Goal: Task Accomplishment & Management: Manage account settings

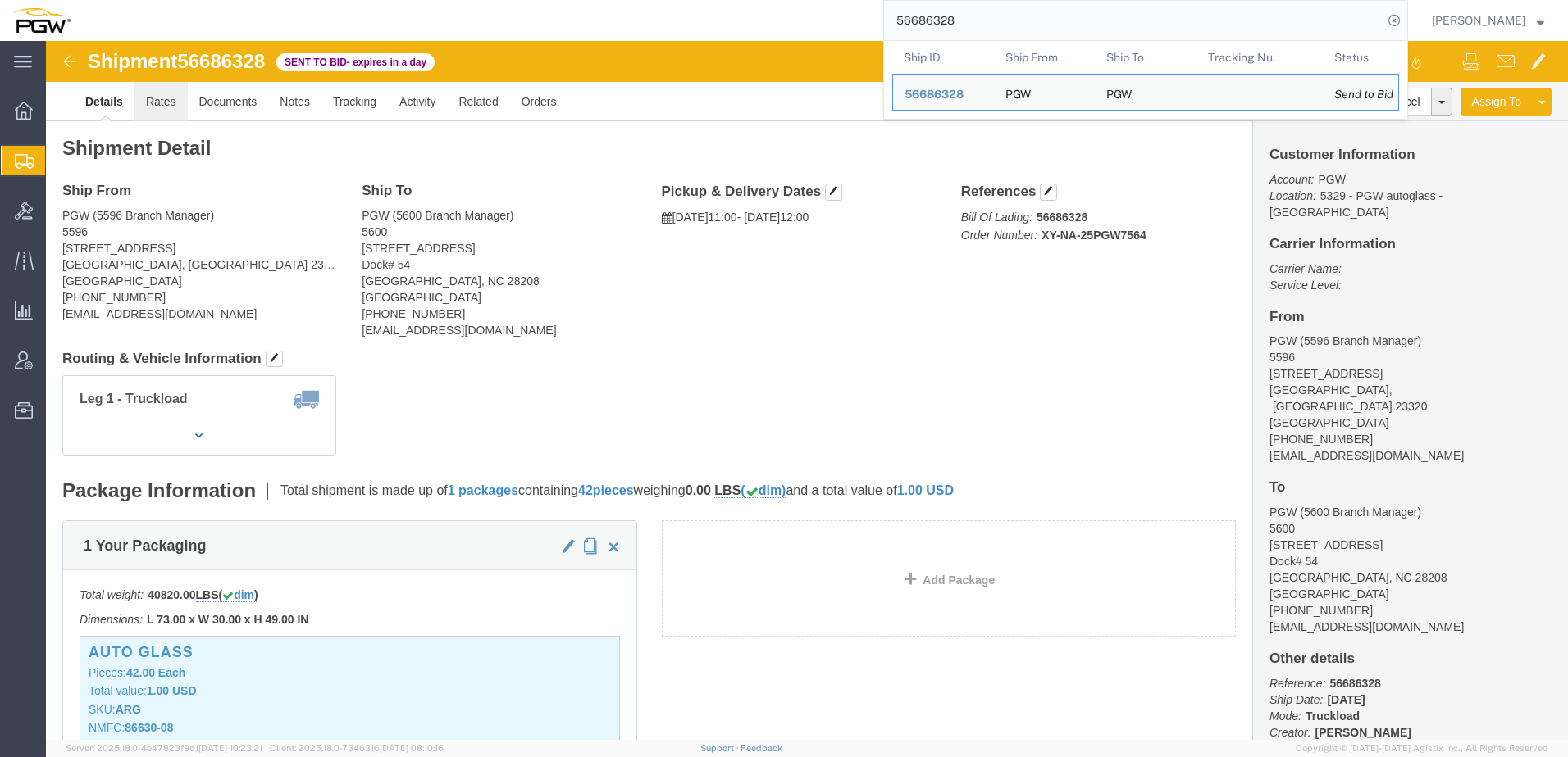
click link "Rates"
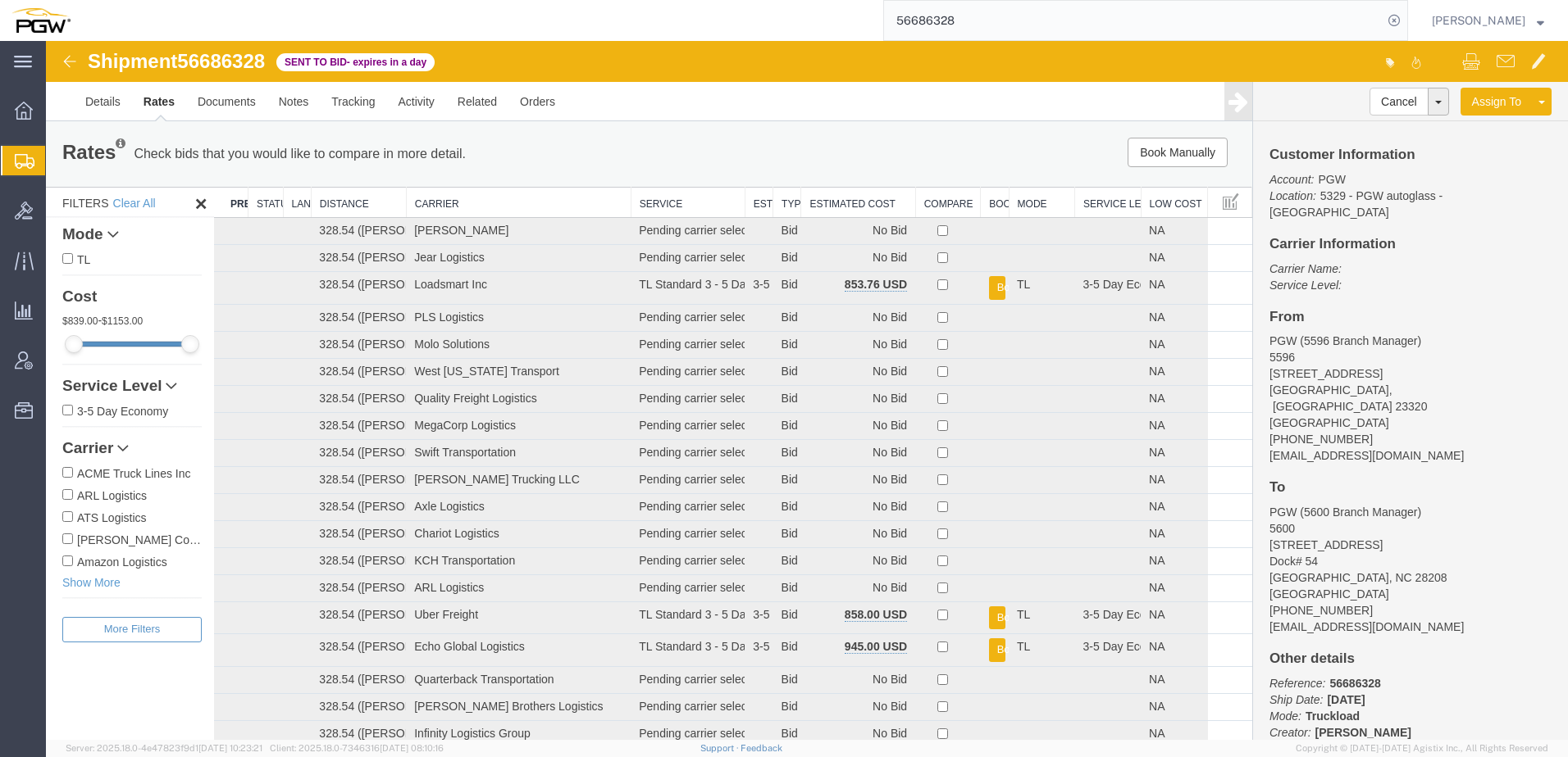
click at [846, 204] on th "Estimated Cost" at bounding box center [858, 203] width 114 height 30
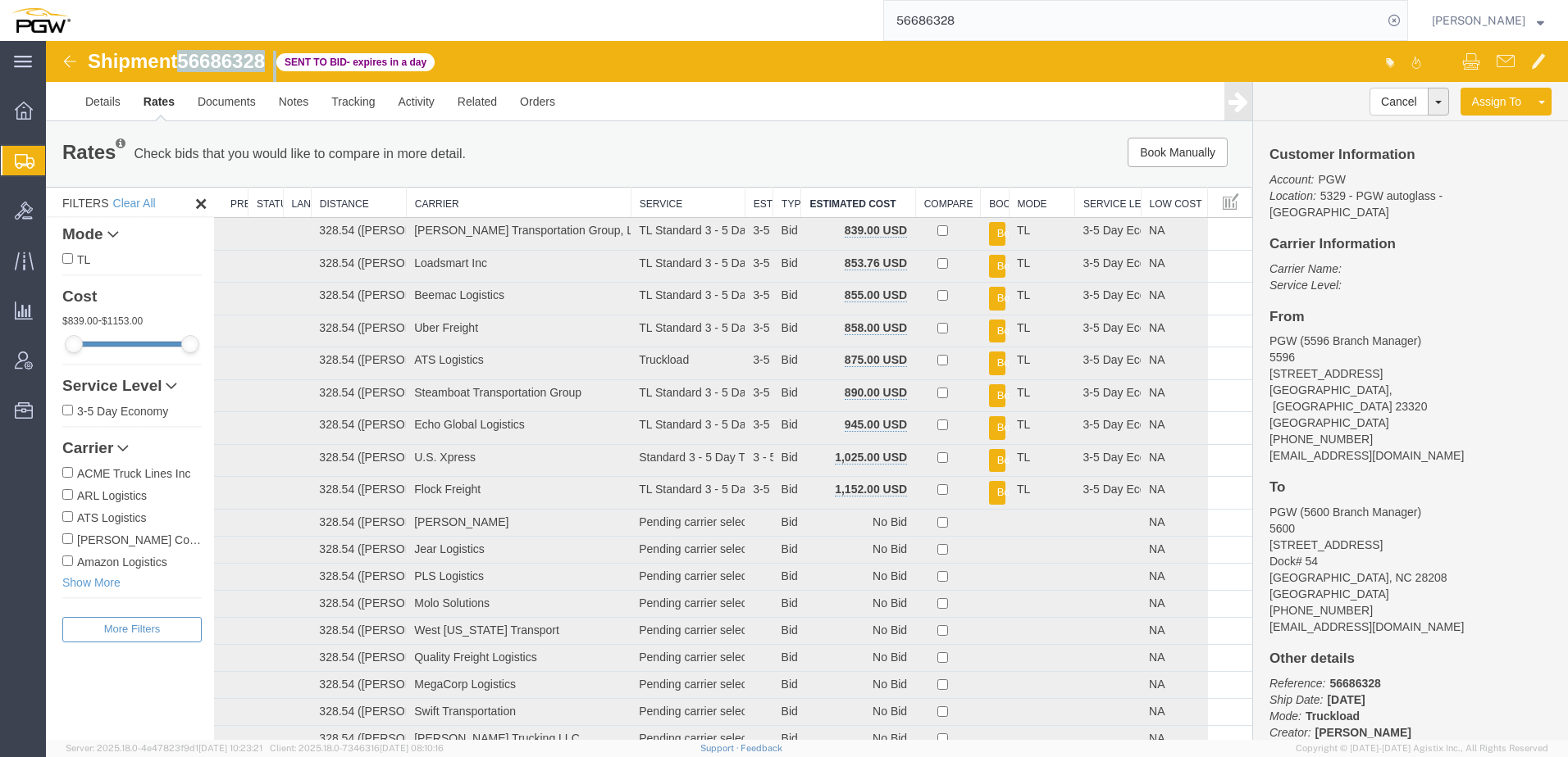
drag, startPoint x: 185, startPoint y: 63, endPoint x: 281, endPoint y: 63, distance: 96.0
click at [281, 63] on div "Shipment 56686328 61 of 61 Sent to Bid - expires in a day" at bounding box center [427, 65] width 759 height 31
copy div "56686328 61 of 61"
click at [57, 210] on span "Bids" at bounding box center [50, 210] width 11 height 33
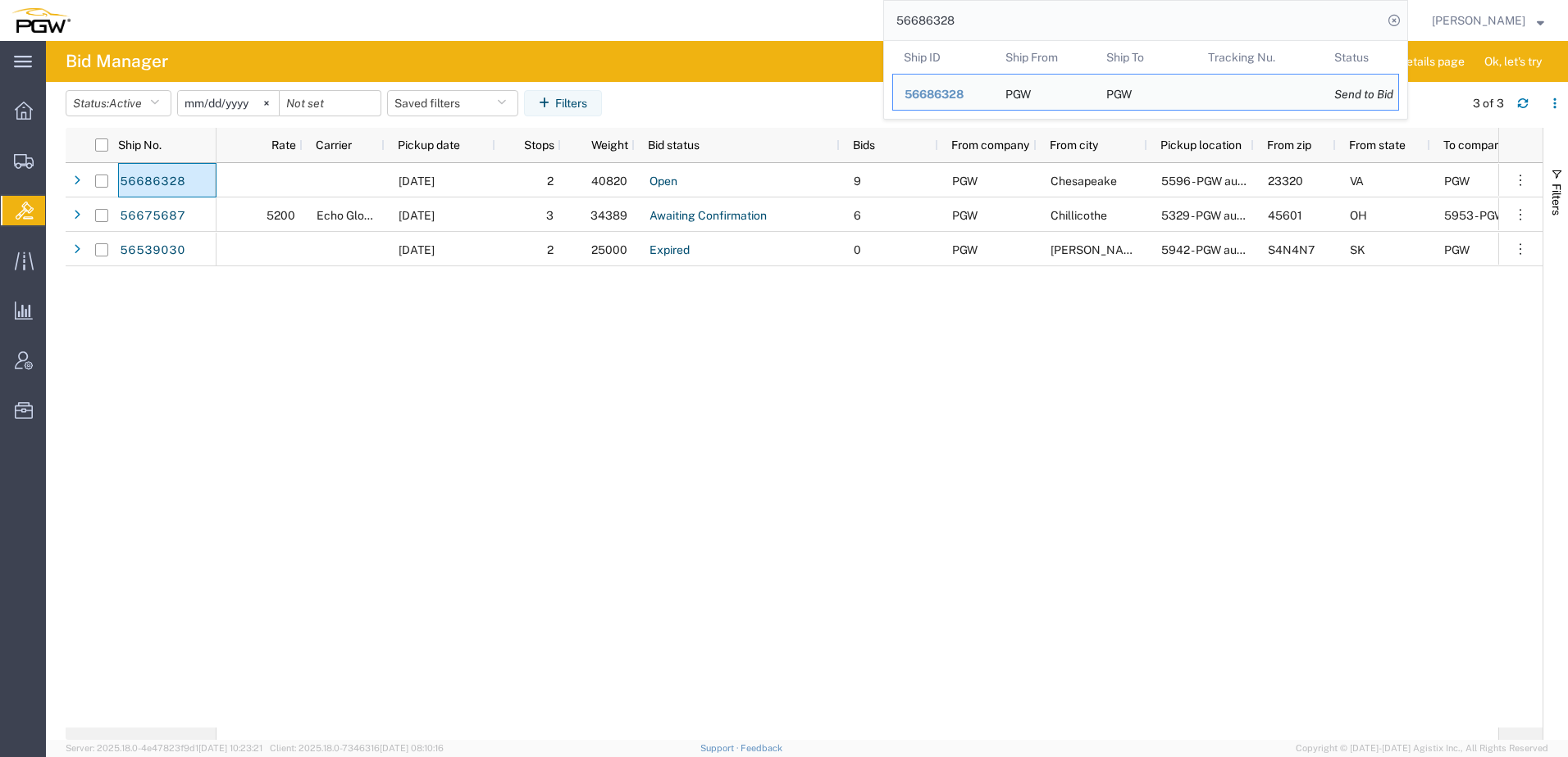
drag, startPoint x: 1032, startPoint y: 9, endPoint x: 476, endPoint y: 40, distance: 556.9
click at [476, 40] on div "56686328 Ship ID Ship From Ship To Tracking Nu. Status Ship ID 56686328 Ship Fr…" at bounding box center [745, 21] width 1326 height 41
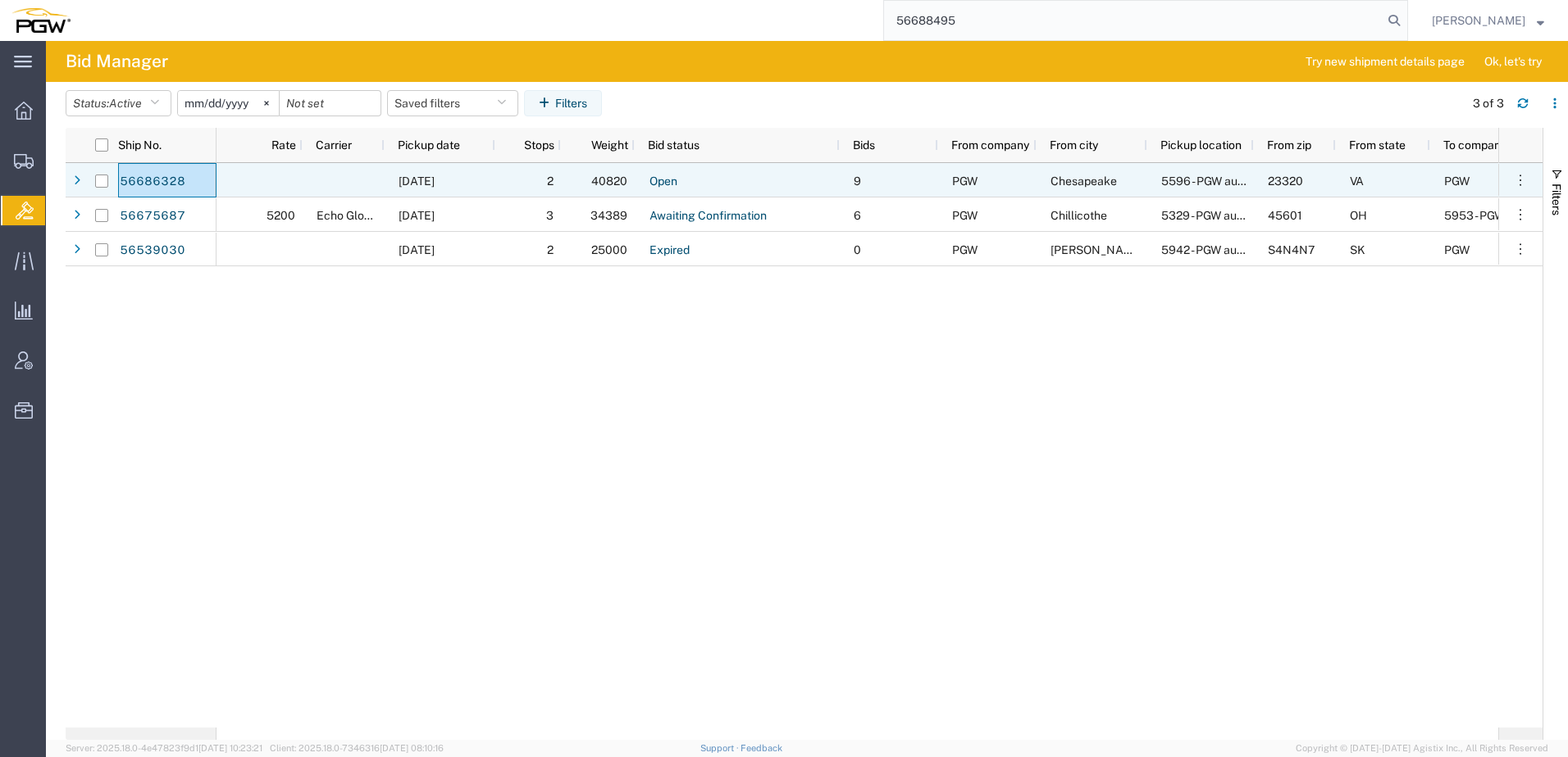
type input "56688495"
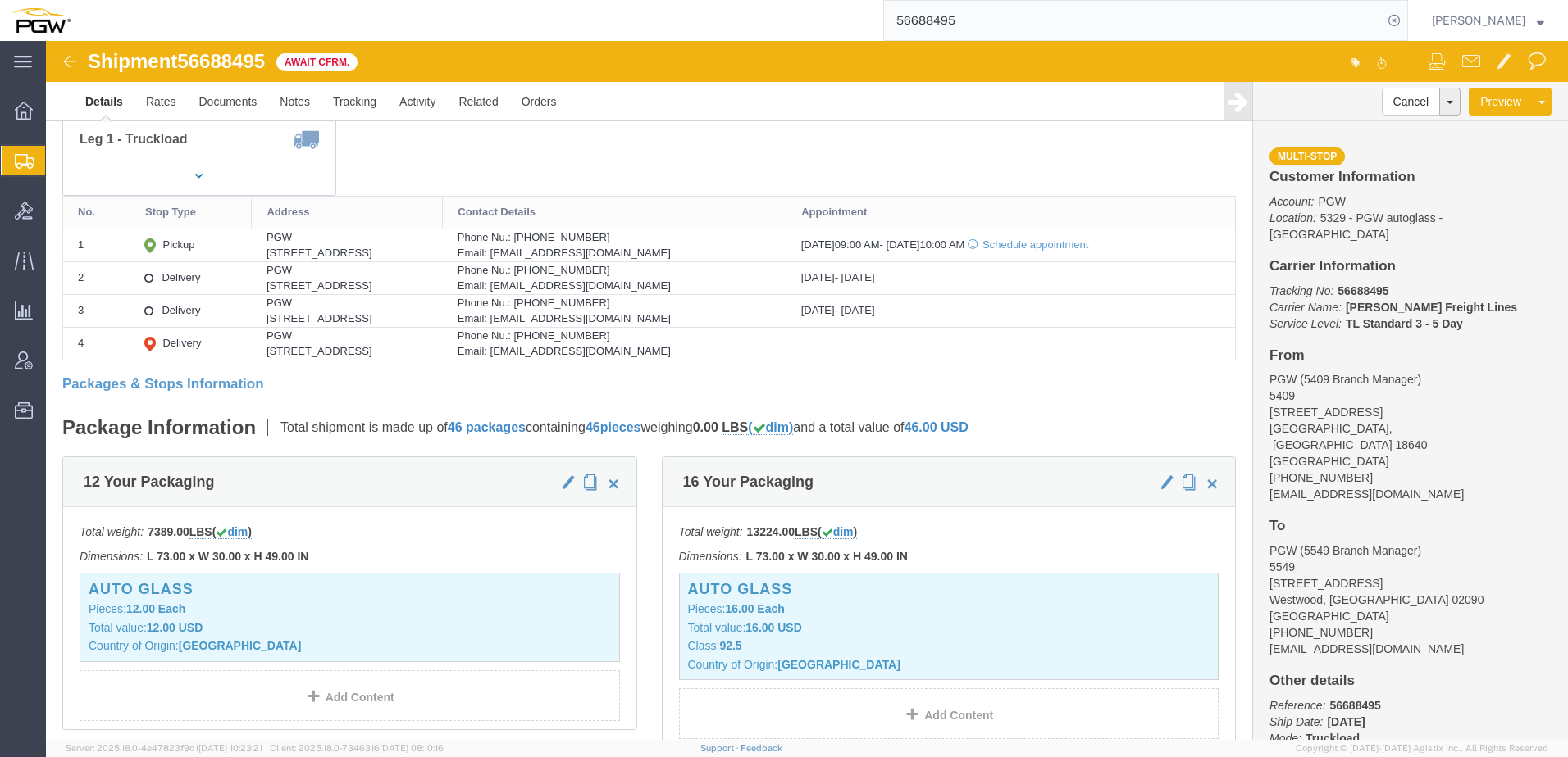
scroll to position [410, 0]
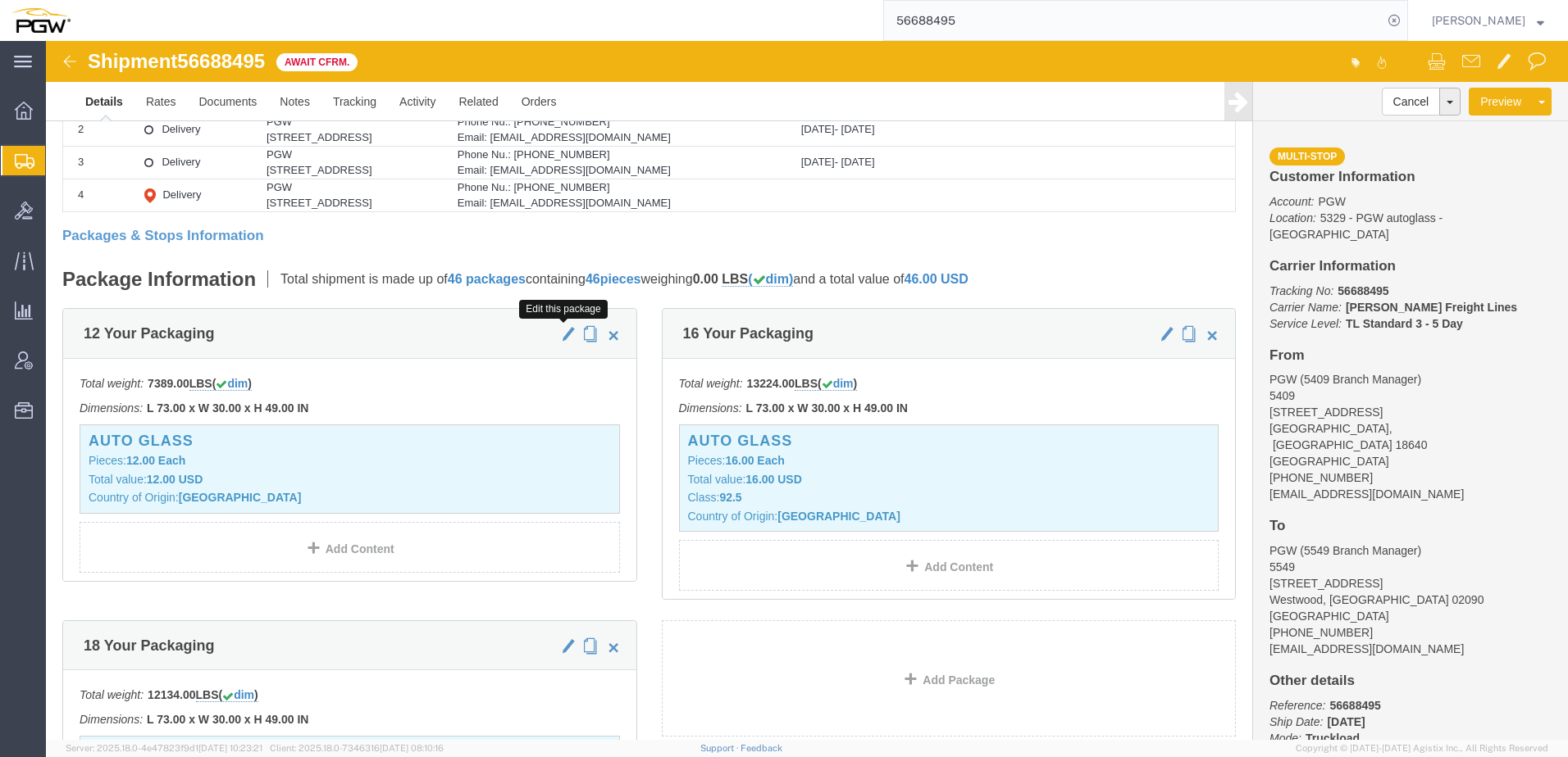
click span "button"
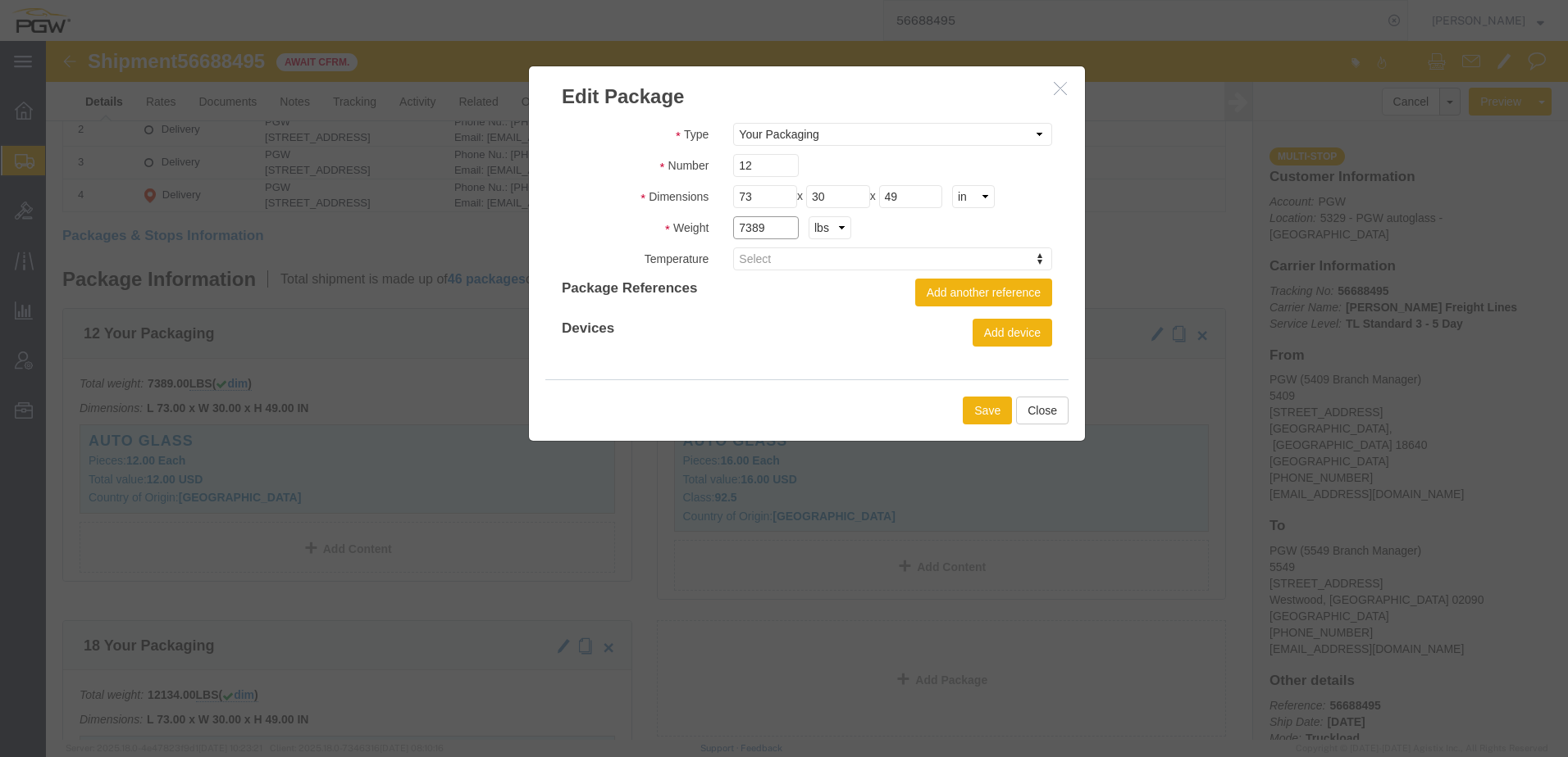
click input "7389"
type input "7389.00"
click button "Save"
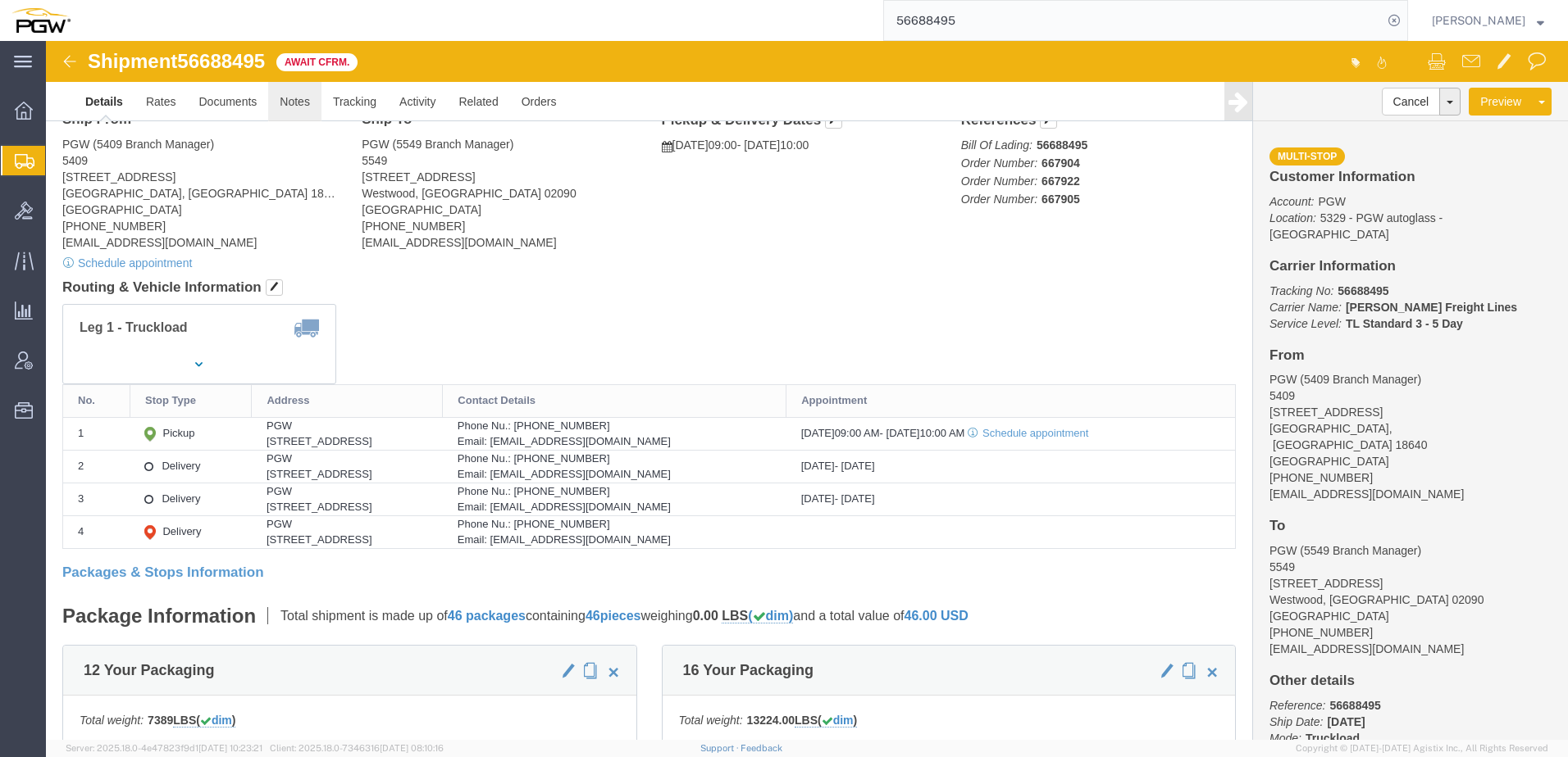
scroll to position [0, 0]
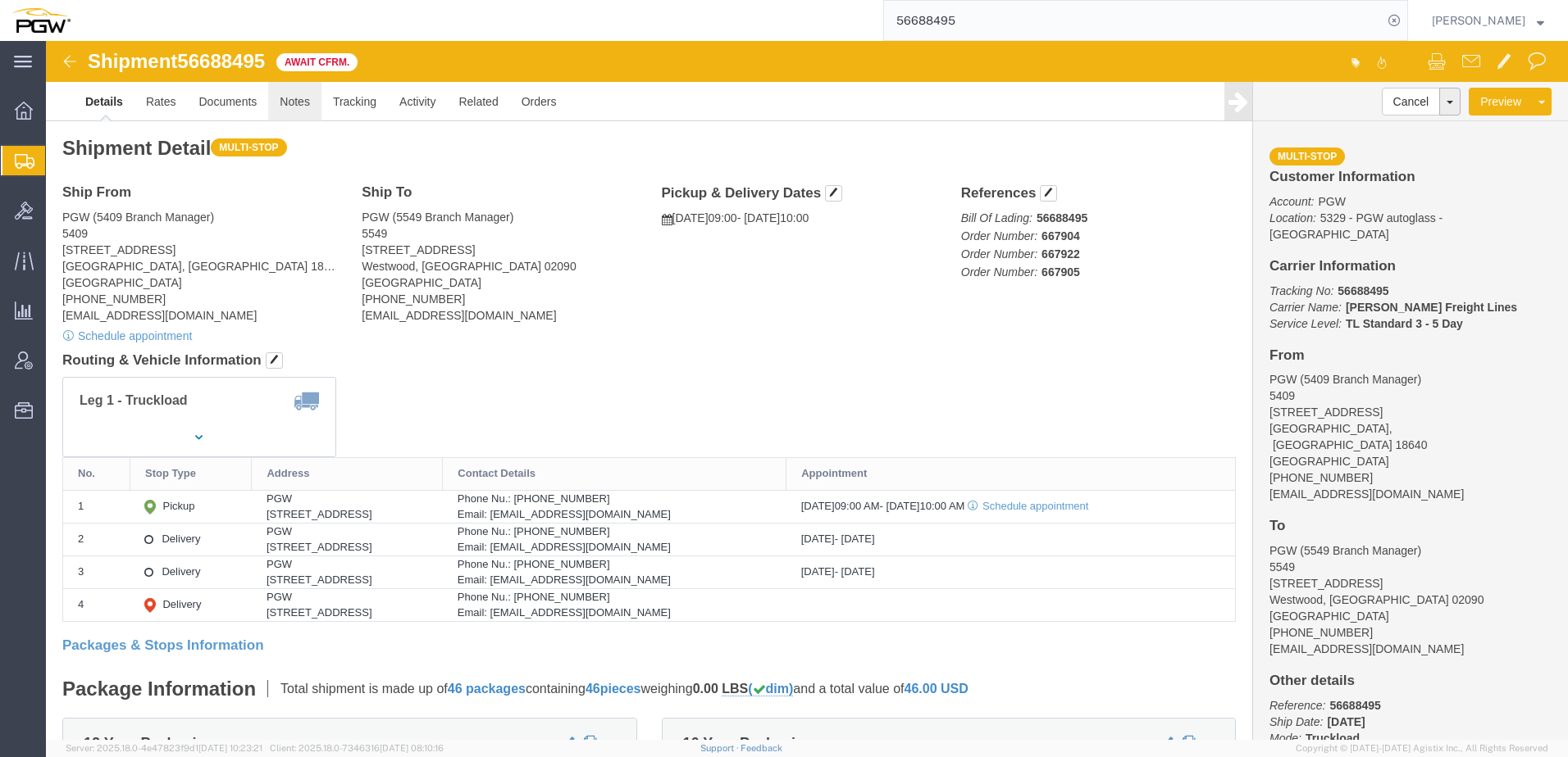
click link "Notes"
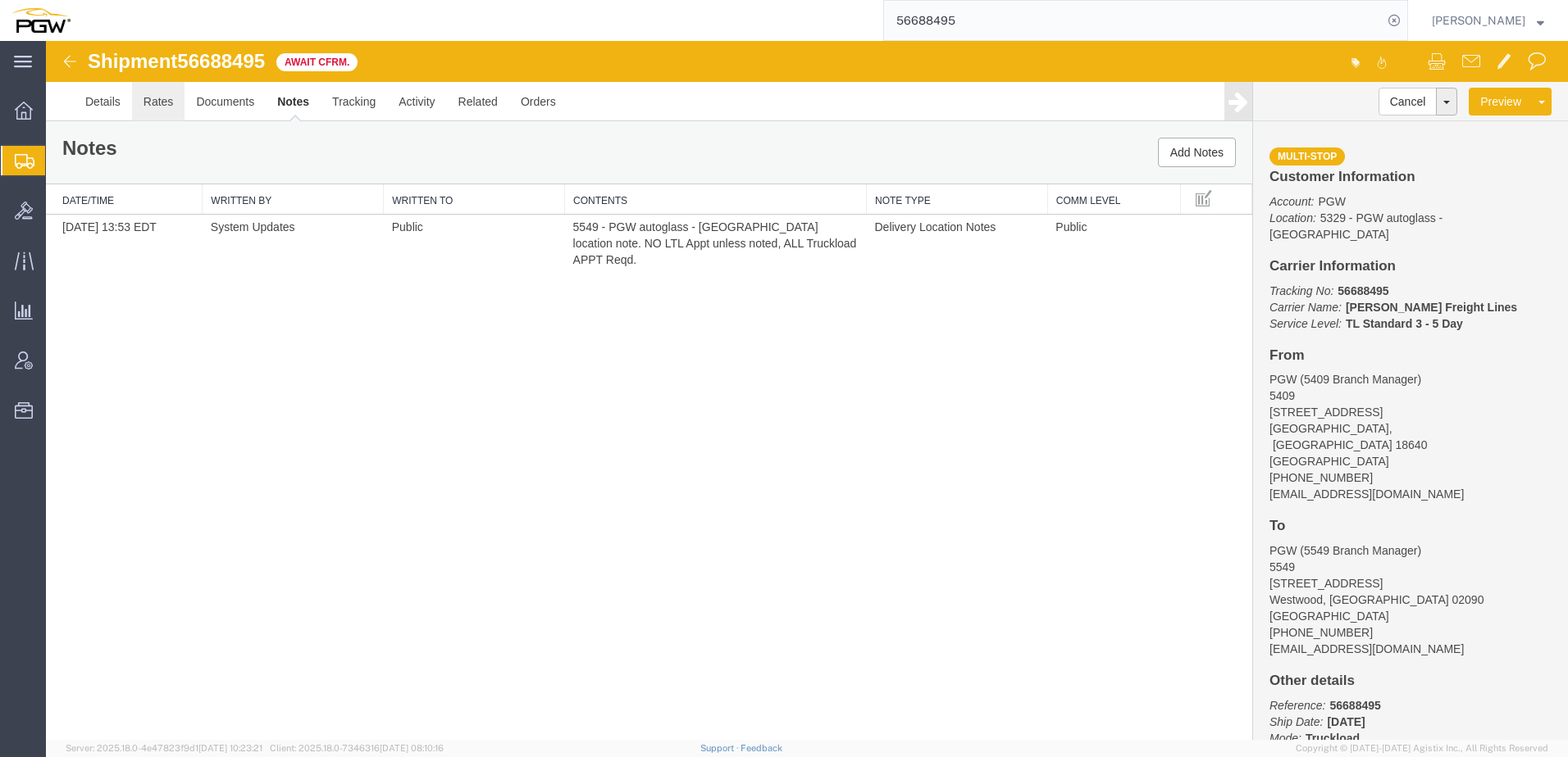
click at [162, 101] on link "Rates" at bounding box center [158, 102] width 53 height 39
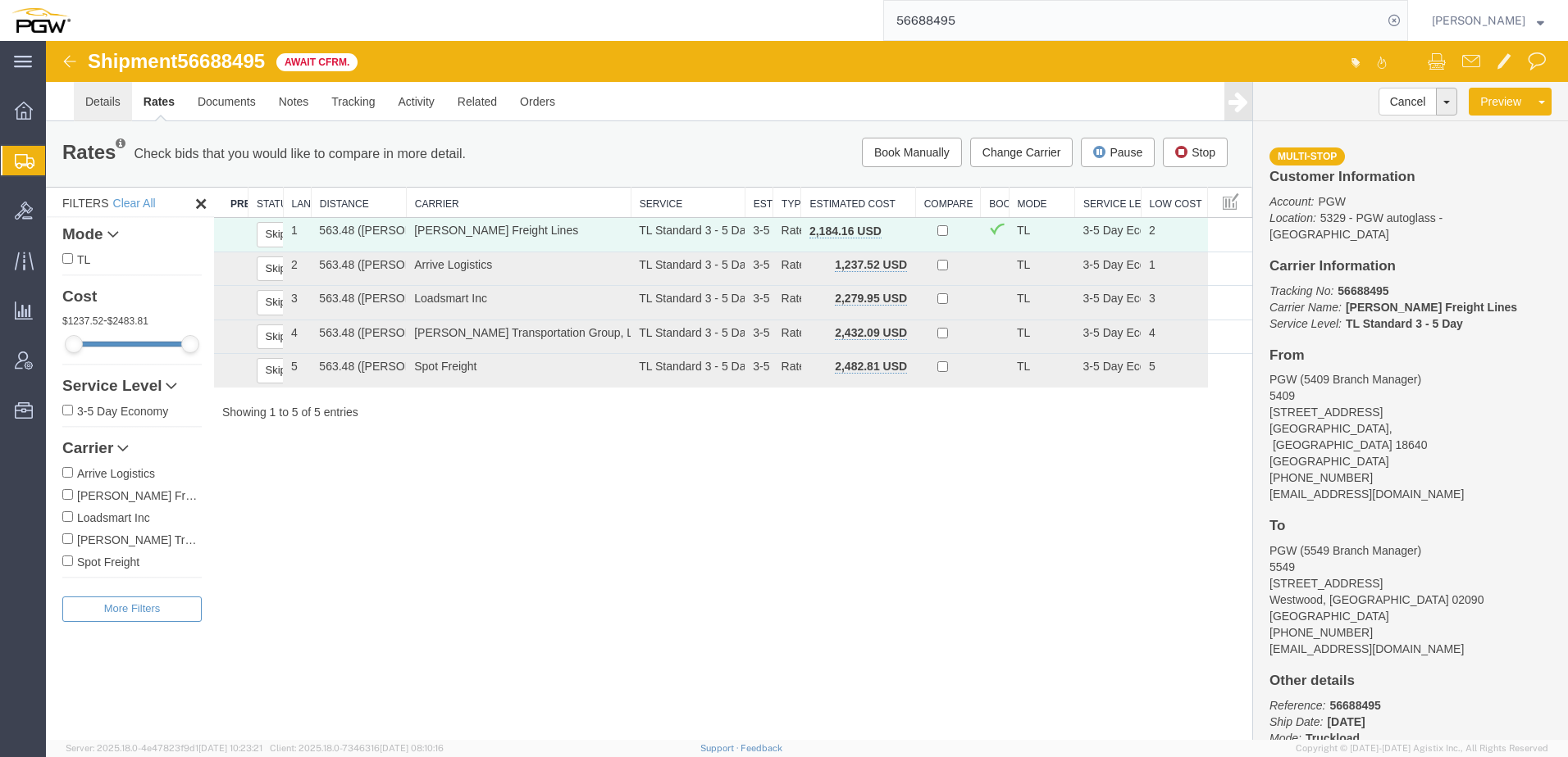
click at [93, 107] on link "Details" at bounding box center [103, 102] width 58 height 39
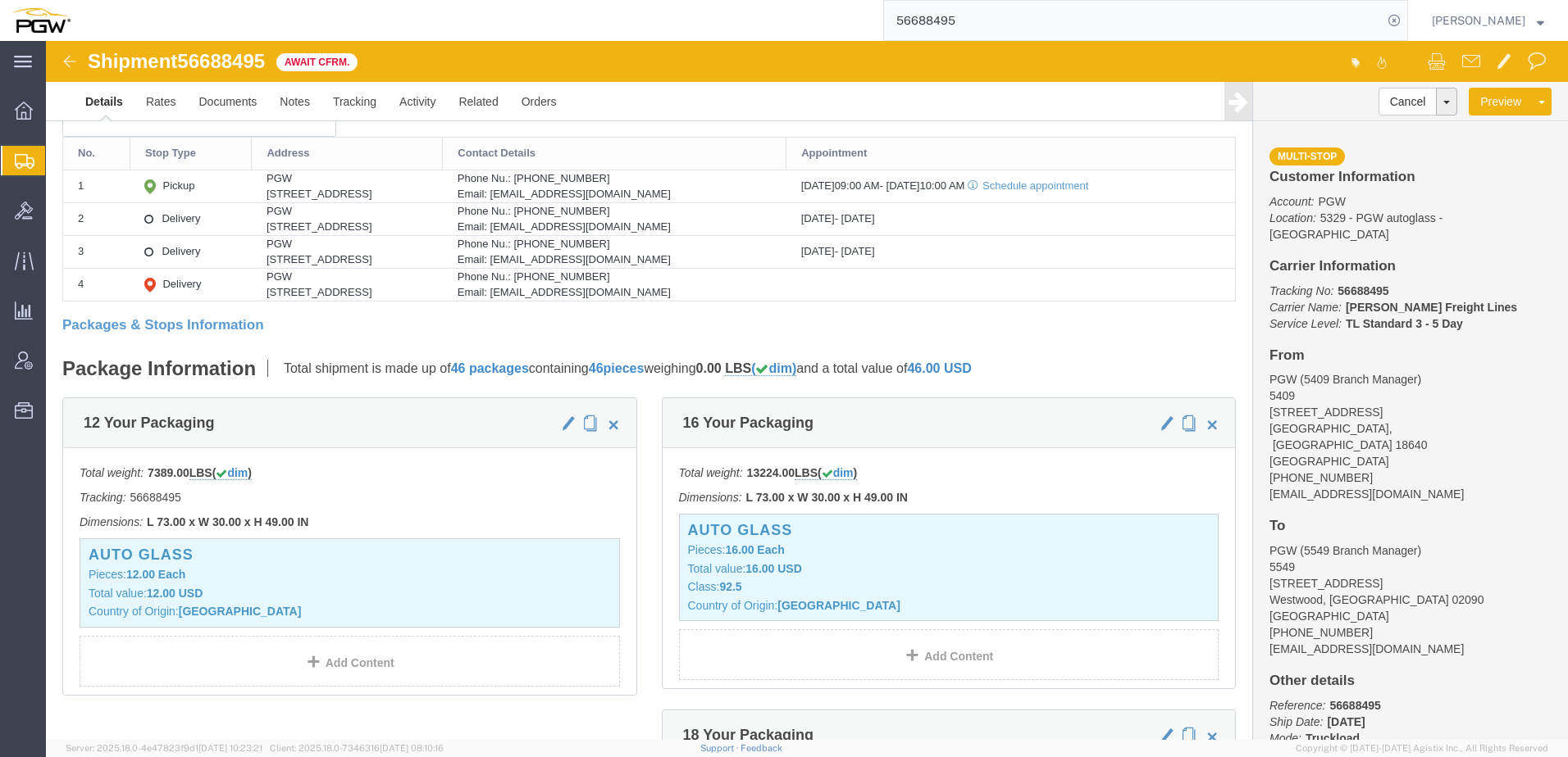
scroll to position [164, 0]
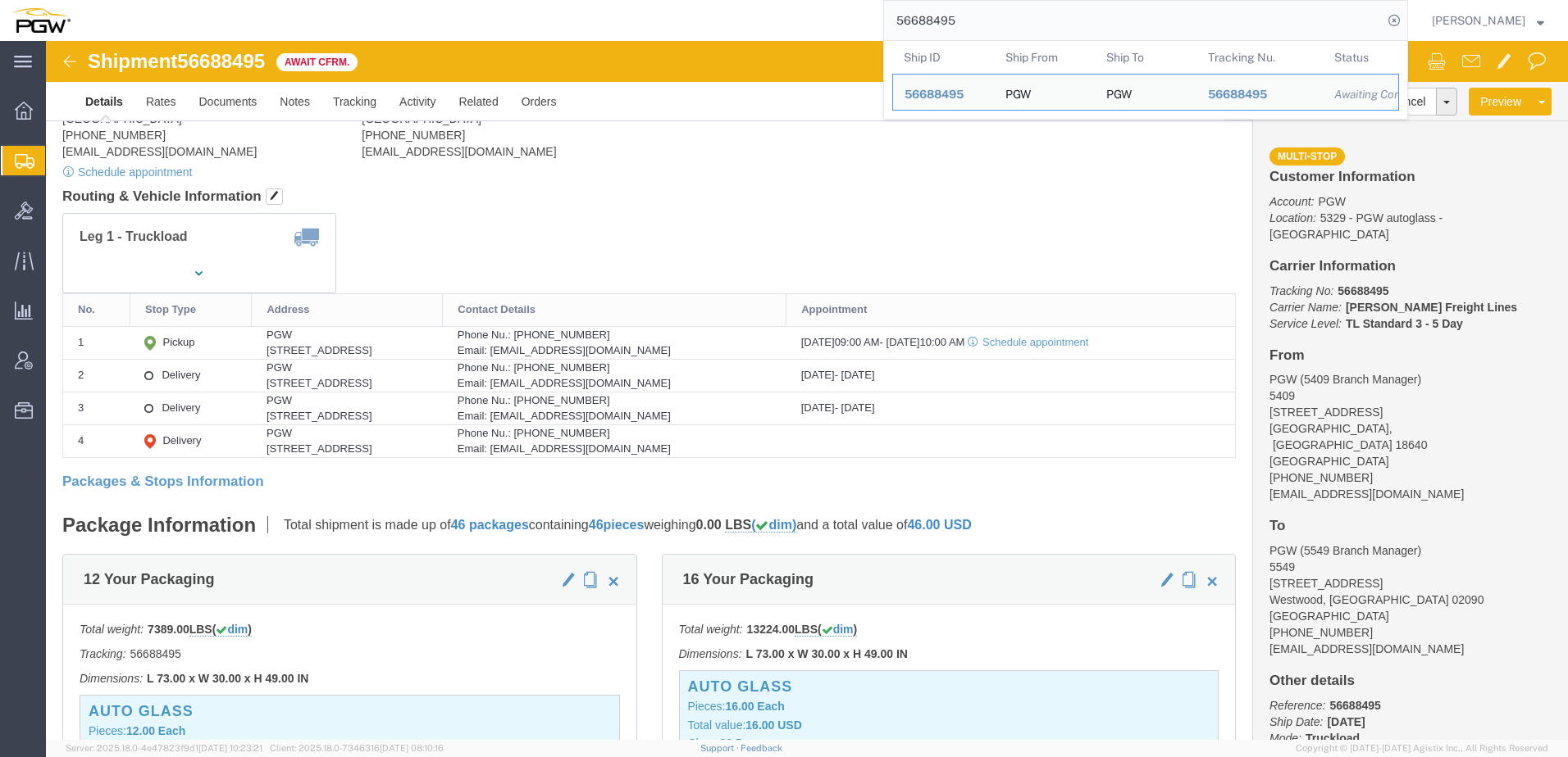
drag, startPoint x: 1038, startPoint y: 16, endPoint x: 292, endPoint y: 3, distance: 746.1
click at [1060, 25] on input "56688495" at bounding box center [1133, 21] width 499 height 39
drag, startPoint x: 1044, startPoint y: 22, endPoint x: 846, endPoint y: 13, distance: 198.2
click at [846, 13] on div "56688495 Ship ID Ship From Ship To Tracking Nu. Status Ship ID 56688495 Ship Fr…" at bounding box center [745, 21] width 1326 height 41
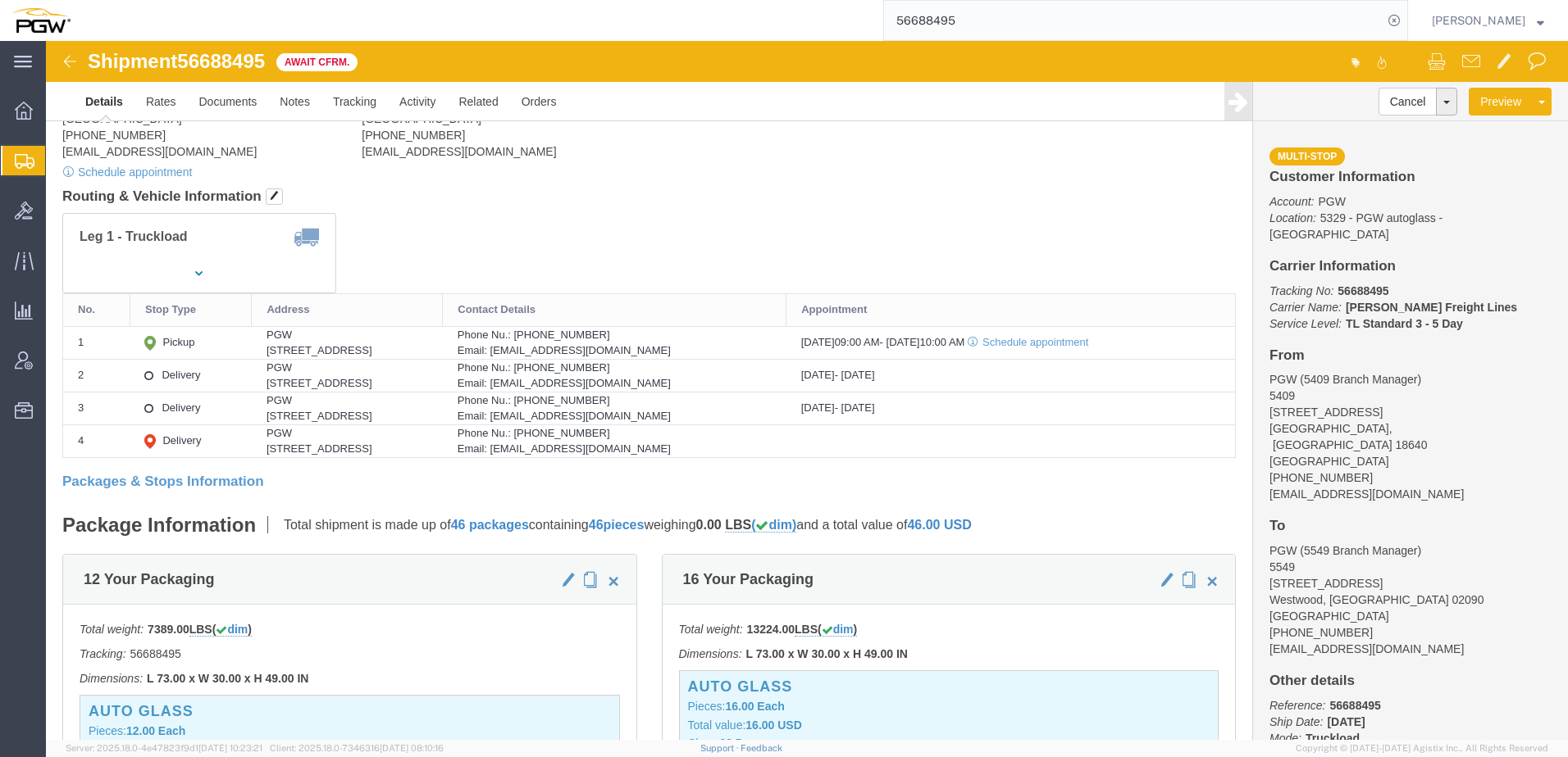
click div "Leg 1 - Truckload Vehicle 1: Standard Dry Van (53 Feet) Number of trucks: 1"
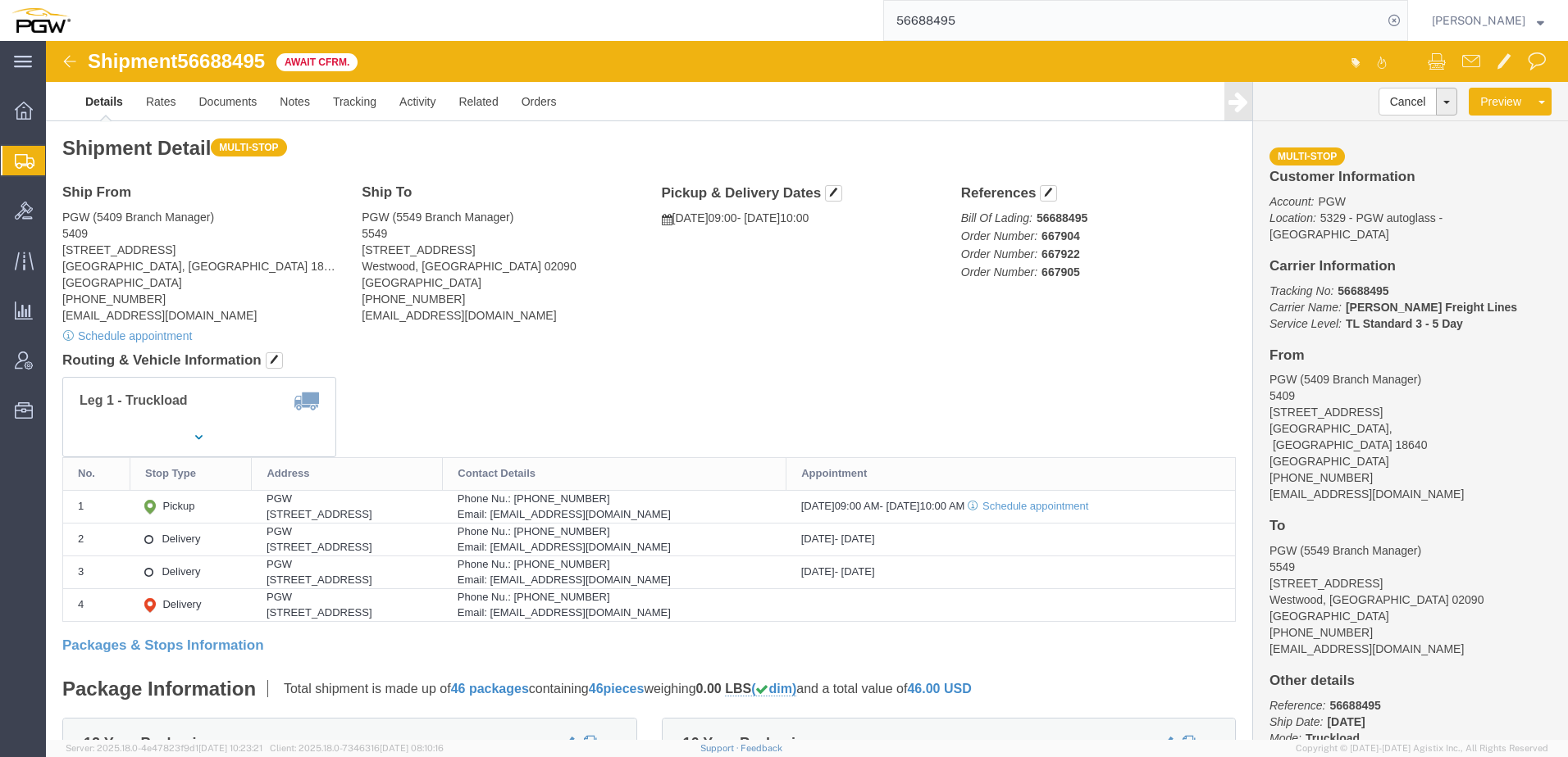
click div "Leg 1 - Truckload Vehicle 1: Standard Dry Van (53 Feet) Number of trucks: 1"
drag, startPoint x: 1207, startPoint y: 168, endPoint x: 1447, endPoint y: 174, distance: 240.1
click div "Multi-stop Customer Information Account: PGW Location: 5329 - PGW autoglass - C…"
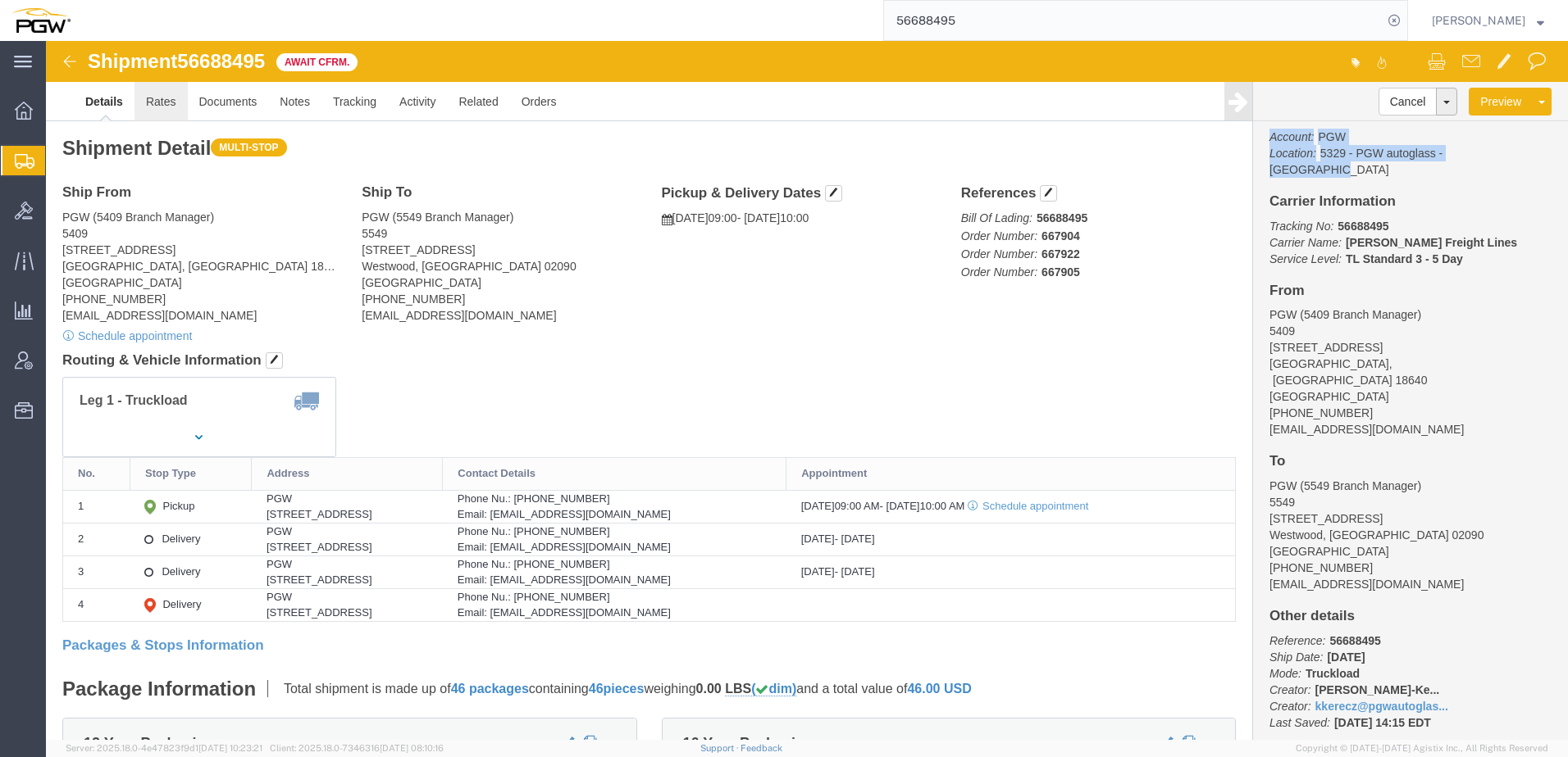
click link "Rates"
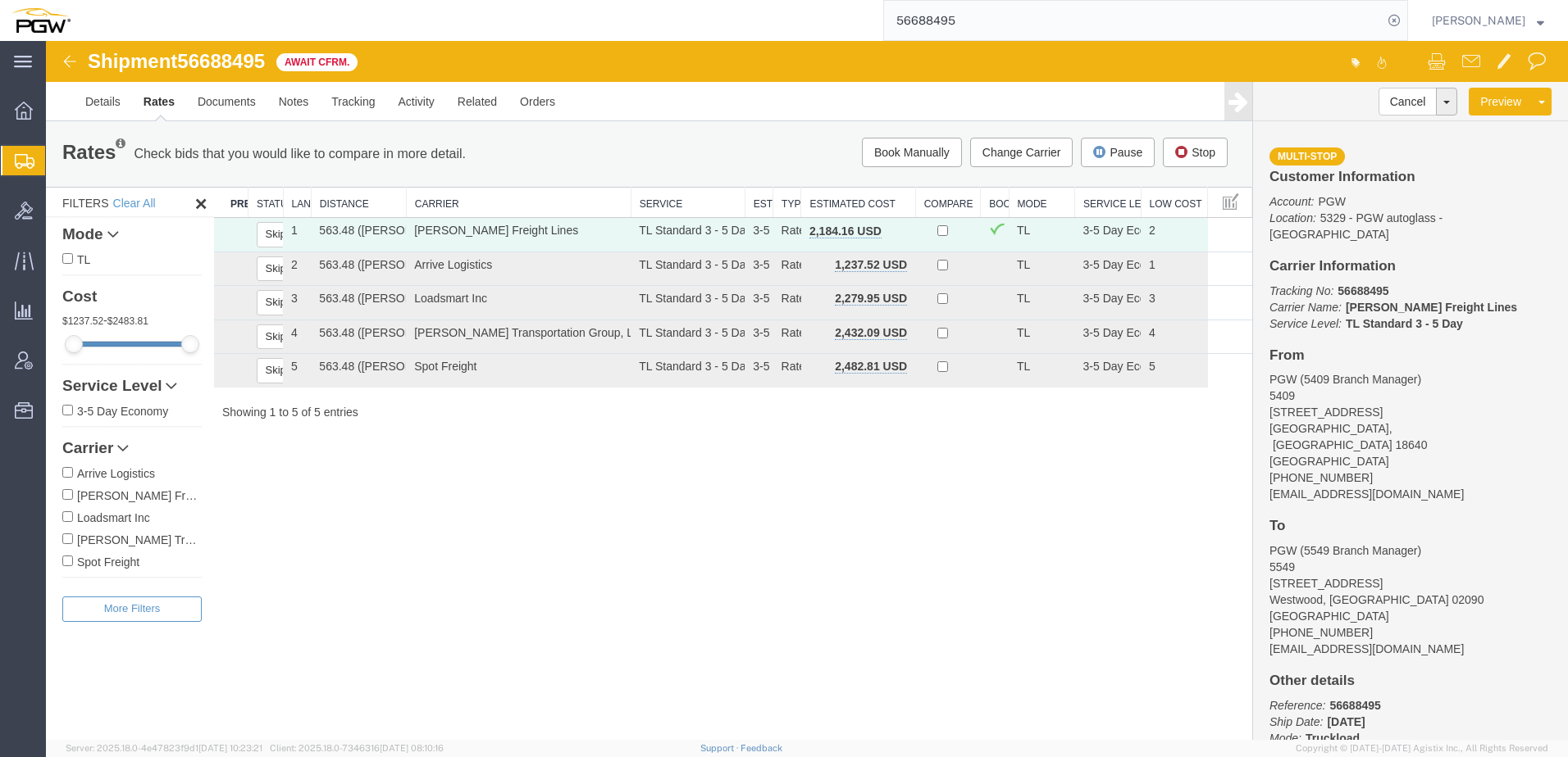
click at [483, 523] on div "Shipment 56688495 5 of 5 Await Cfrm. Details Rates Documents Notes Tracking Act…" at bounding box center [807, 390] width 1522 height 699
click at [108, 111] on link "Details" at bounding box center [103, 102] width 58 height 39
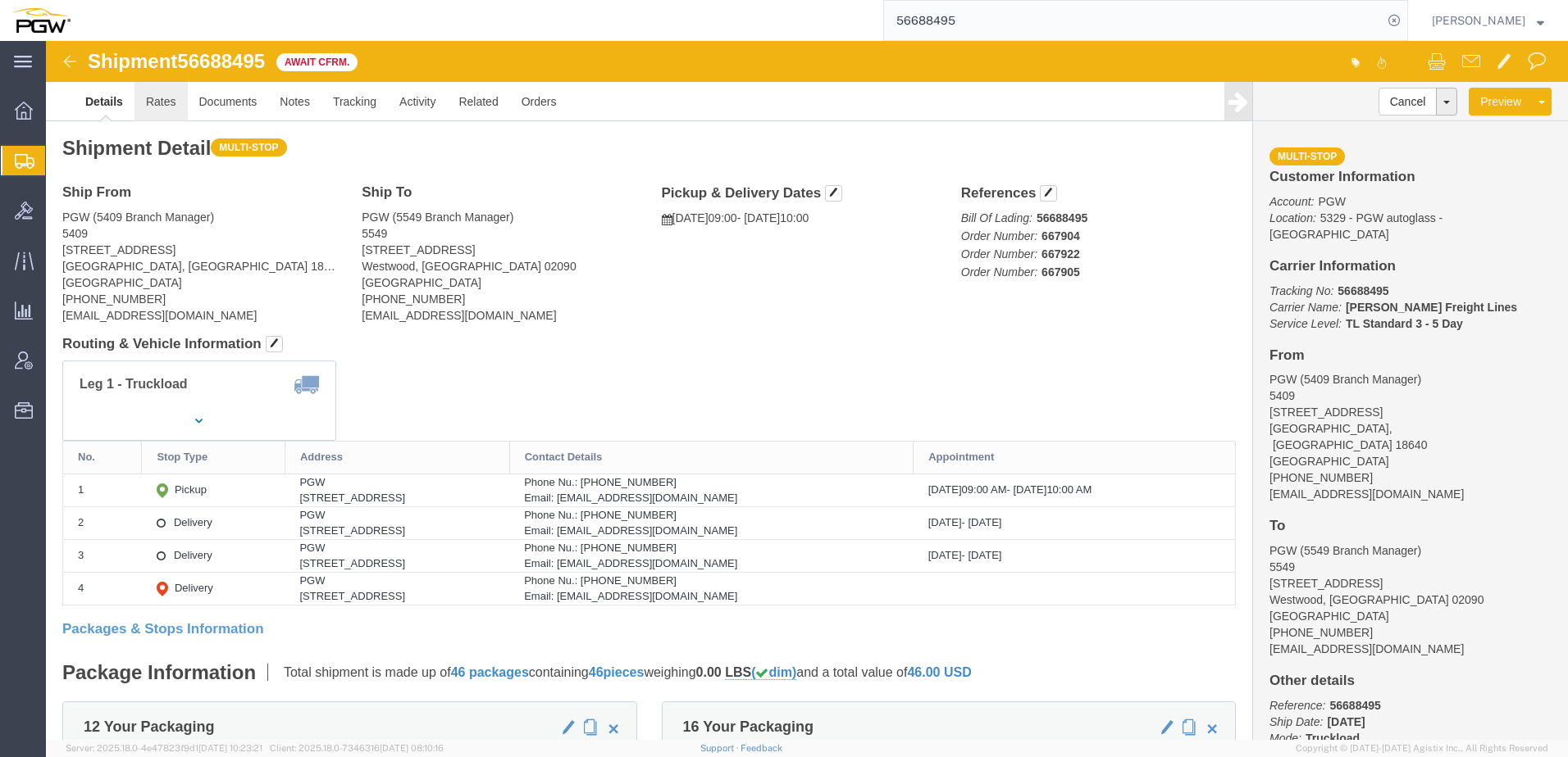
click link "Rates"
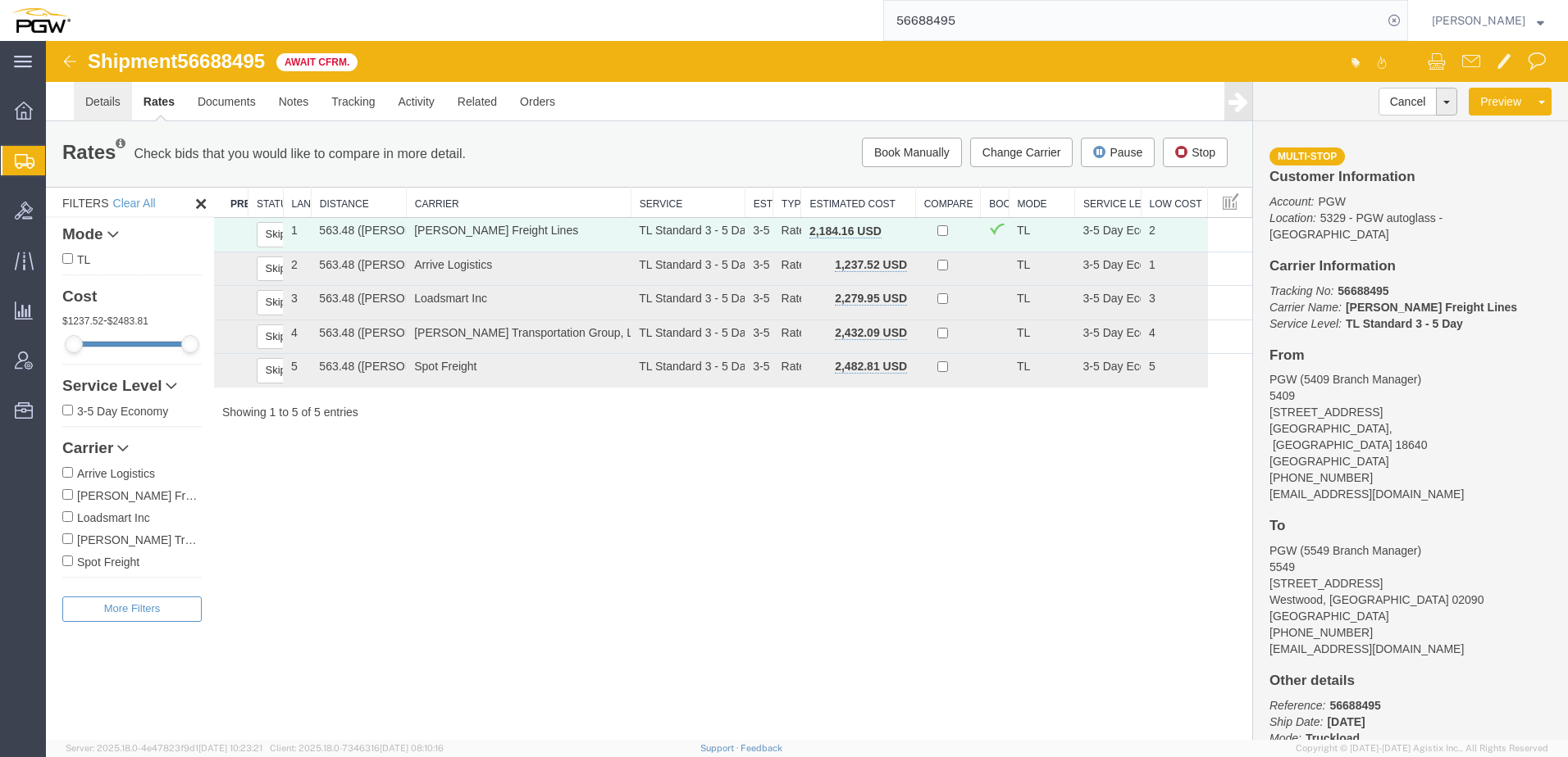
click at [108, 97] on link "Details" at bounding box center [103, 102] width 58 height 39
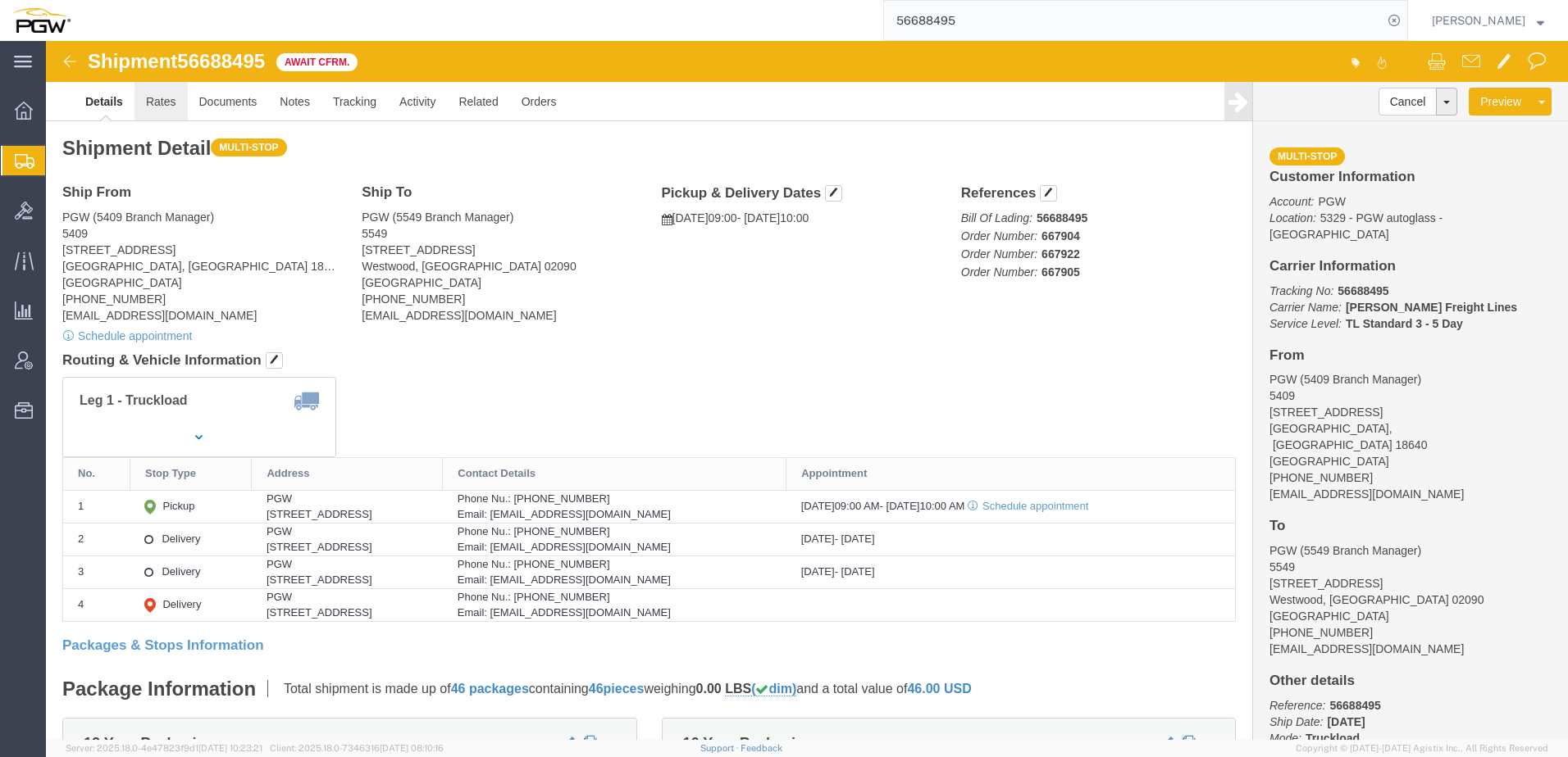
click link "Rates"
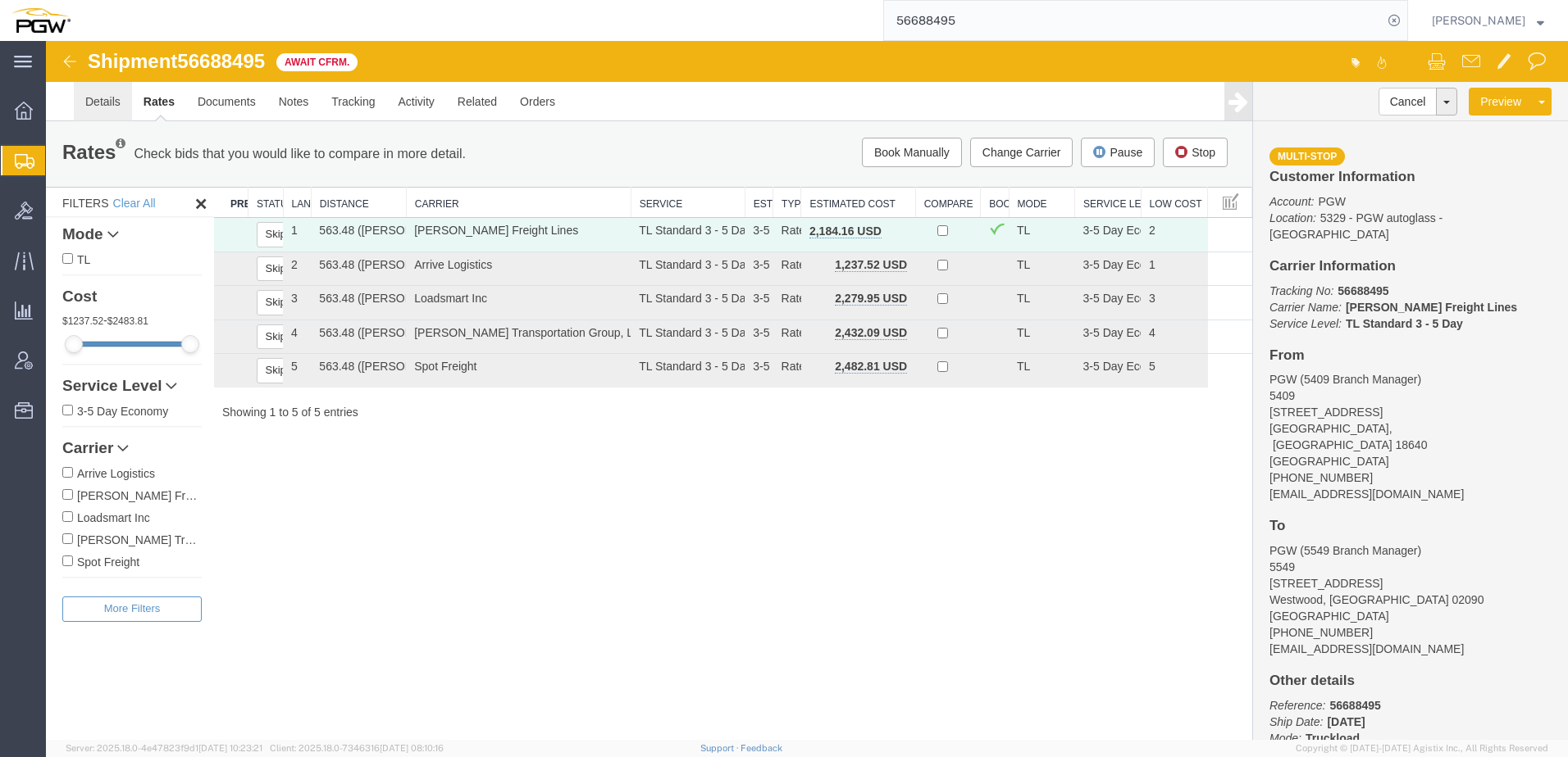
click at [89, 105] on link "Details" at bounding box center [103, 102] width 58 height 39
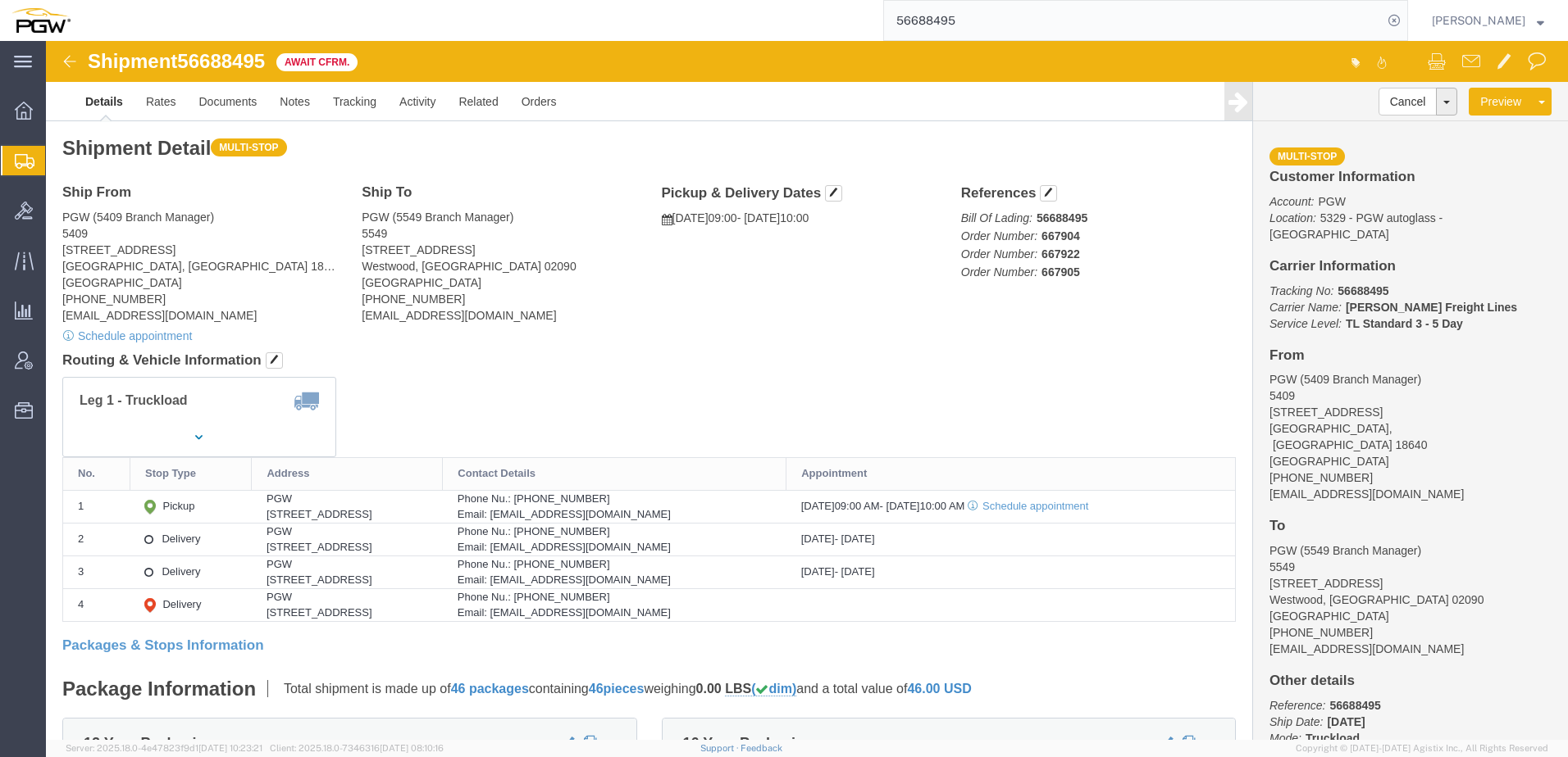
drag, startPoint x: 597, startPoint y: 272, endPoint x: 138, endPoint y: 21, distance: 523.1
click div "Ship To PGW (5549 Branch Manager) 5549 15 Perwal St Westwood, MA 02090 United S…"
click address "PGW (5409 Branch Manager) 5409 125 Enterprise Way Pittston, PA 18640 United Sta…"
click link "Rates"
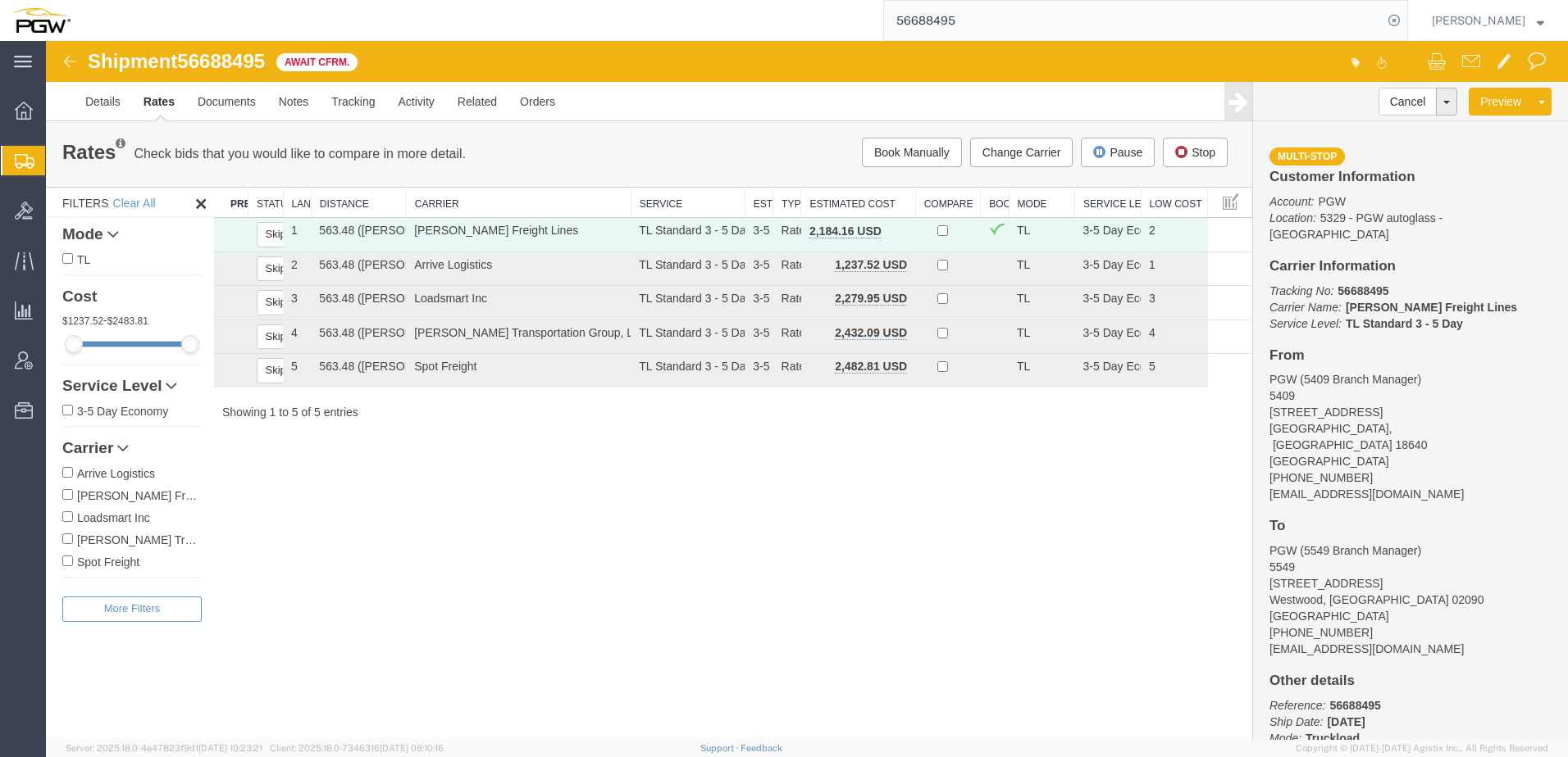
click at [821, 465] on div "Shipment 56688495 5 of 5 Await Cfrm. Details Rates Documents Notes Tracking Act…" at bounding box center [807, 390] width 1522 height 699
click at [648, 532] on div "Shipment 56688495 5 of 5 Await Cfrm. Details Rates Documents Notes Tracking Act…" at bounding box center [807, 390] width 1522 height 699
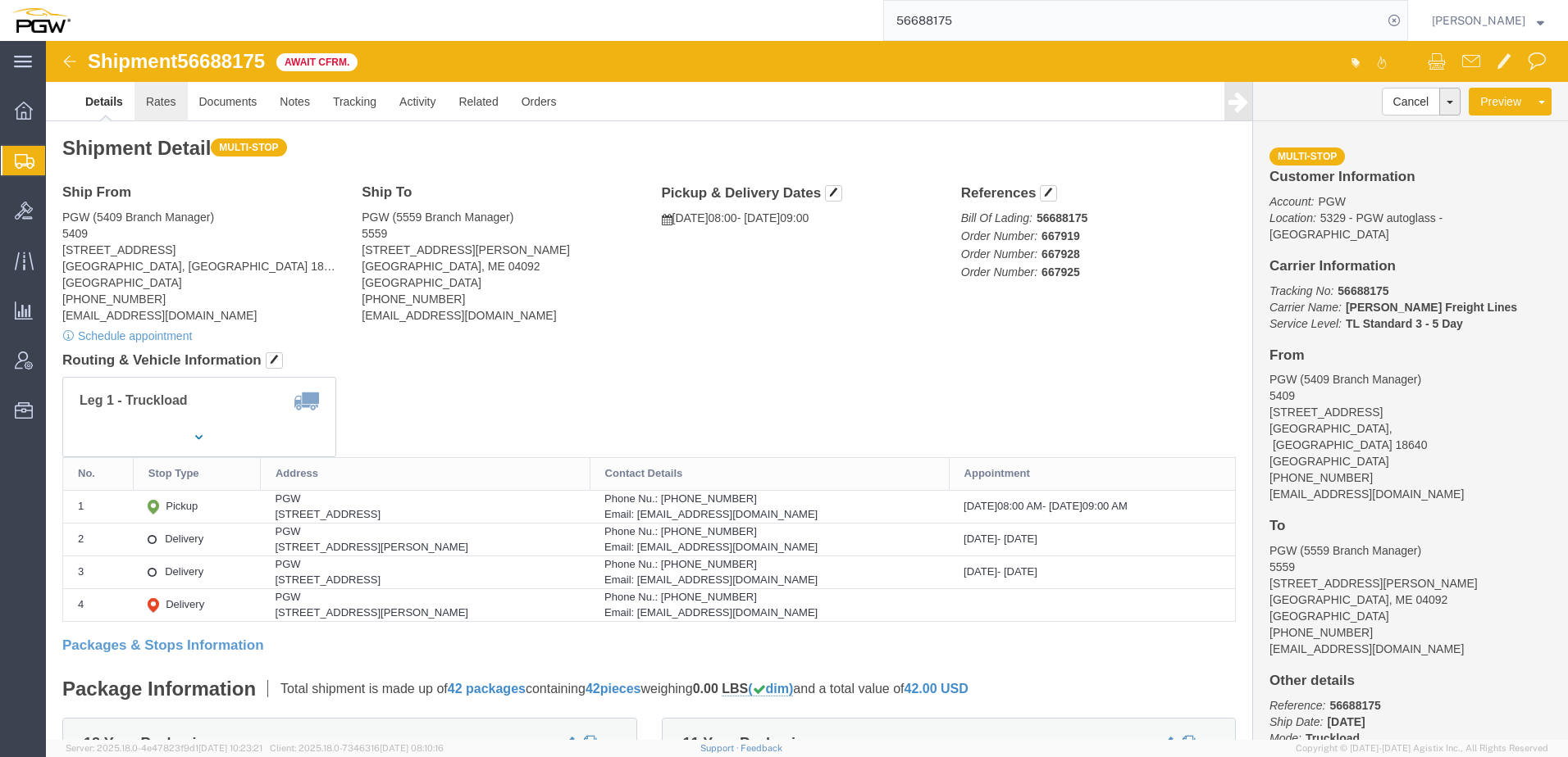
click link "Rates"
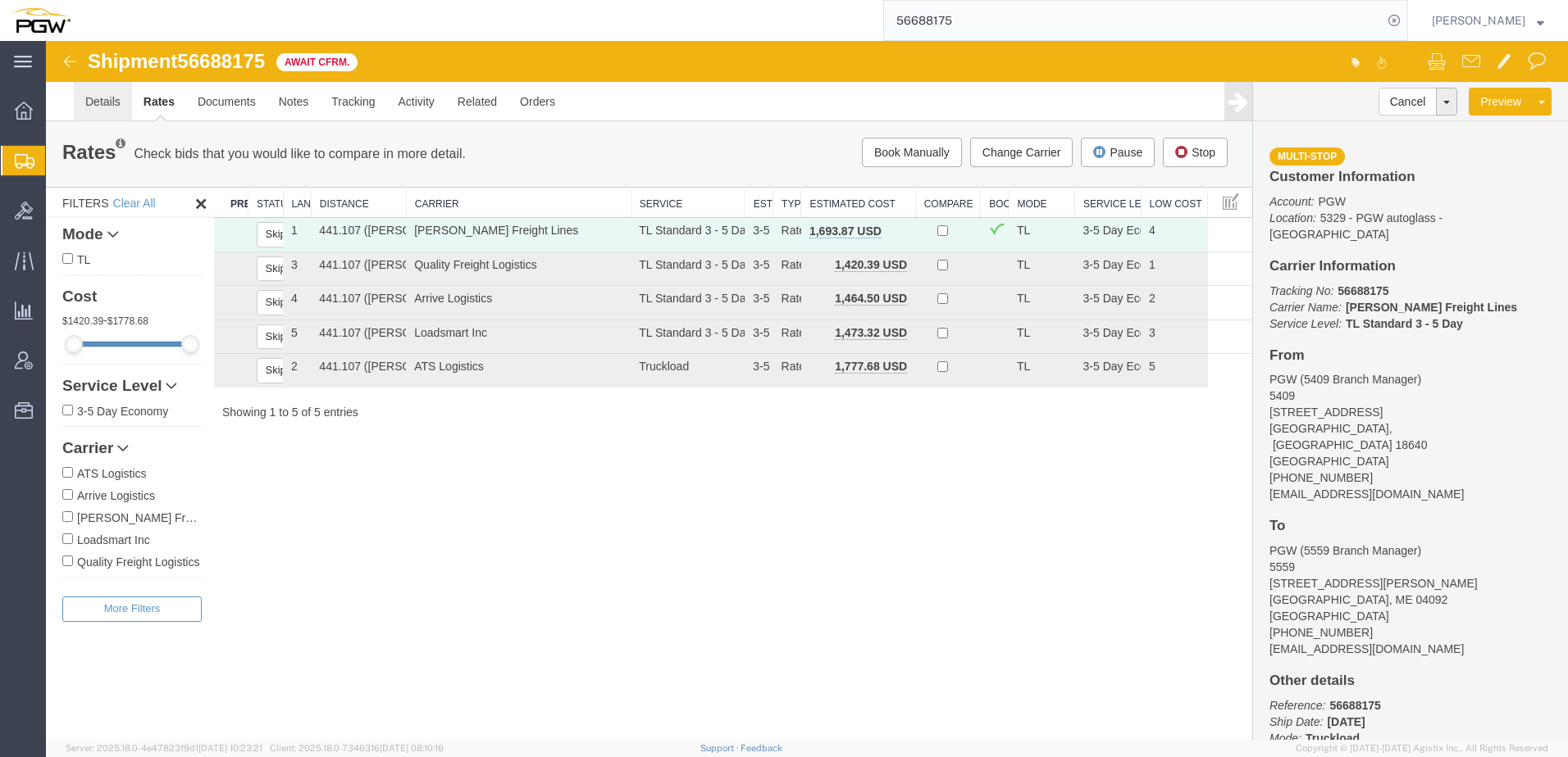
click at [116, 97] on link "Details" at bounding box center [103, 102] width 58 height 39
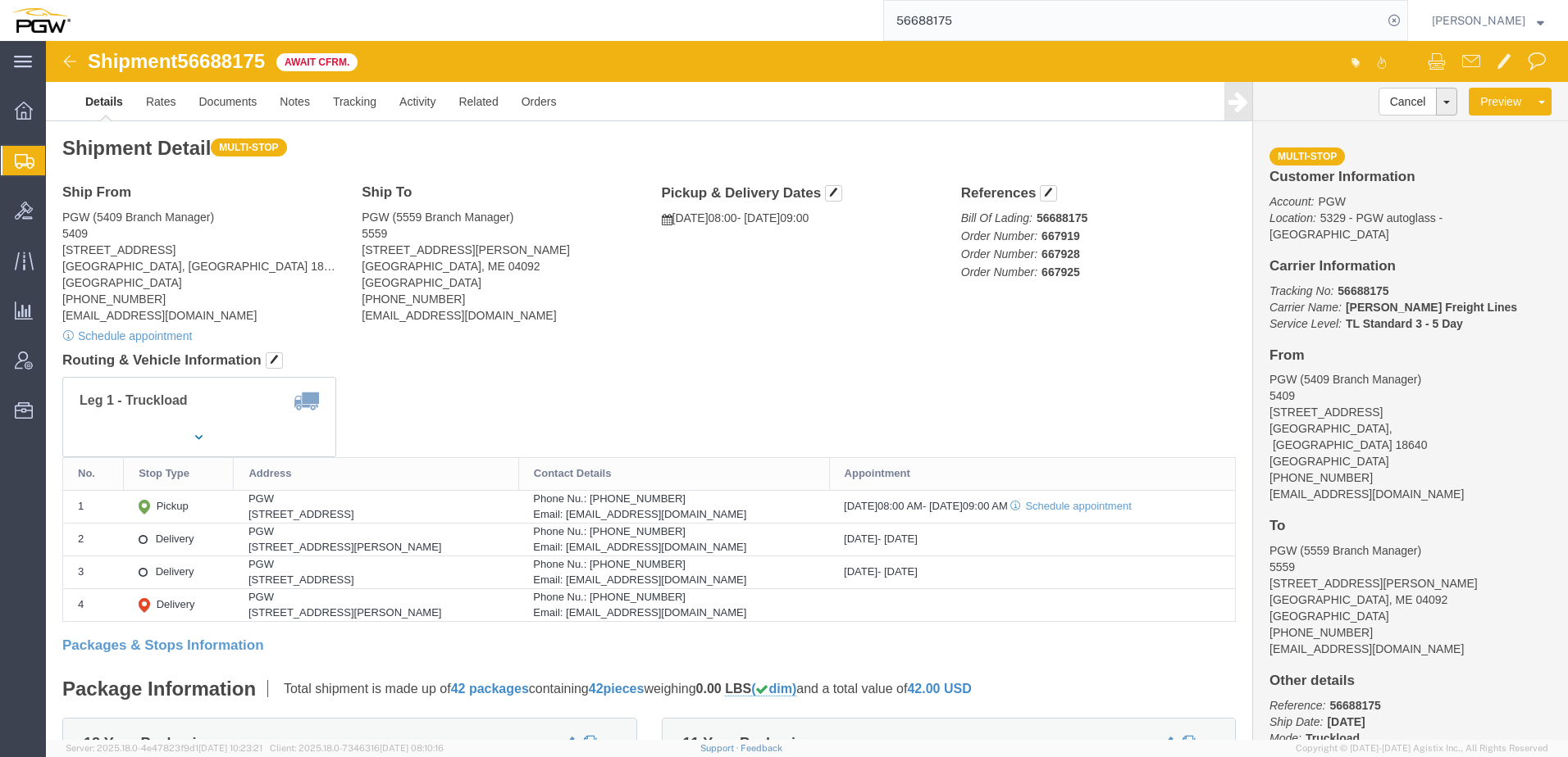
click div "Ship From PGW (5409 Branch Manager) 5409 125 Enterprise Way Pittston, PA 18640 …"
click h4 "Routing & Vehicle Information"
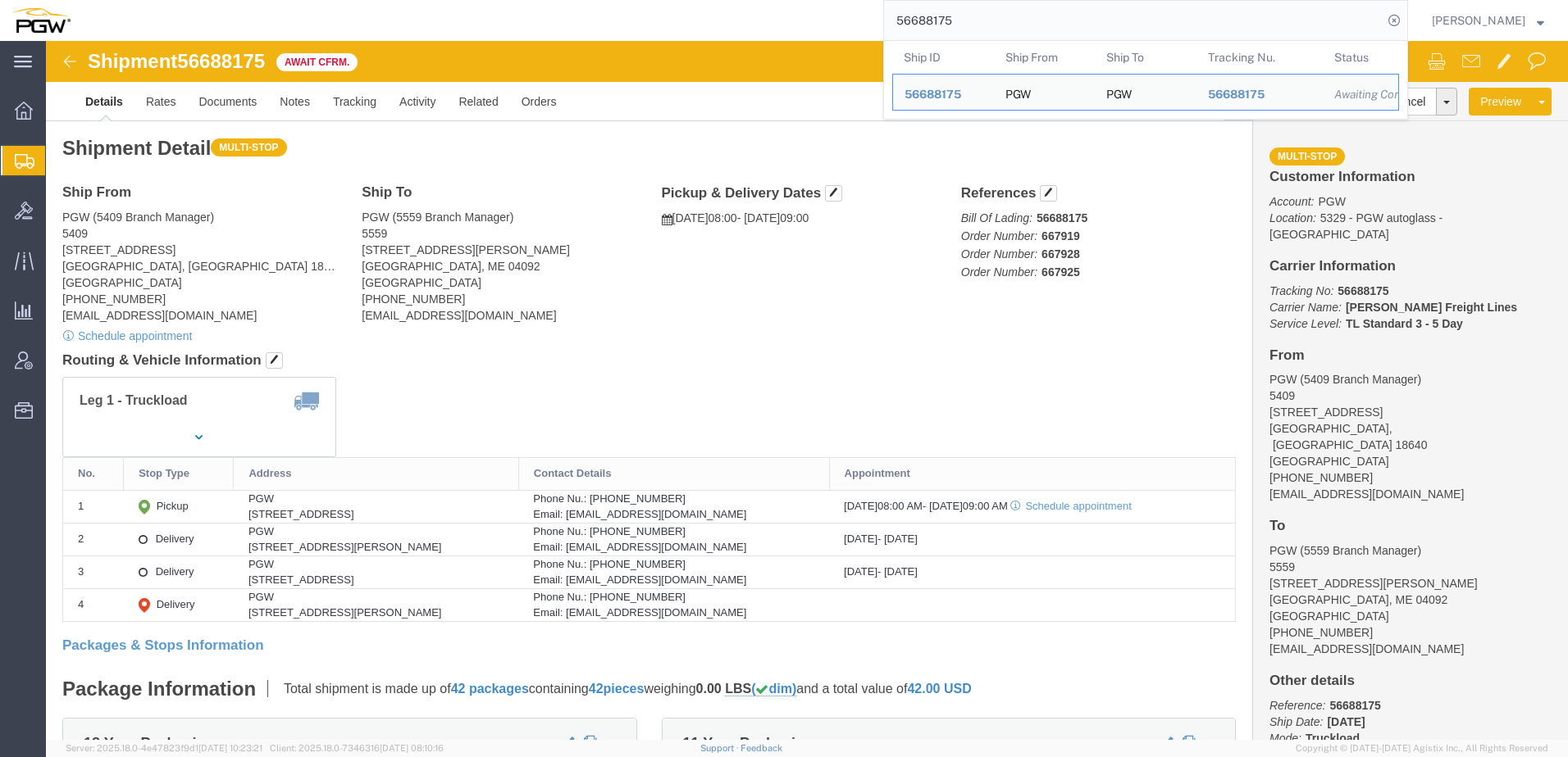
drag, startPoint x: 1118, startPoint y: 22, endPoint x: 363, endPoint y: 19, distance: 755.0
click at [379, 19] on div "56688175 Ship ID Ship From Ship To Tracking Nu. Status Ship ID 56688175 Ship Fr…" at bounding box center [745, 21] width 1326 height 41
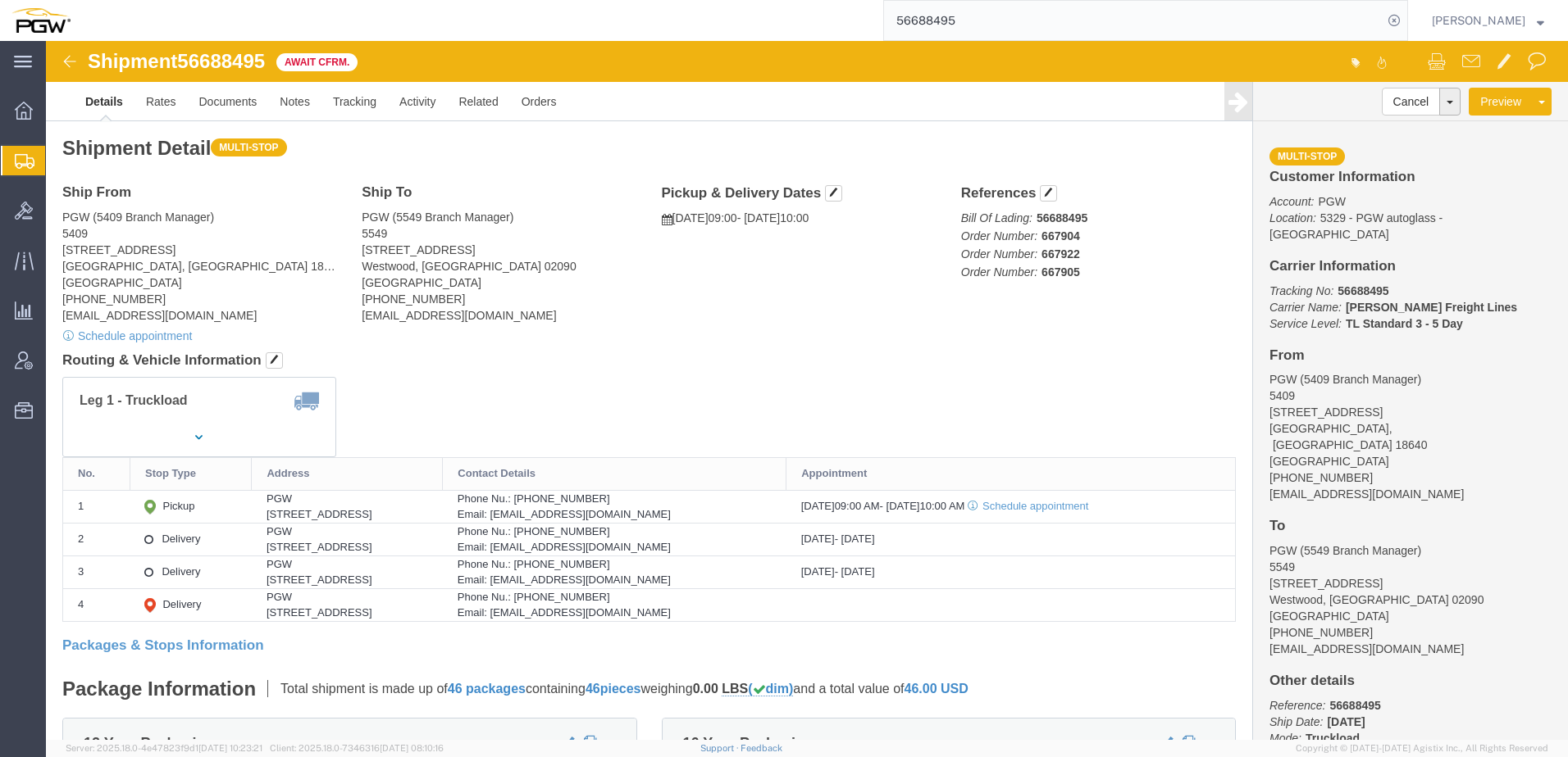
click div "Leg 1 - Truckload Vehicle 1: Standard Dry Van (53 Feet) Number of trucks: 1"
click img
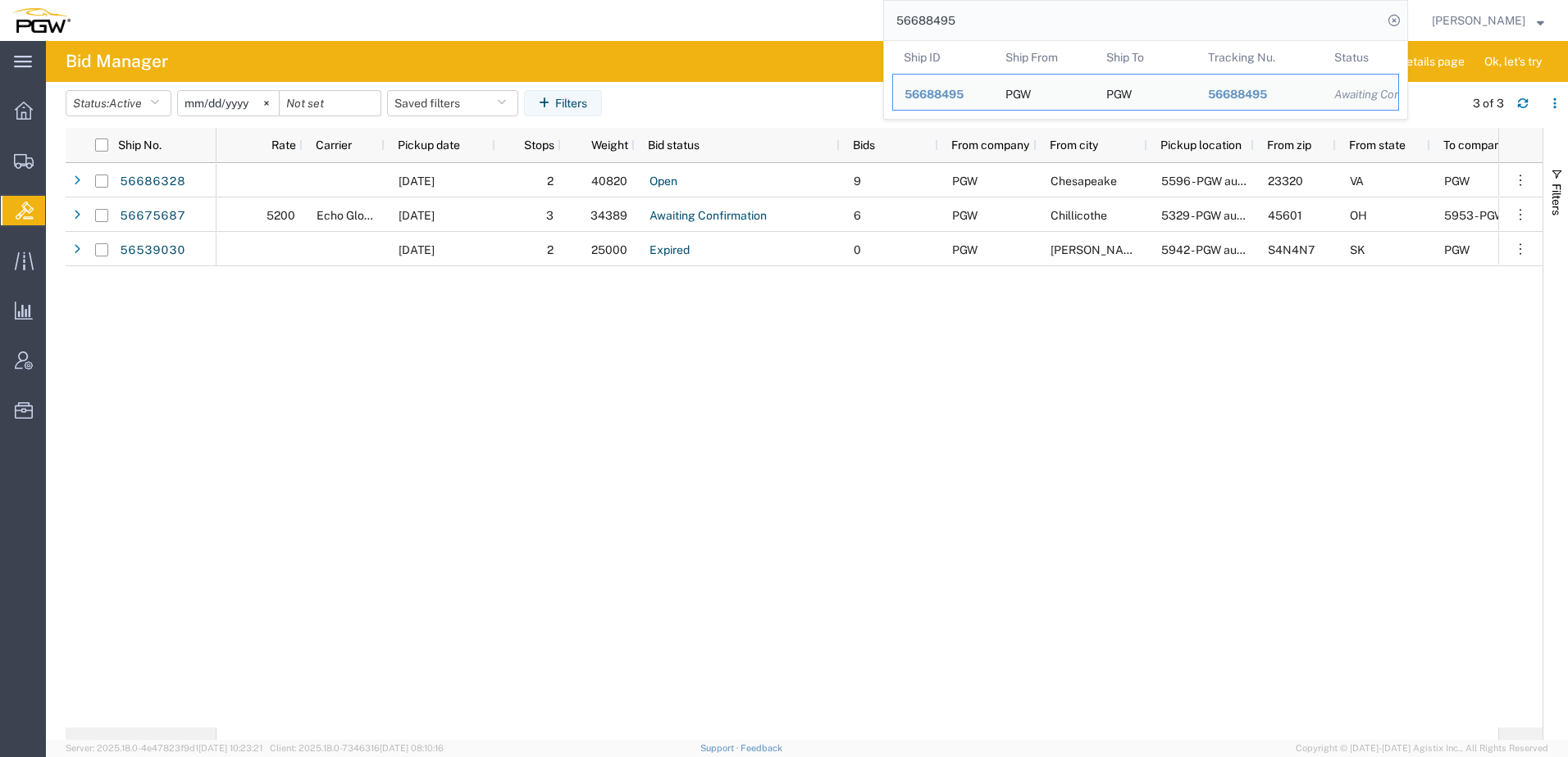
drag, startPoint x: 985, startPoint y: 23, endPoint x: 658, endPoint y: 2, distance: 327.7
click at [658, 2] on div "56688495 Ship ID Ship From Ship To Tracking Nu. Status Ship ID 56688495 Ship Fr…" at bounding box center [745, 21] width 1326 height 41
paste input "17"
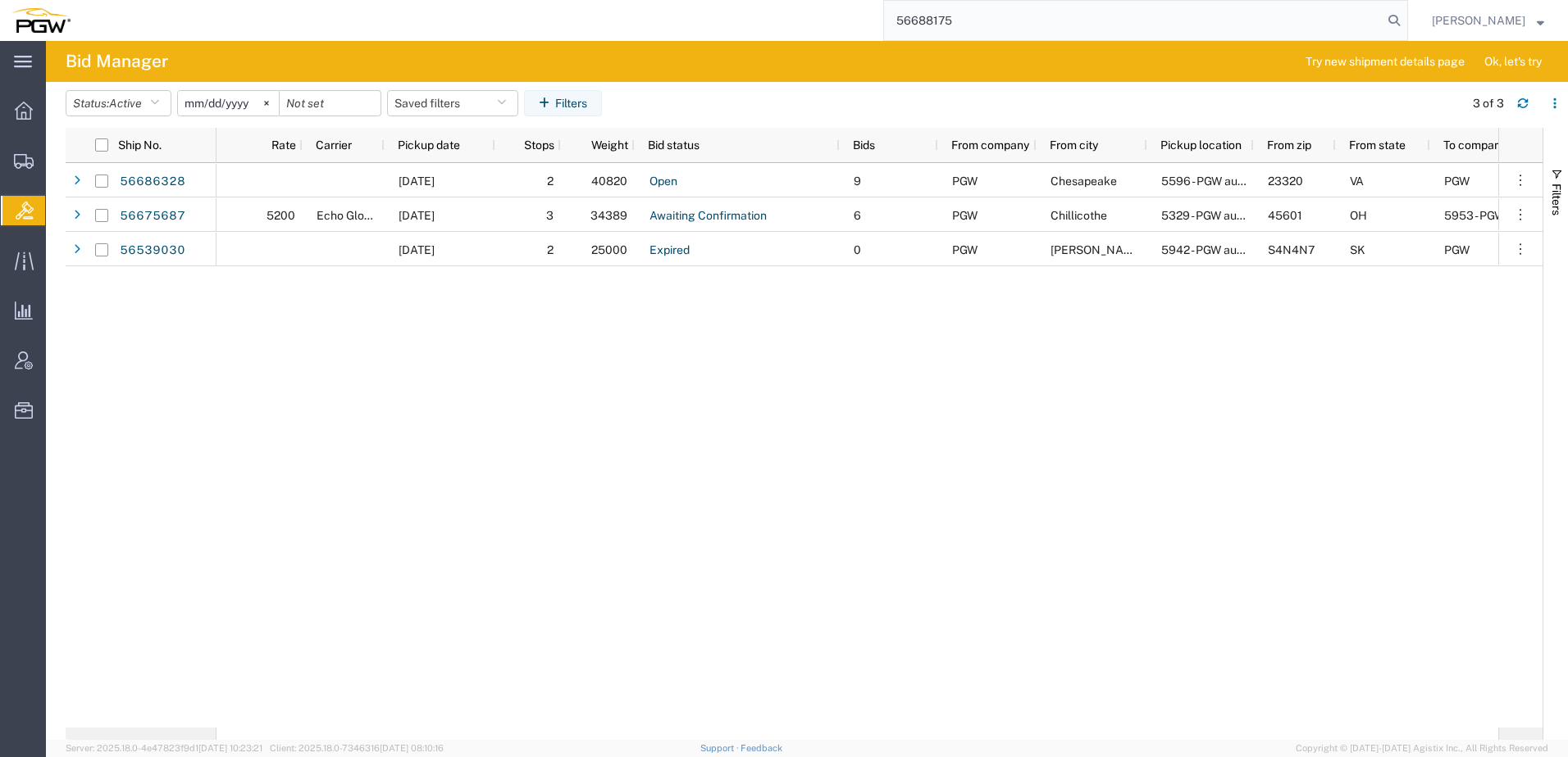
type input "56688175"
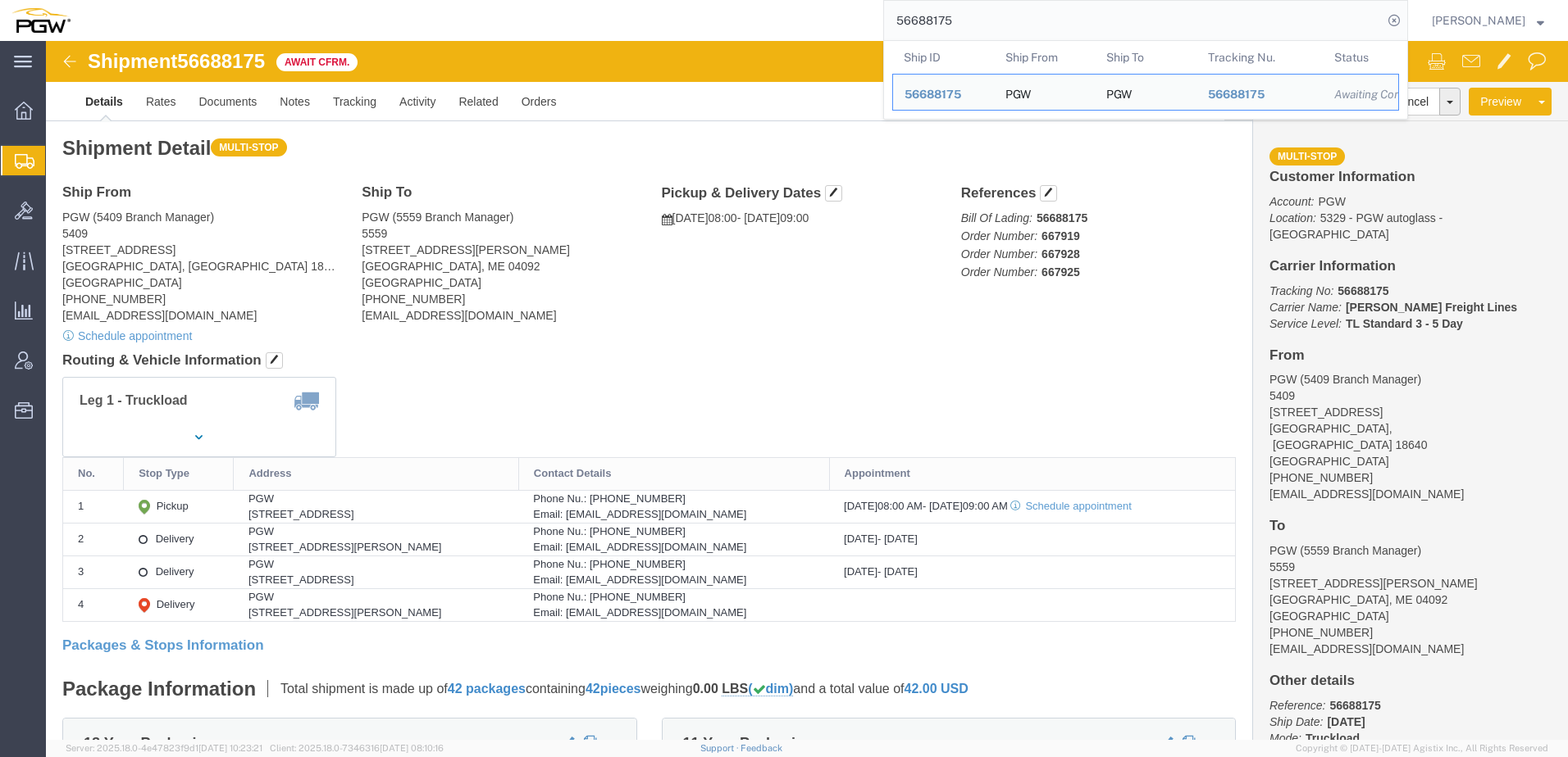
click at [0, 0] on span "Create Shipment" at bounding box center [0, 0] width 0 height 0
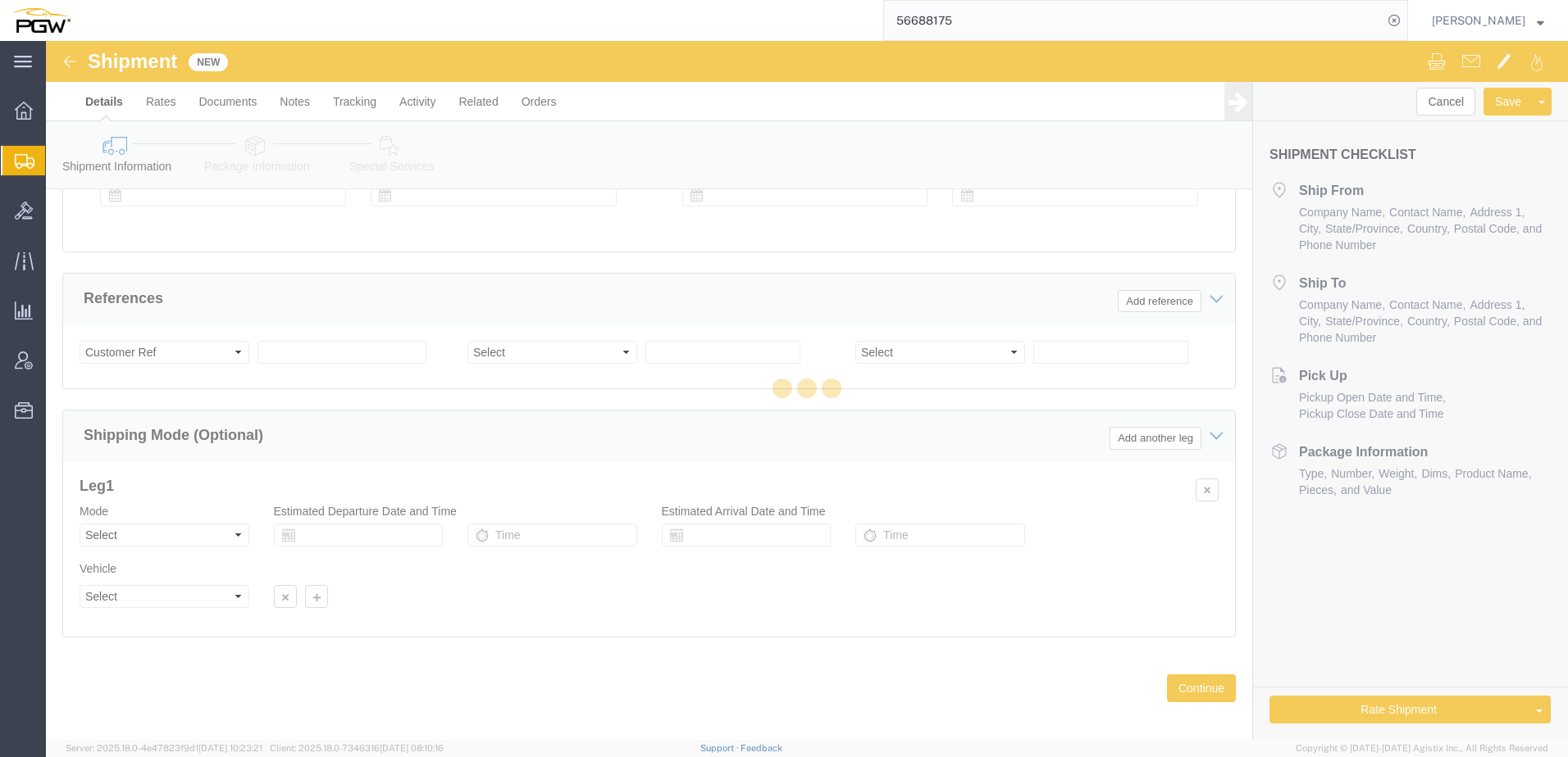
scroll to position [1029, 0]
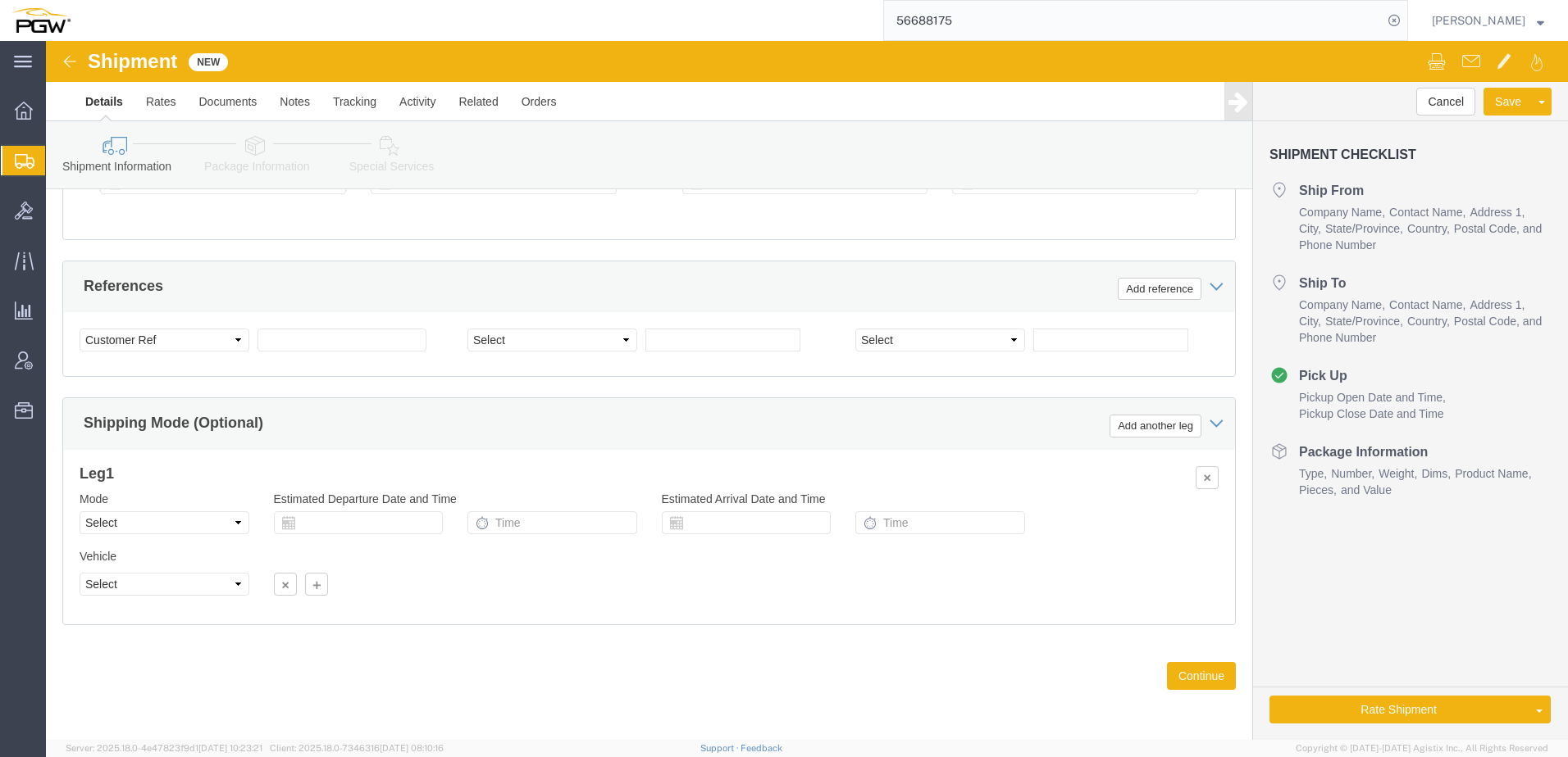
select select
click select "Select Air Less than Truckload Multi-Leg Ocean Freight Rail Small Parcel Truckl…"
select select "TL"
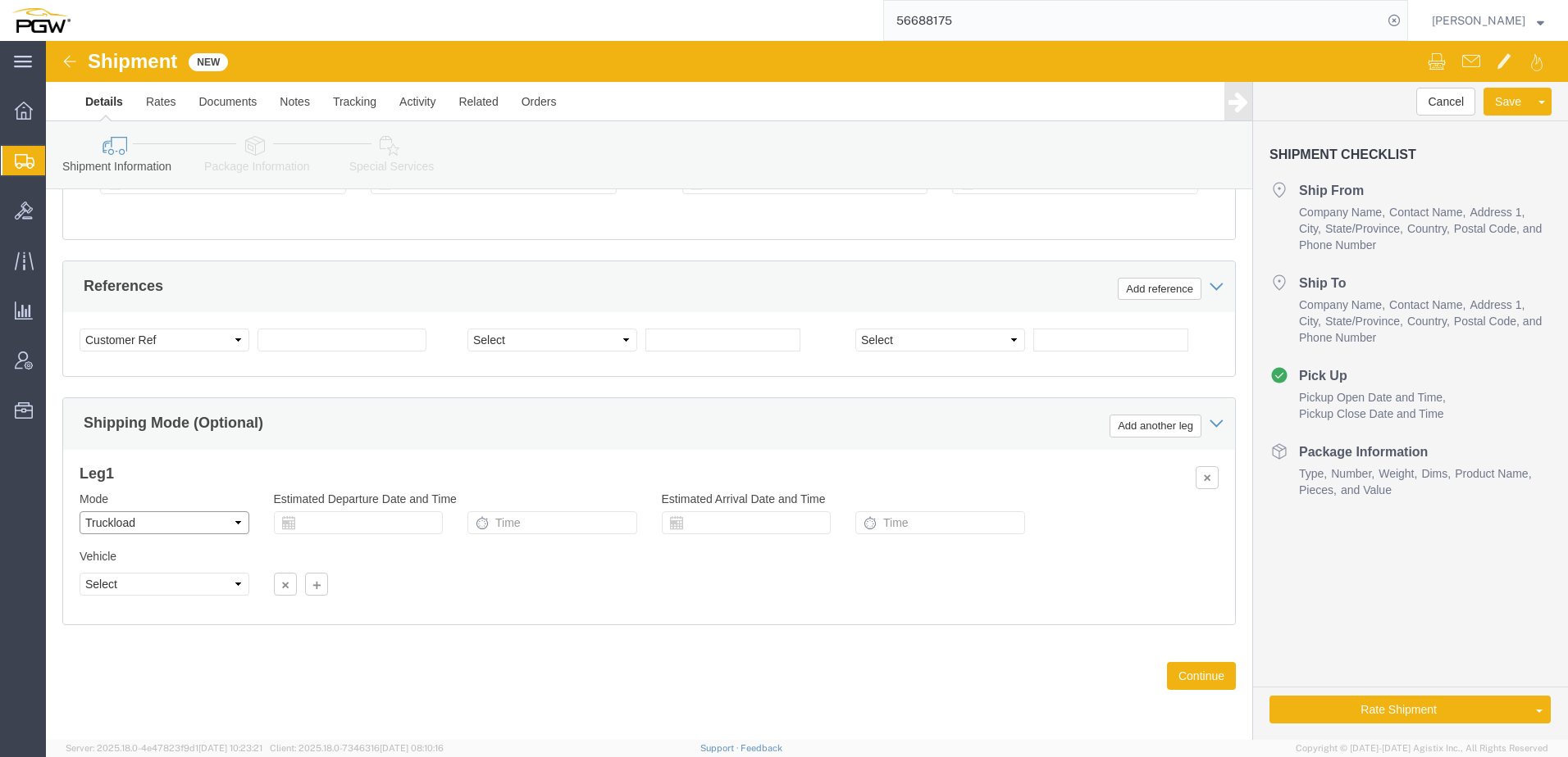
click select "Select Air Less than Truckload Multi-Leg Ocean Freight Rail Small Parcel Truckl…"
click select "Select 1-Ton (PSS) 10 Wheel 10 Yard Dump Truck 20 Yard Dump Truck Bobtail Botto…"
select select "STDV"
click select "Select 1-Ton (PSS) 10 Wheel 10 Yard Dump Truck 20 Yard Dump Truck Bobtail Botto…"
click select "Select 53 Feet 20 Feet 35 Feet 48 Feet"
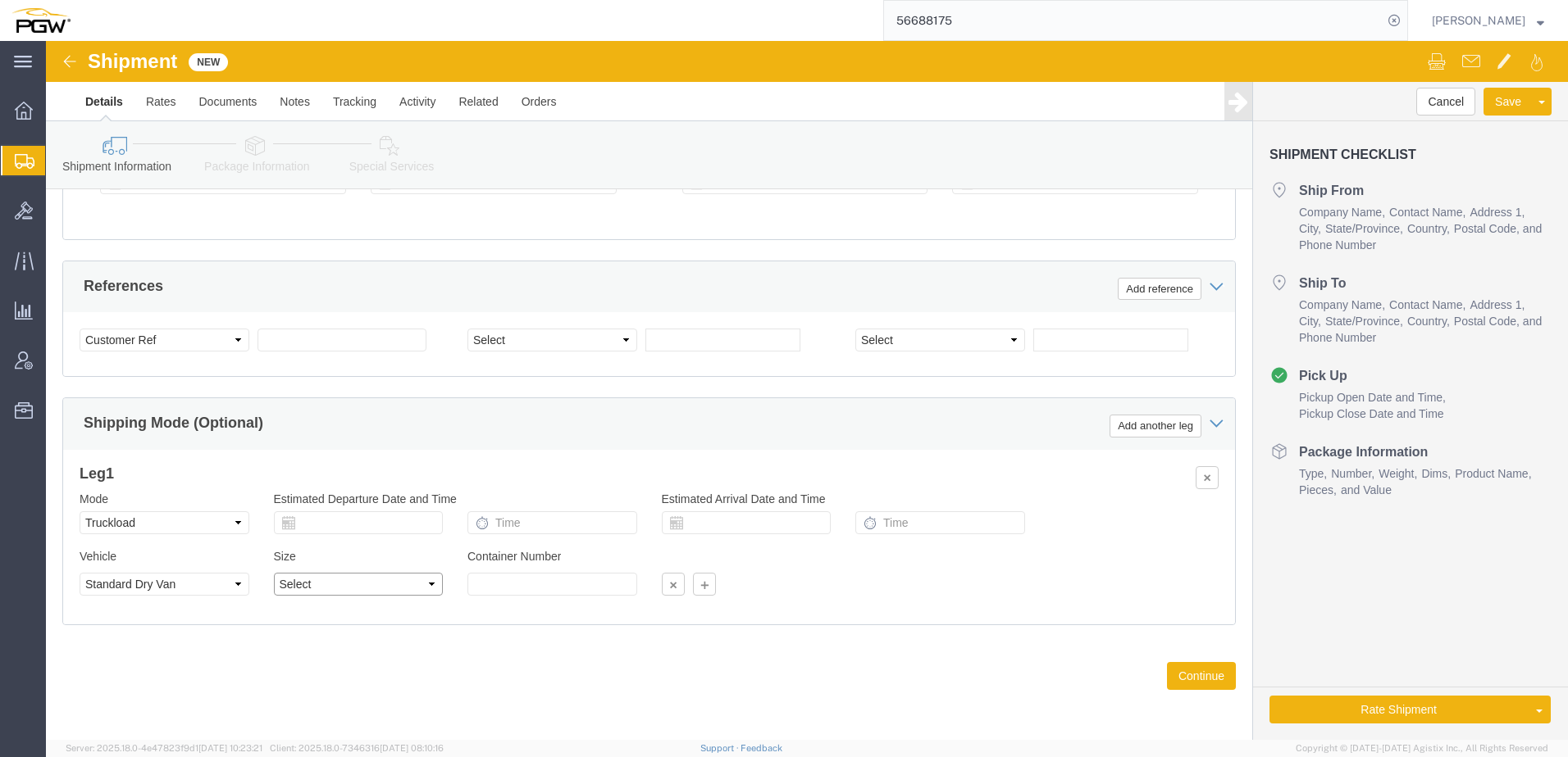
select select "20FT"
click select "Select 53 Feet 20 Feet 35 Feet 48 Feet"
click select "Select 1-Ton (PSS) 10 Wheel 10 Yard Dump Truck 20 Yard Dump Truck Bobtail Botto…"
select select "BXVN"
click select "Select 1-Ton (PSS) 10 Wheel 10 Yard Dump Truck 20 Yard Dump Truck Bobtail Botto…"
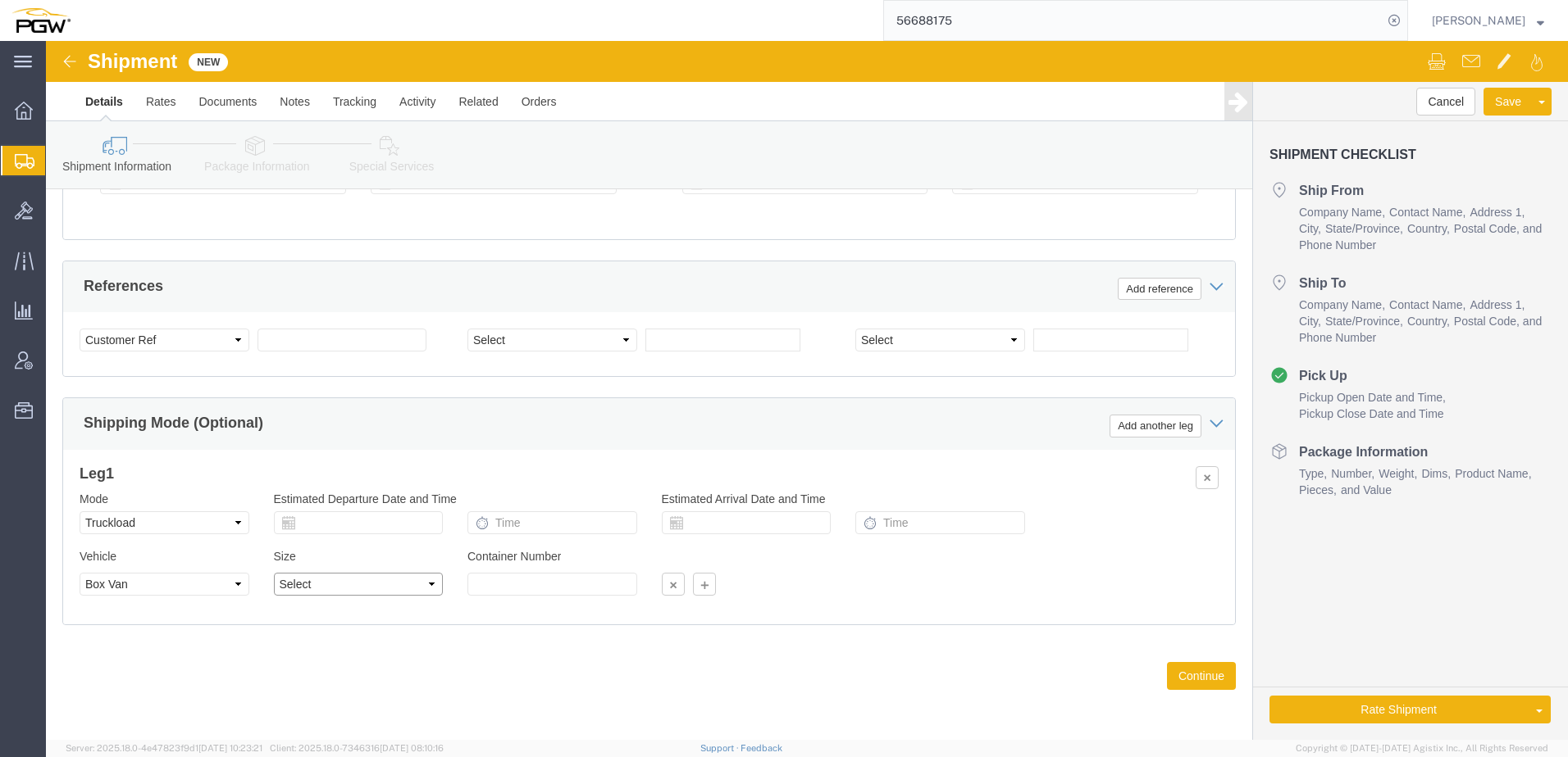
click select "Select 28 Feet 53 Feet 20 Feet 40 Feet 35 Feet 48 Feet"
select select "28FT"
click select "Select 28 Feet 53 Feet 20 Feet 40 Feet 35 Feet 48 Feet"
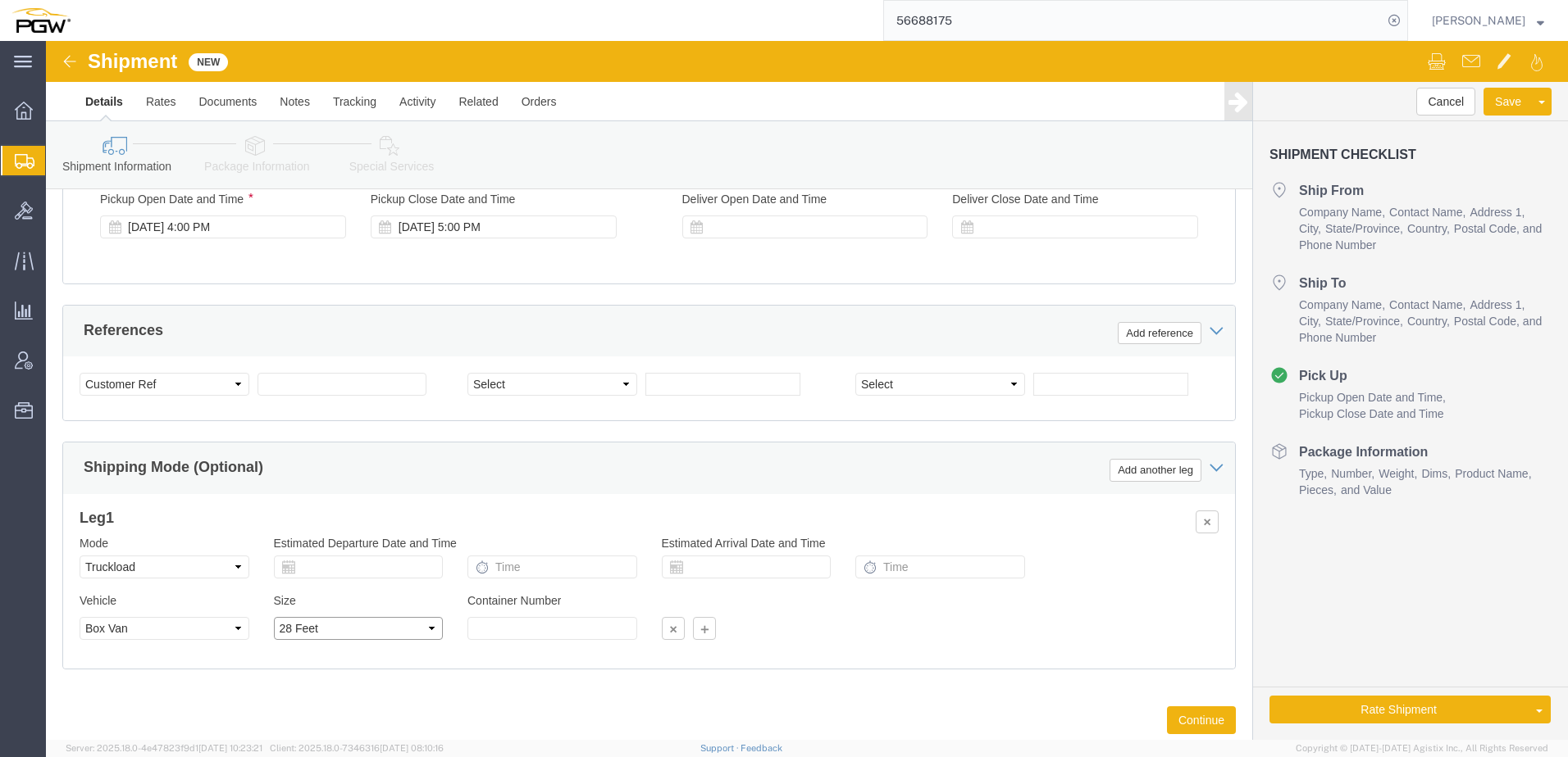
scroll to position [946, 0]
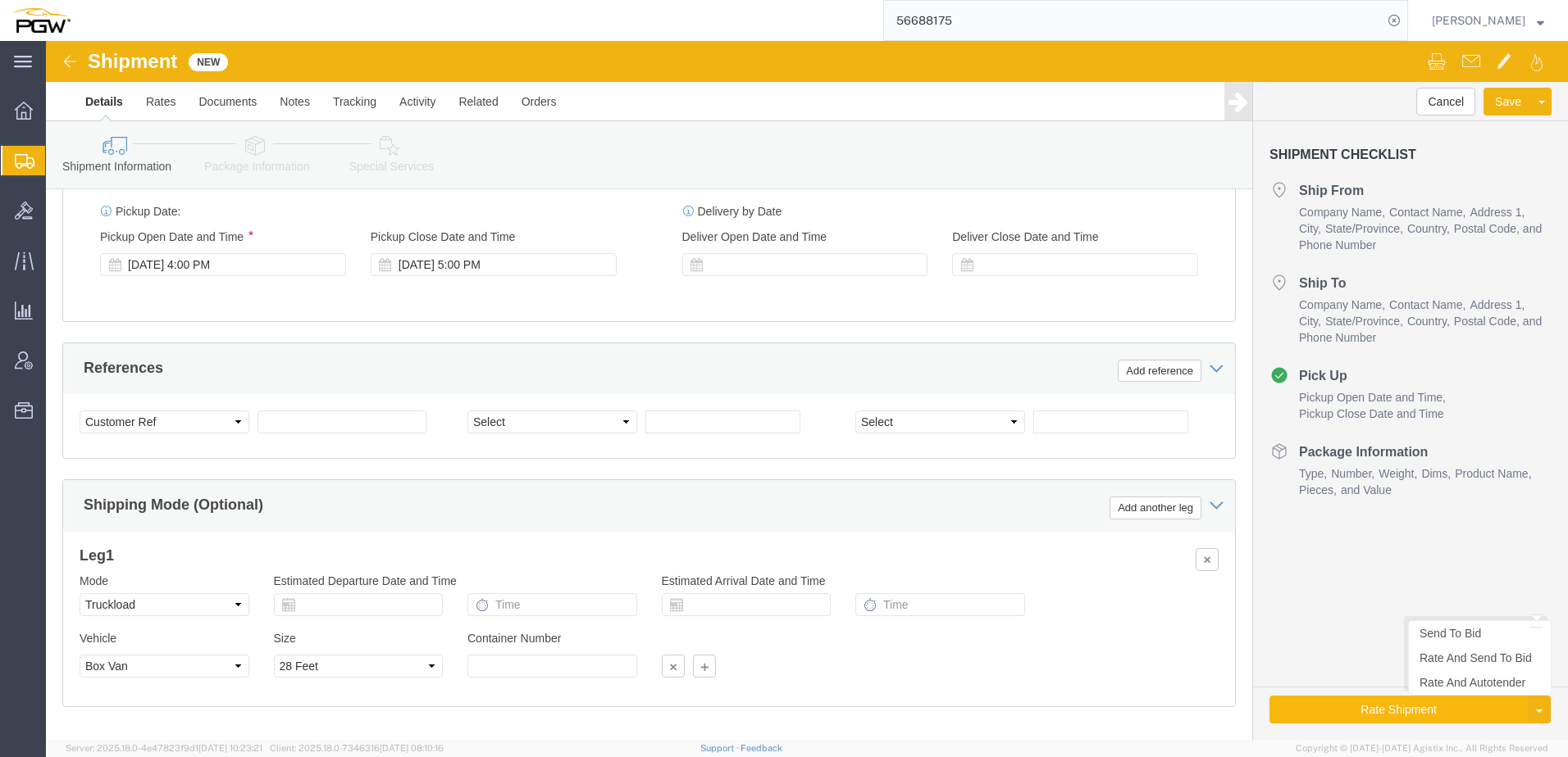
drag, startPoint x: 1231, startPoint y: 668, endPoint x: 1221, endPoint y: 743, distance: 75.7
click button "Rate Shipment"
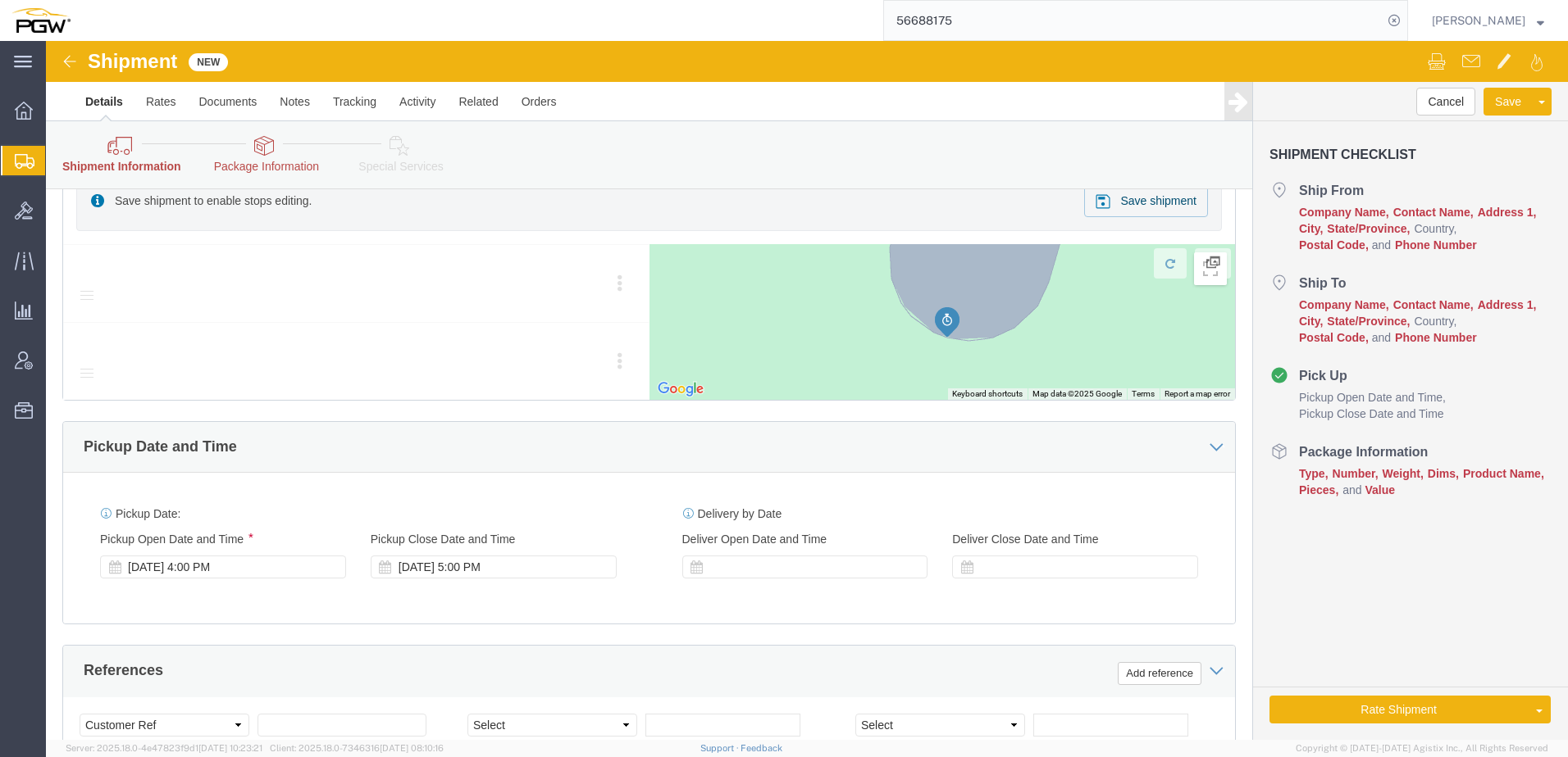
scroll to position [0, 0]
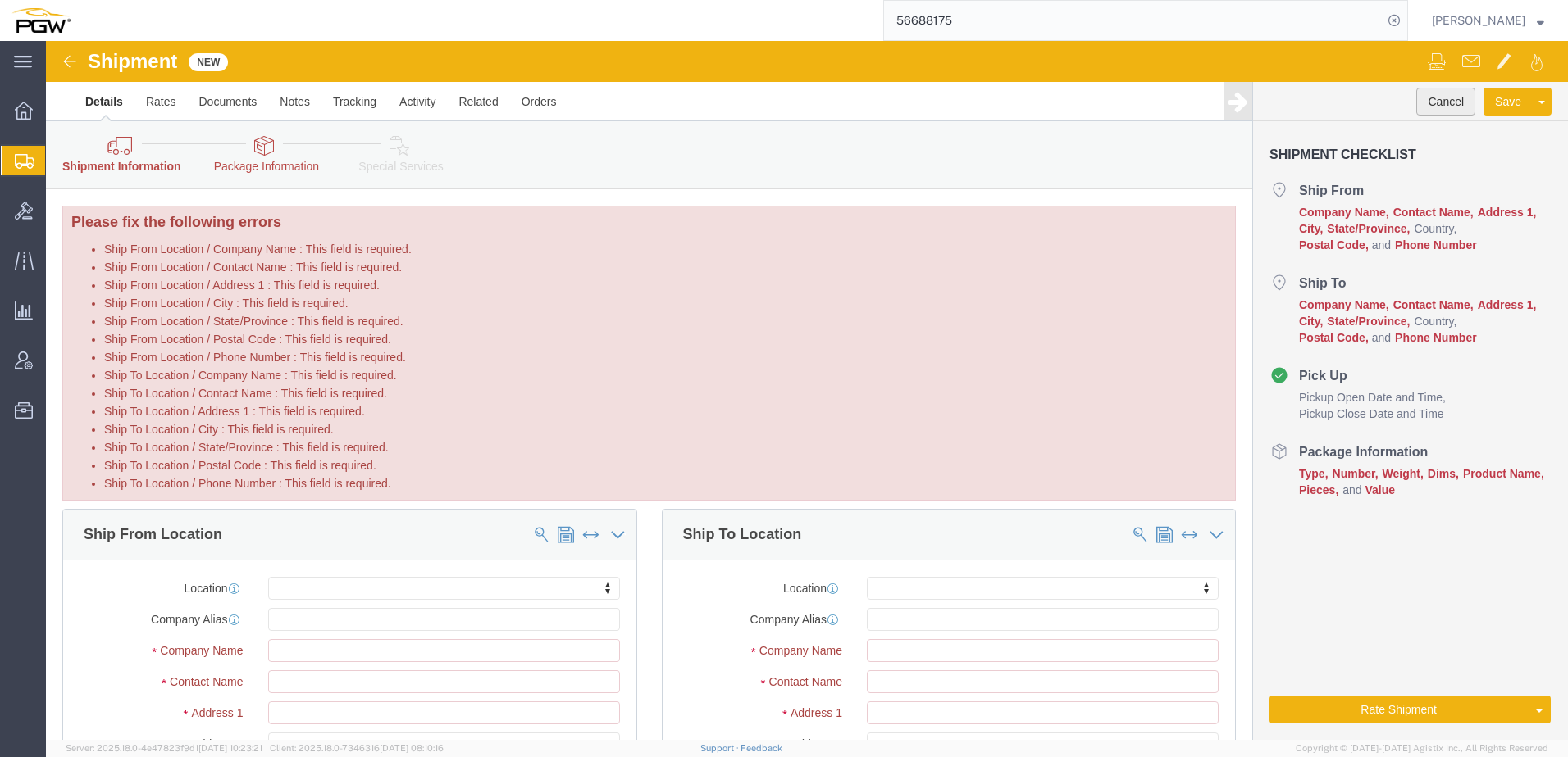
click button "Cancel"
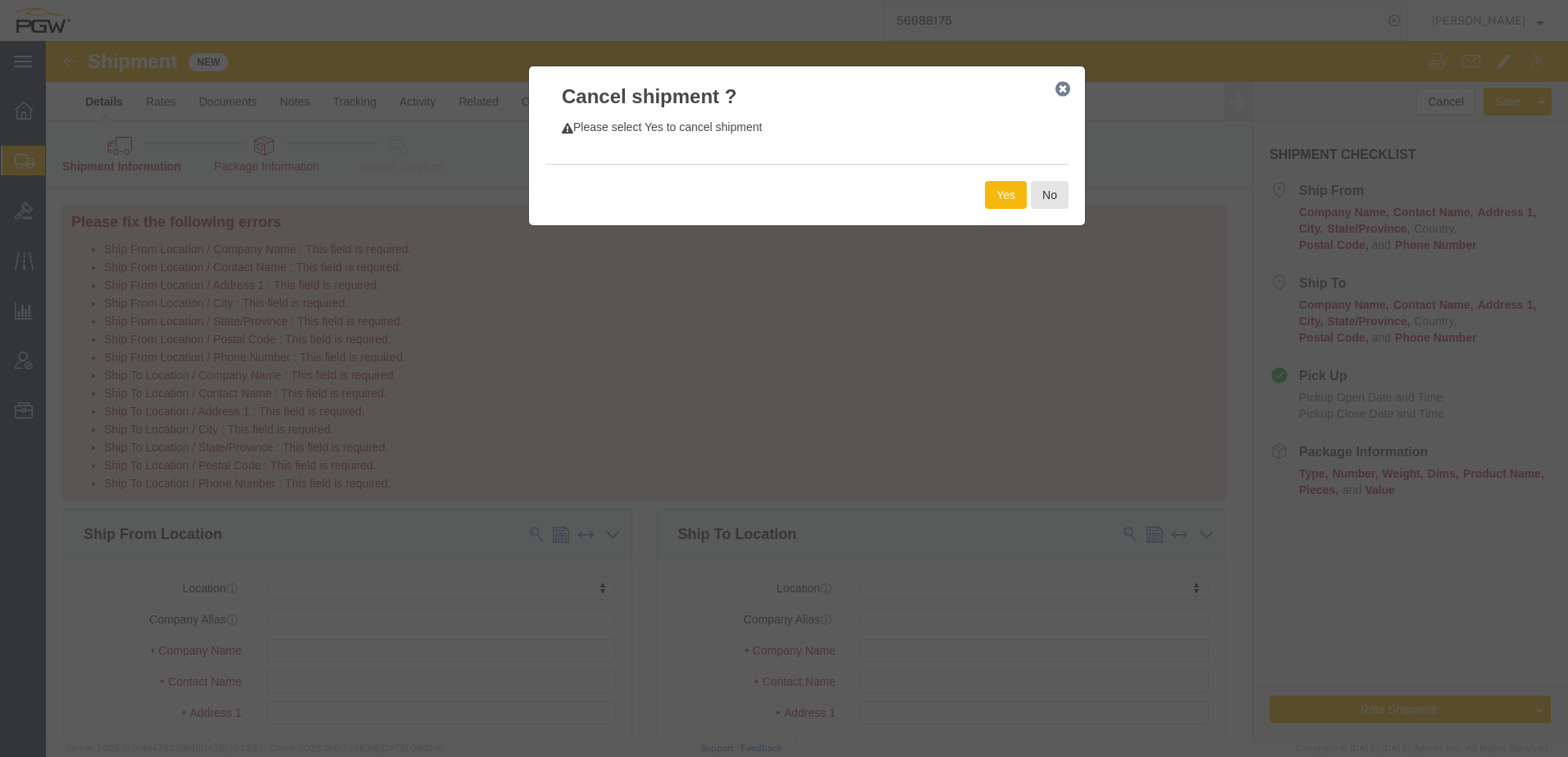
click button "Yes"
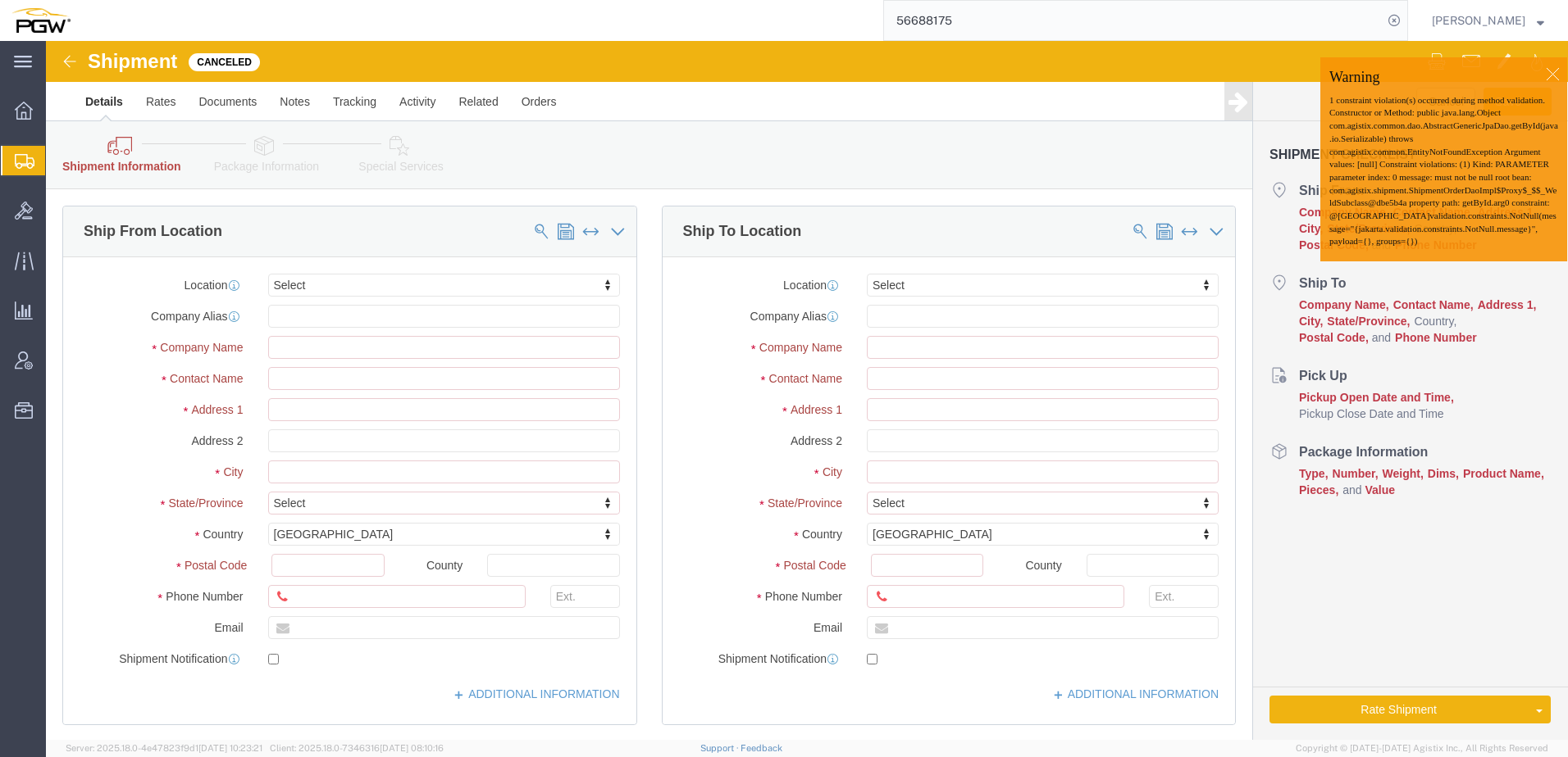
click div
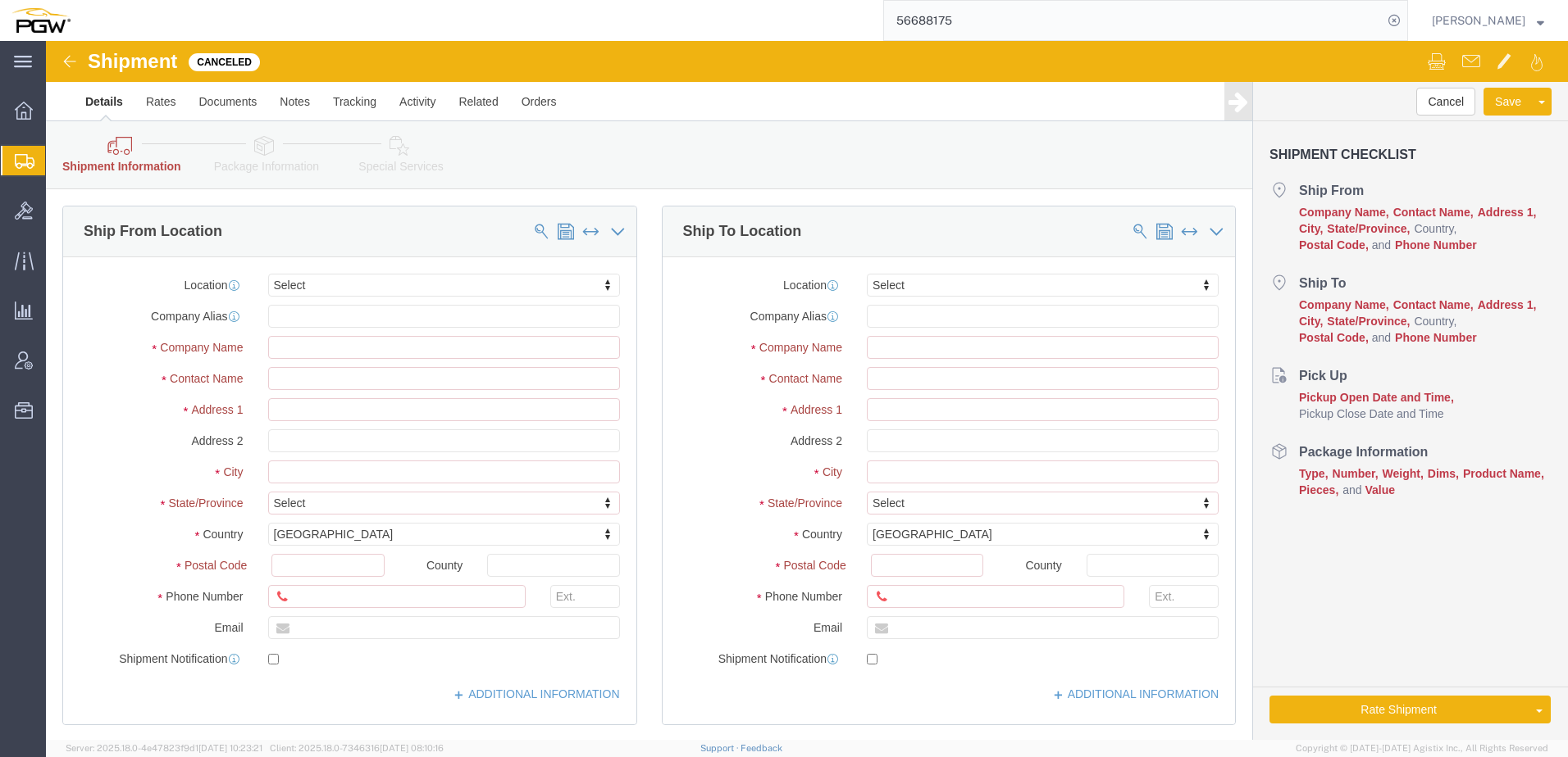
click at [0, 0] on span "Shipment Manager" at bounding box center [0, 0] width 0 height 0
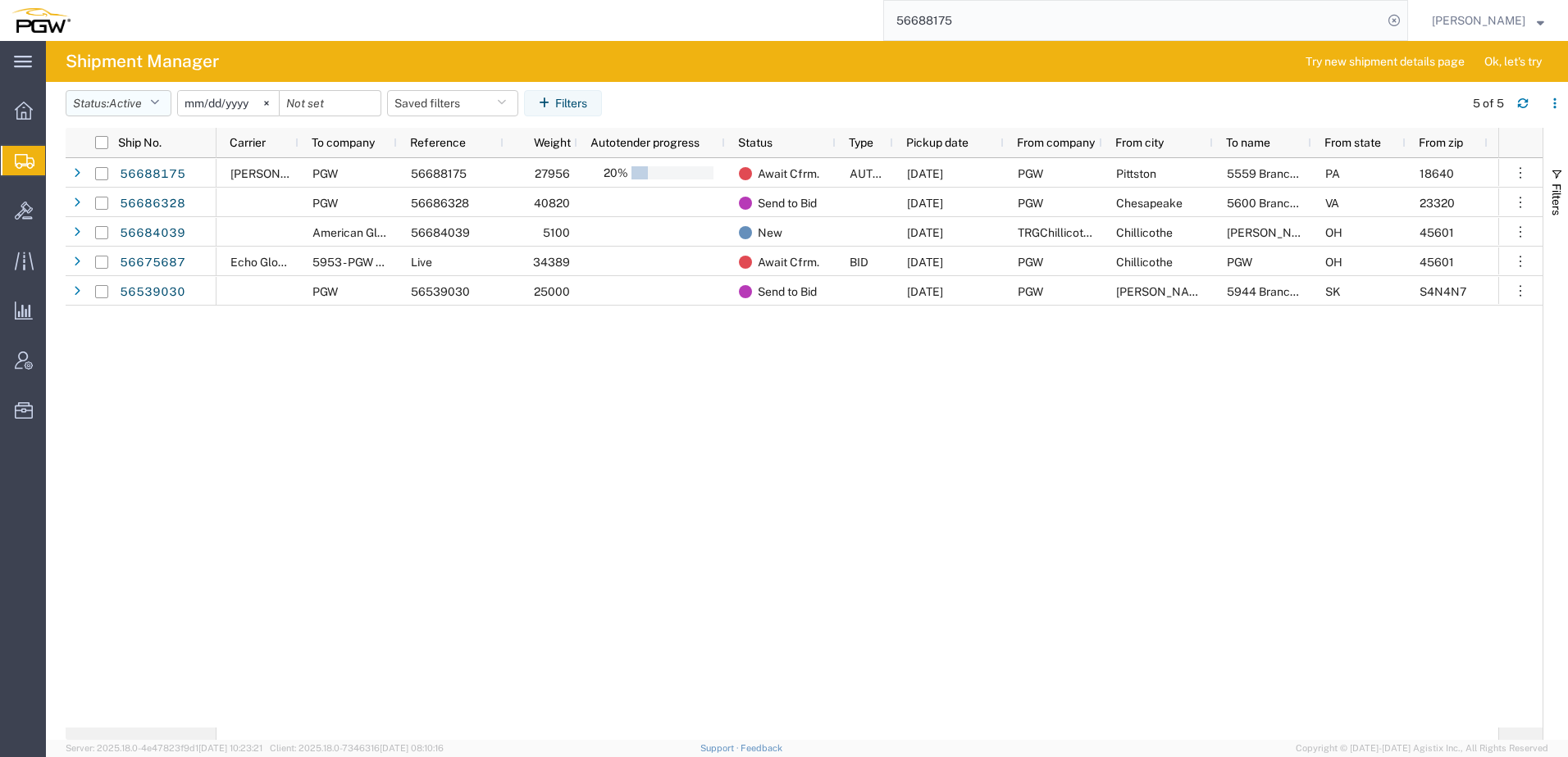
click at [122, 96] on span "Active" at bounding box center [125, 104] width 33 height 16
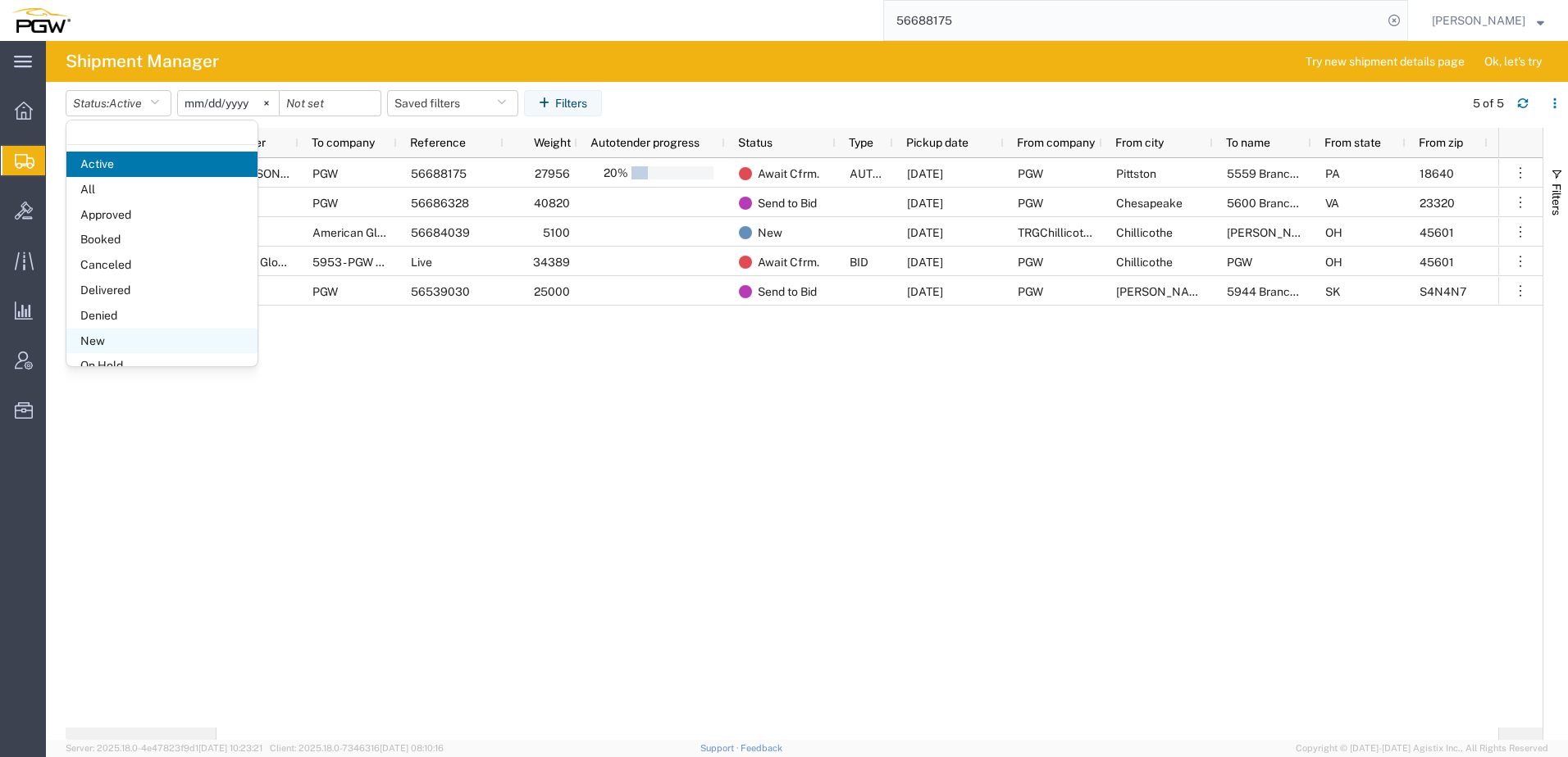
click at [100, 340] on span "New" at bounding box center [162, 341] width 191 height 25
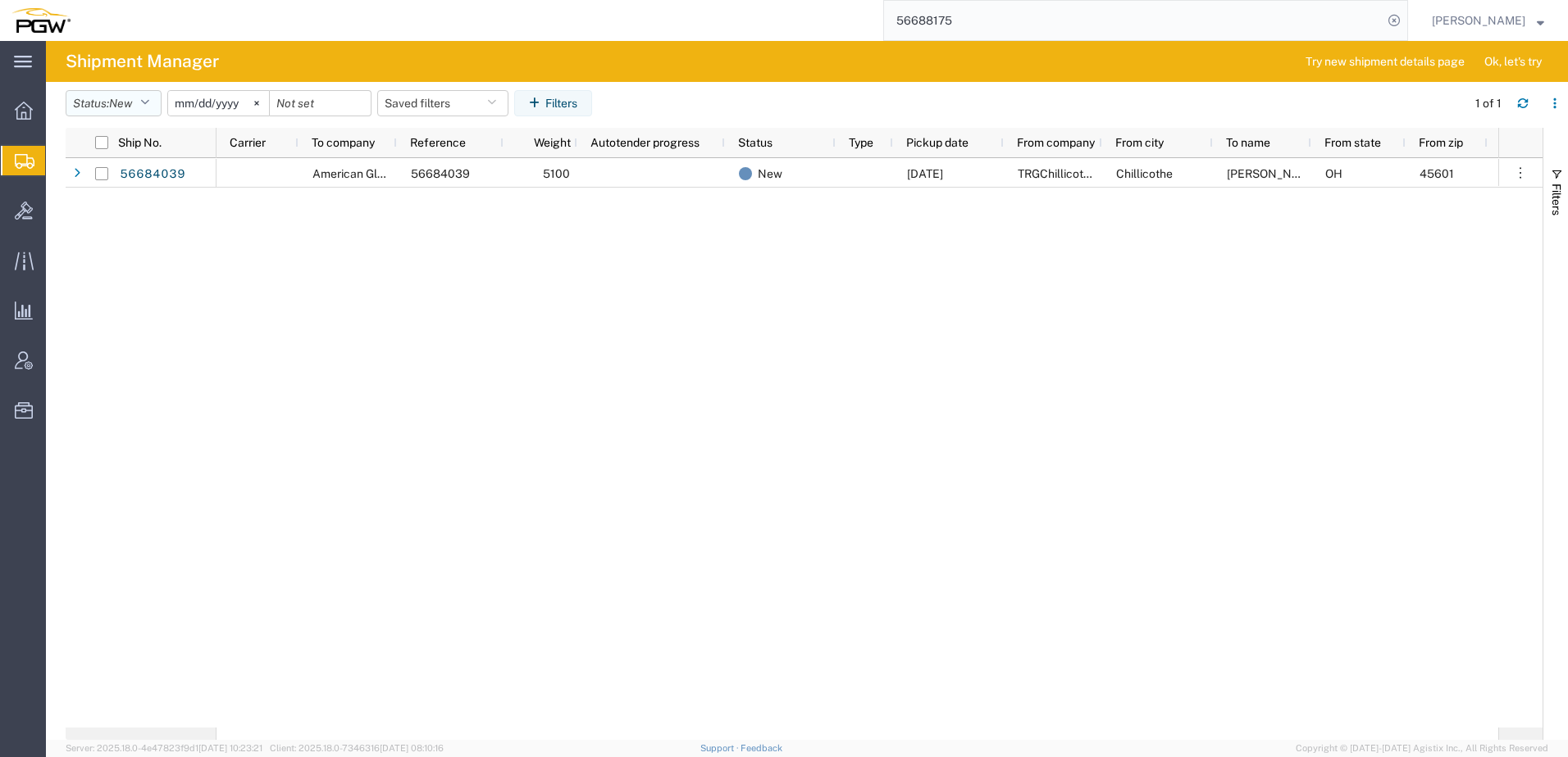
click at [103, 103] on button "Status: New" at bounding box center [113, 104] width 96 height 26
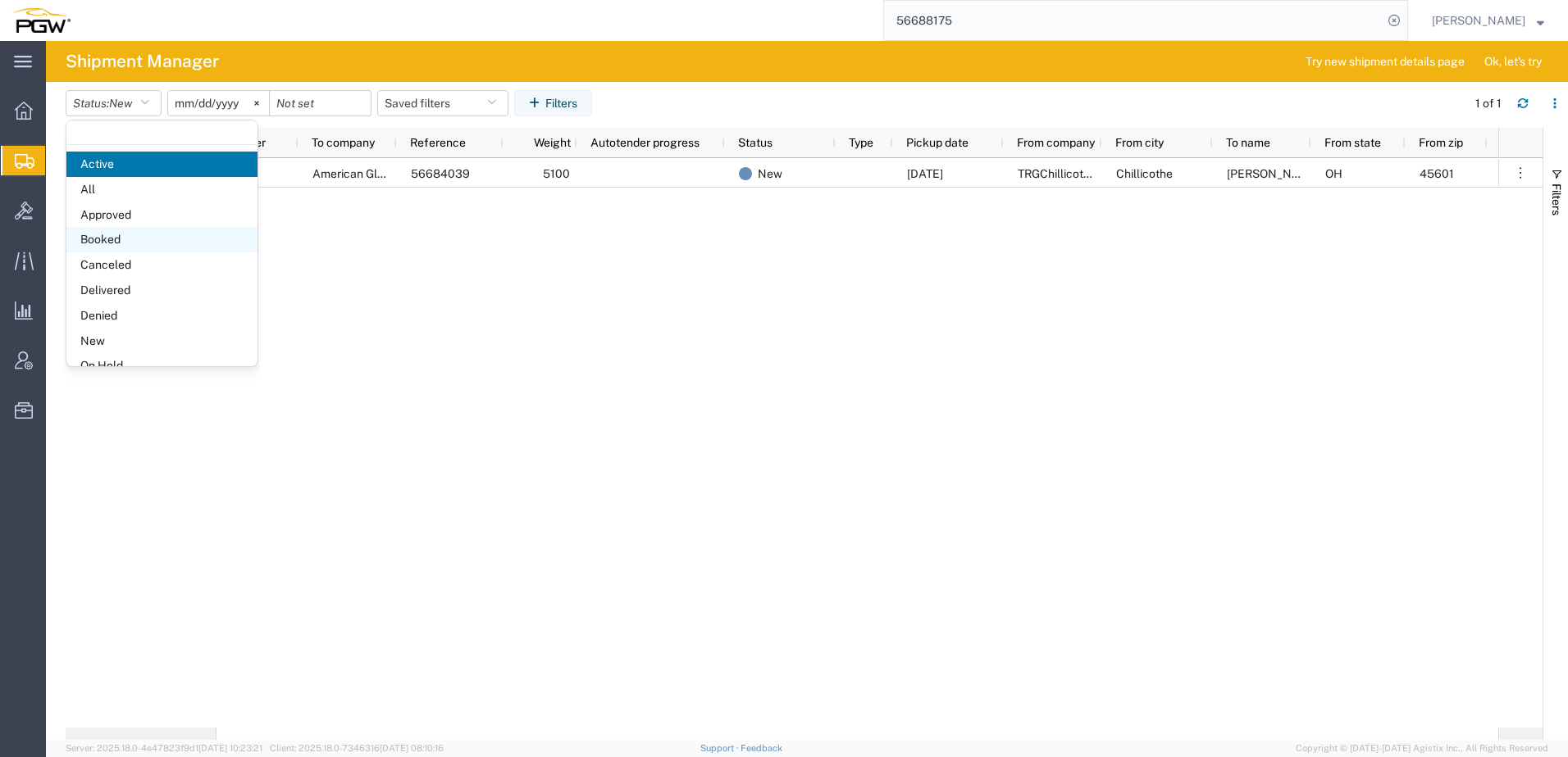
click at [141, 245] on span "Booked" at bounding box center [162, 239] width 191 height 25
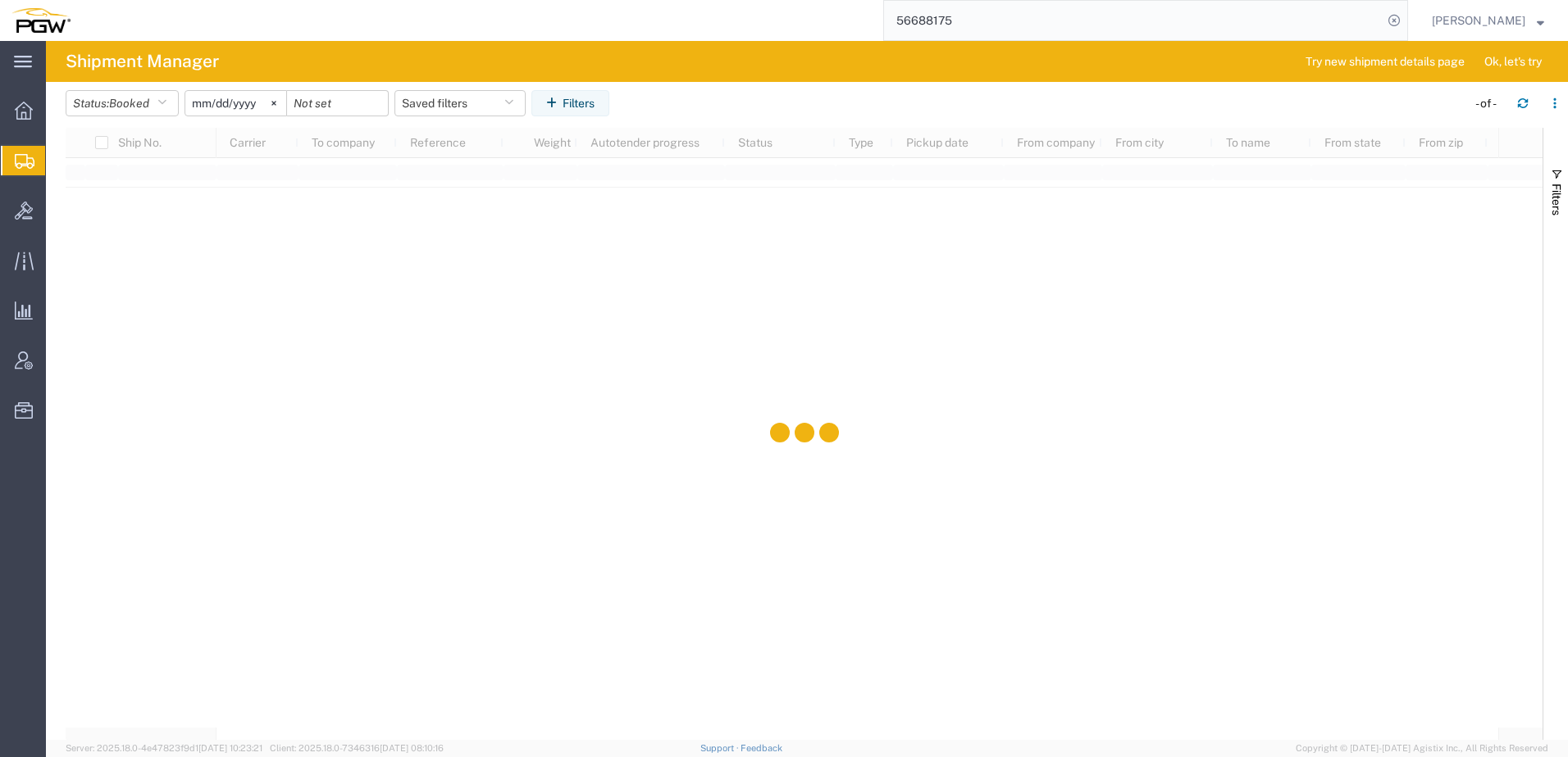
click at [238, 100] on input "[DATE]" at bounding box center [235, 103] width 101 height 24
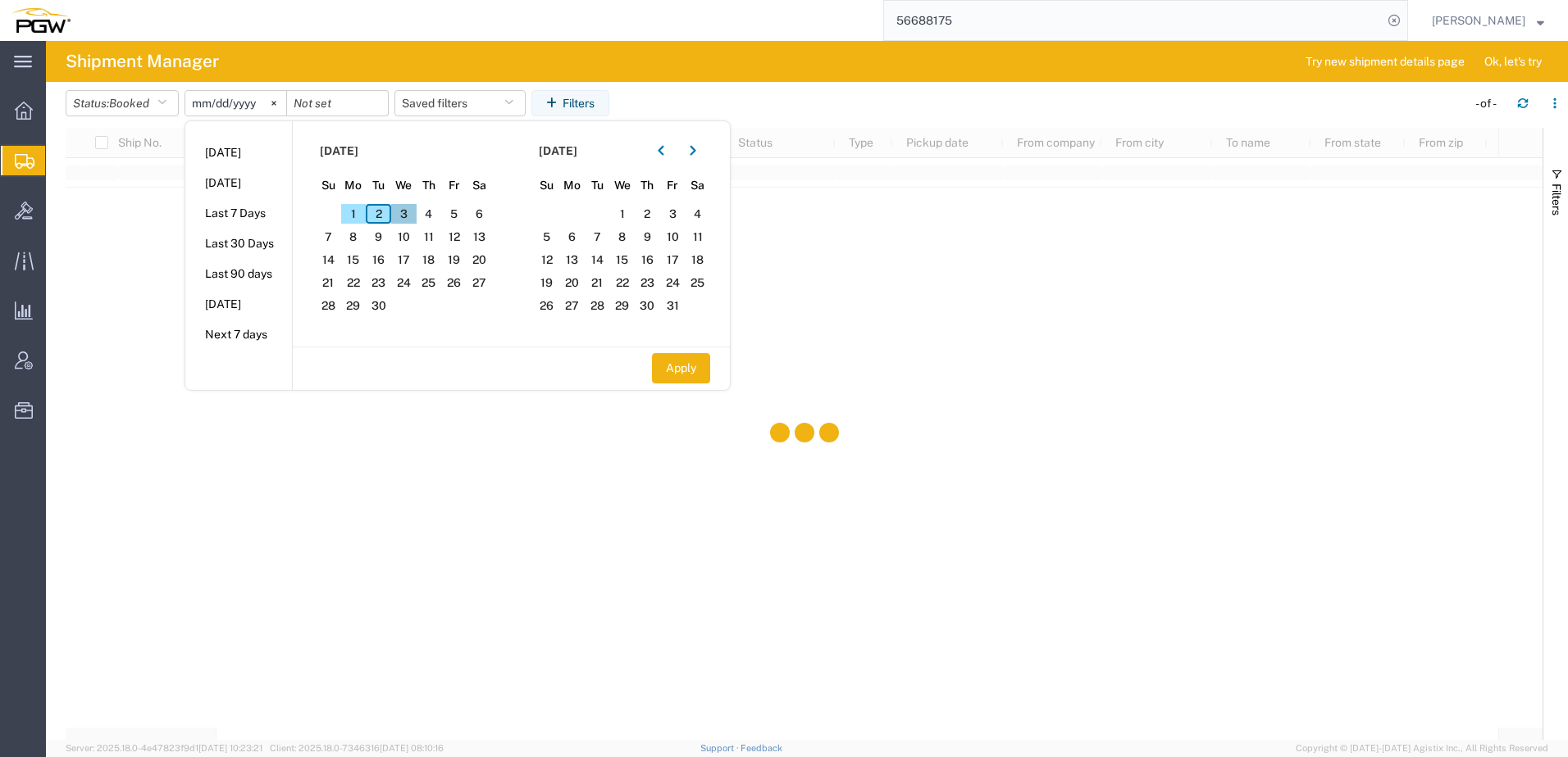
click at [403, 217] on span "3" at bounding box center [403, 214] width 25 height 20
click at [318, 104] on input "date" at bounding box center [337, 103] width 101 height 24
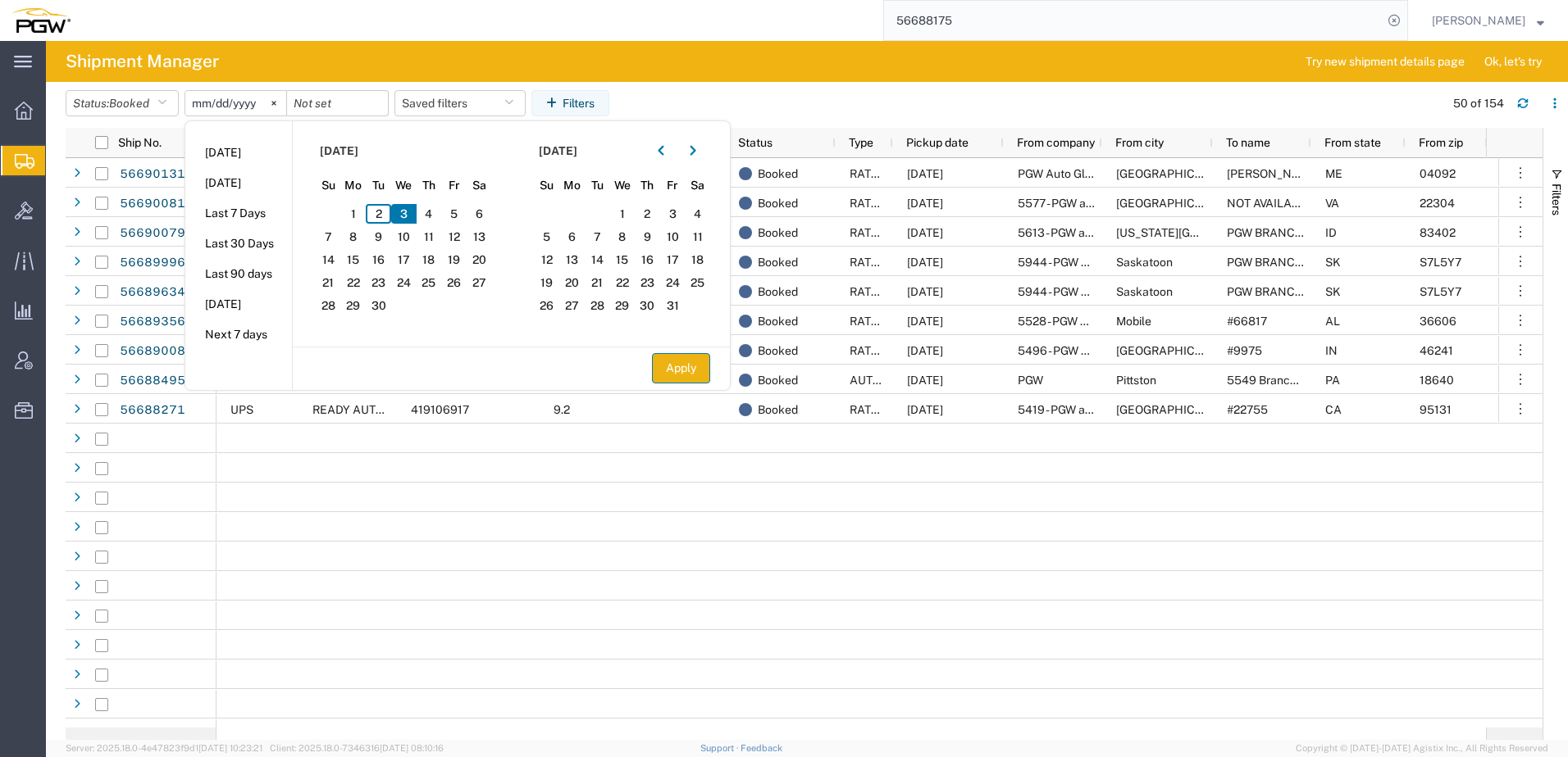
click at [437, 212] on span "4" at bounding box center [429, 214] width 25 height 20
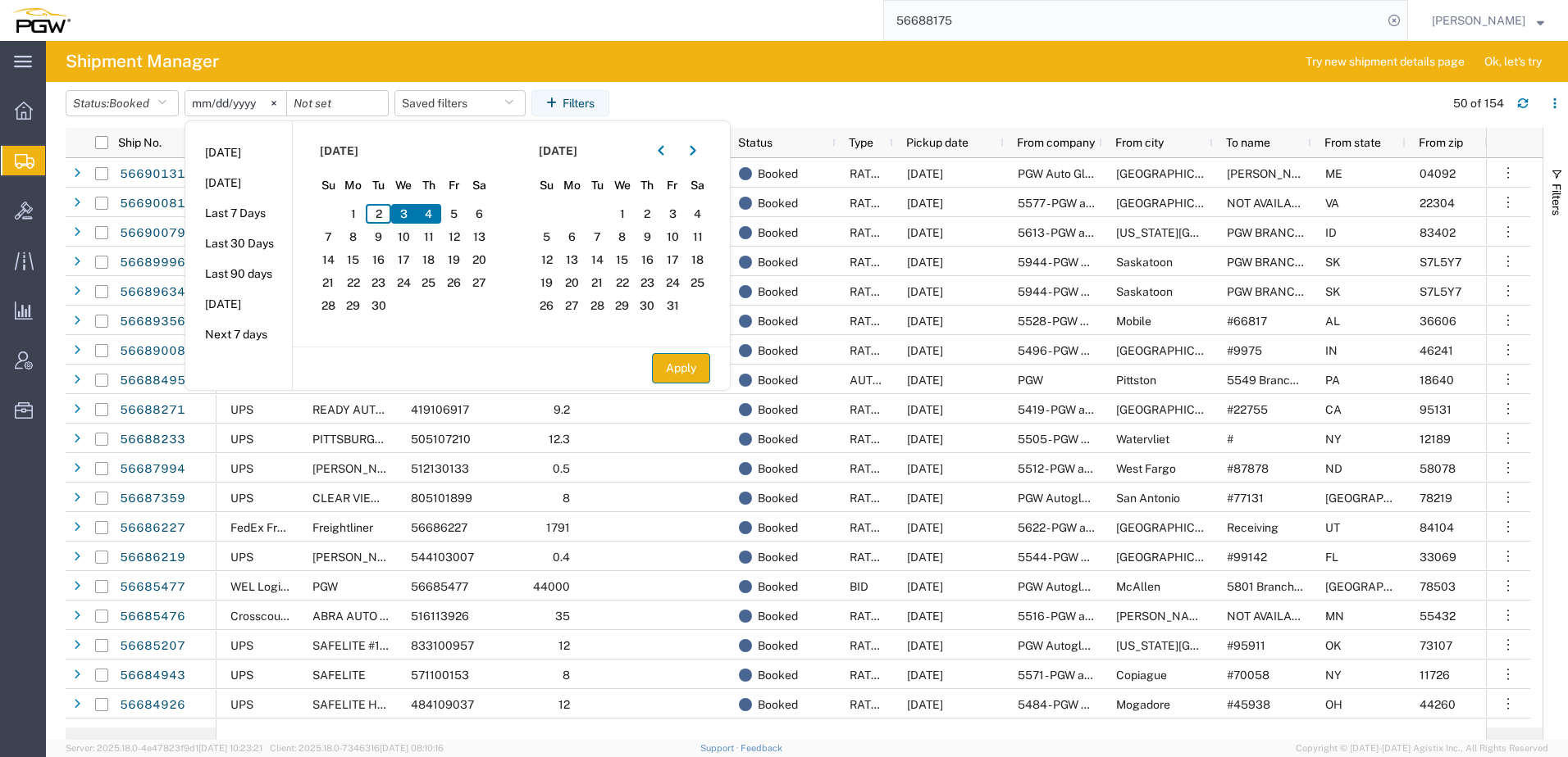
click at [699, 366] on button "Apply" at bounding box center [681, 368] width 58 height 30
type input "2025-09-03"
type input "2025-09-04"
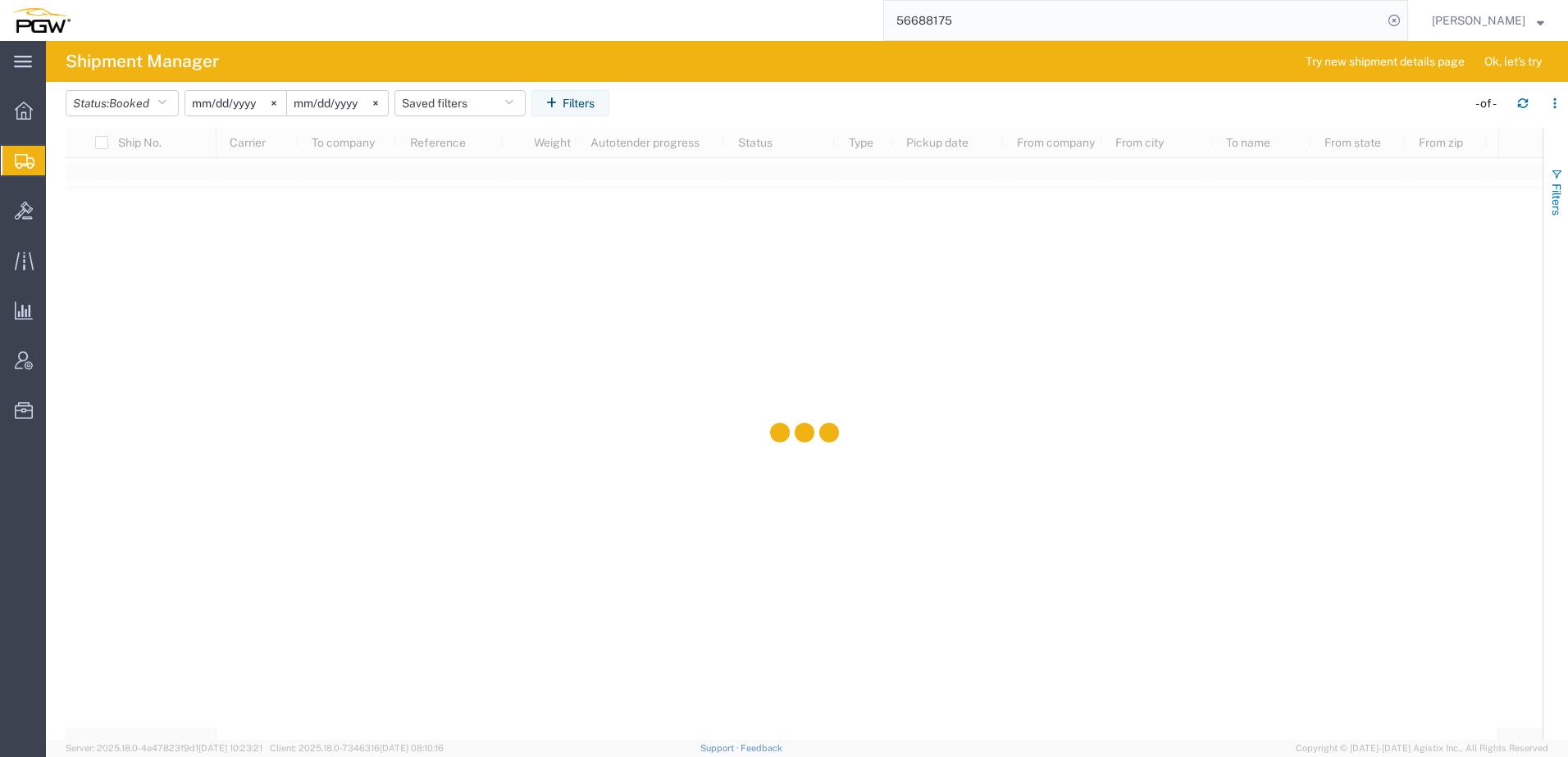
click at [1562, 174] on span "button" at bounding box center [1556, 175] width 13 height 13
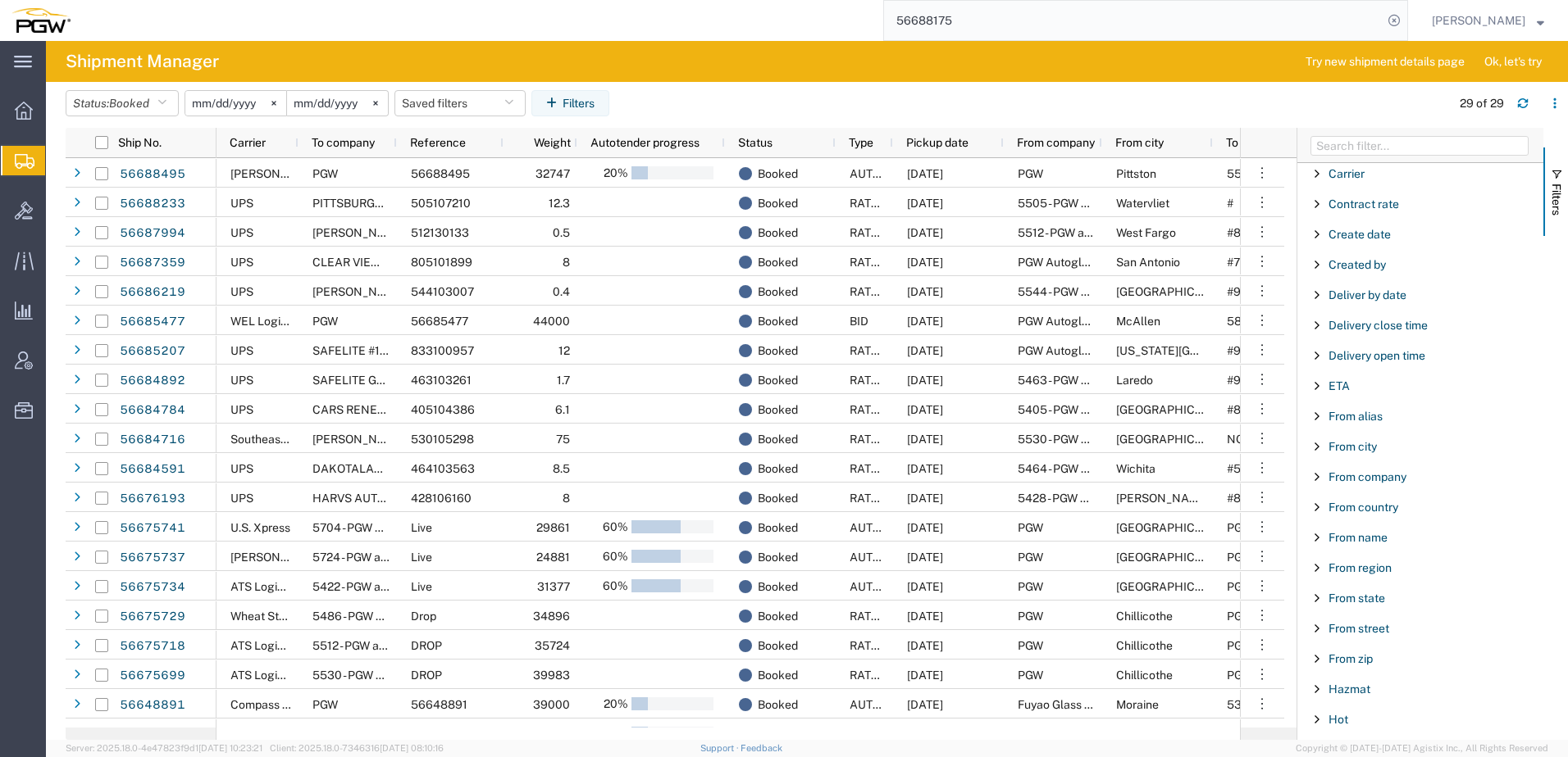
scroll to position [245, 0]
click at [1362, 454] on span "From city" at bounding box center [1352, 448] width 49 height 13
type input "Pittston"
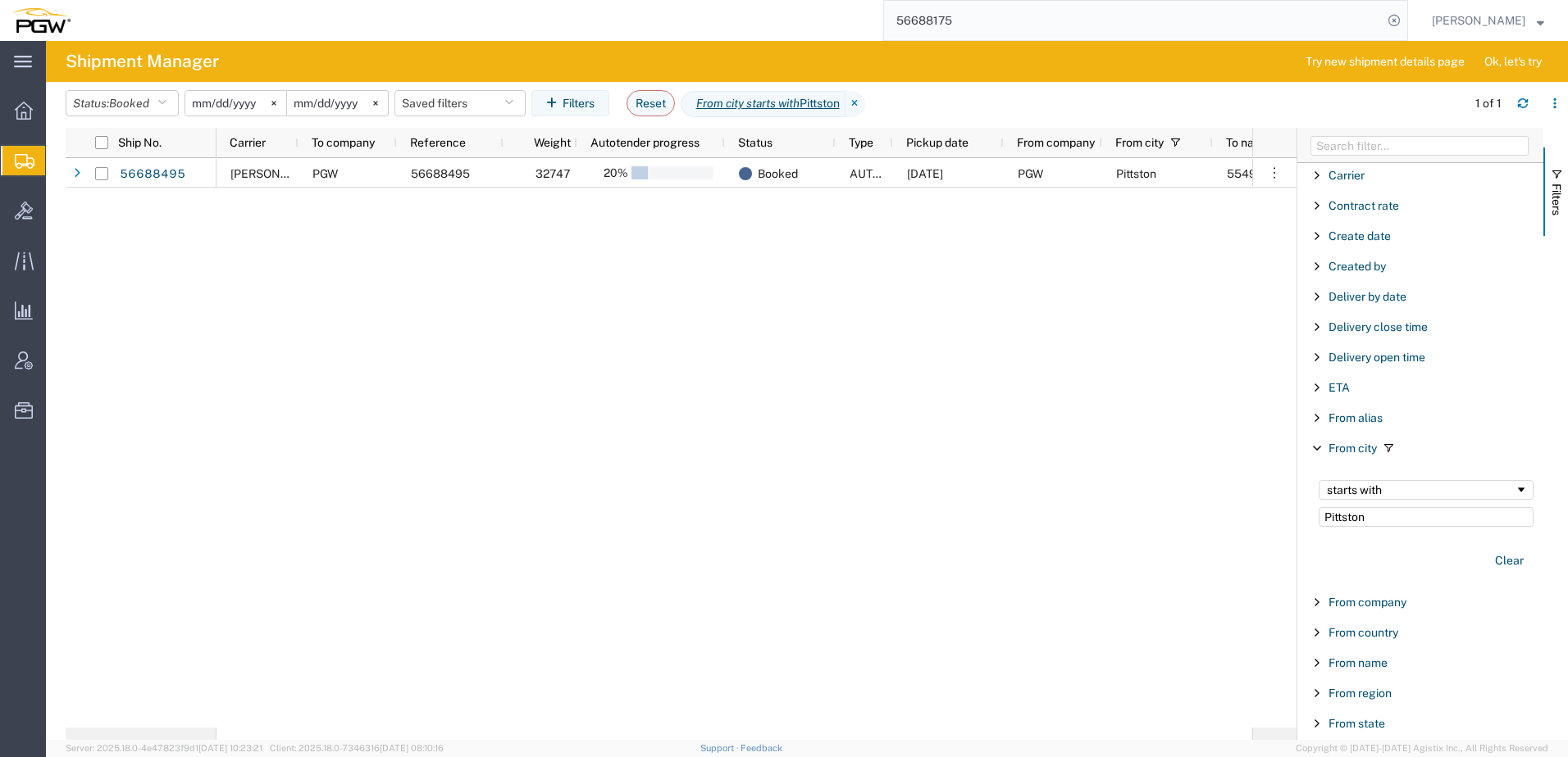
click at [666, 471] on div "Kane Freight Lines PGW 56688495 32747 20% Booked AUTOTENDER 09/04/2025 PGW Pitt…" at bounding box center [734, 442] width 1036 height 569
click at [1563, 186] on button "Filters" at bounding box center [1555, 191] width 24 height 89
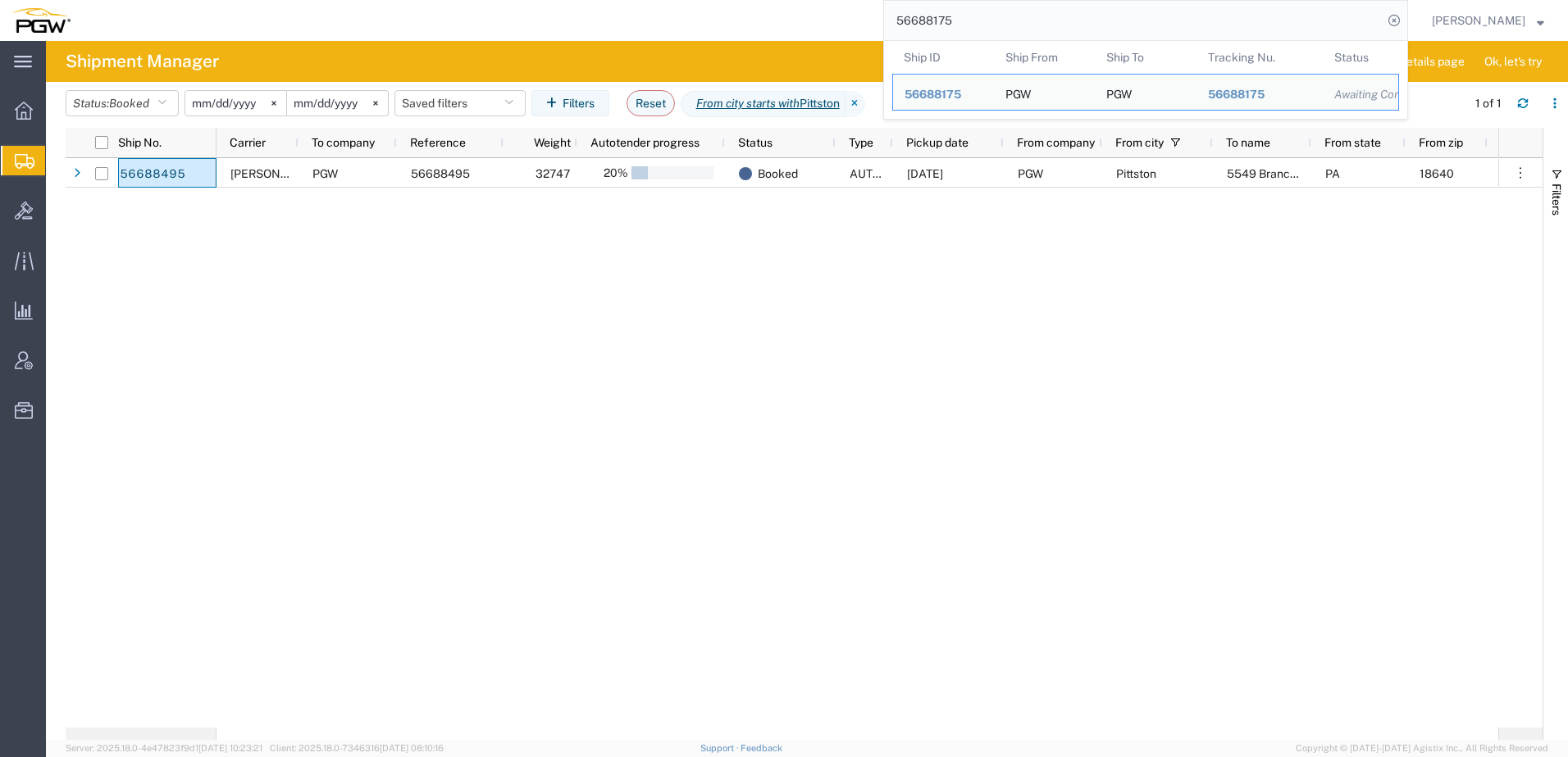
drag, startPoint x: 1107, startPoint y: 17, endPoint x: 394, endPoint y: 17, distance: 713.0
click at [376, 17] on div "56688175 Ship ID Ship From Ship To Tracking Nu. Status Ship ID 56688175 Ship Fr…" at bounding box center [745, 21] width 1326 height 41
paste input "49"
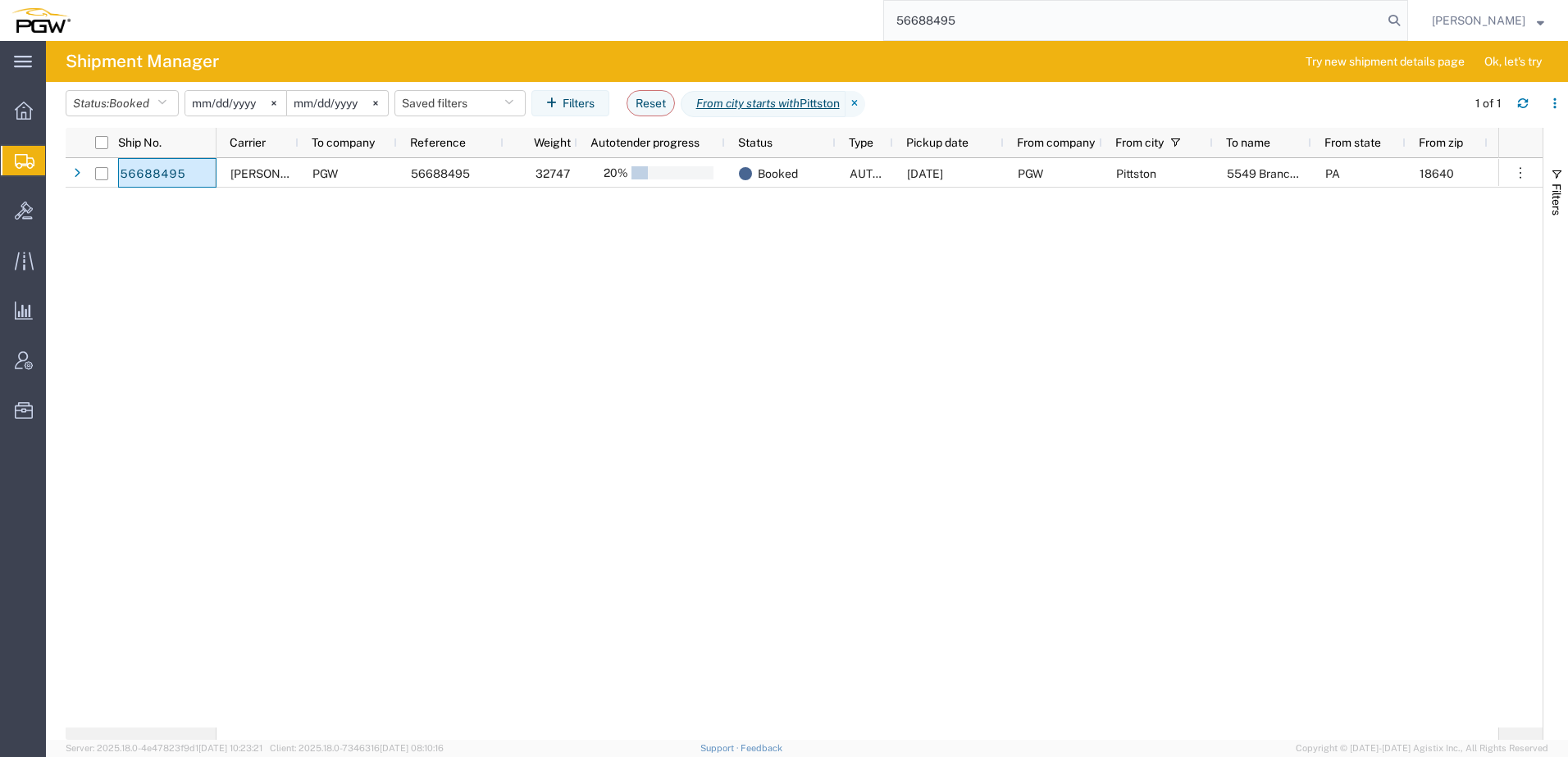
type input "56688495"
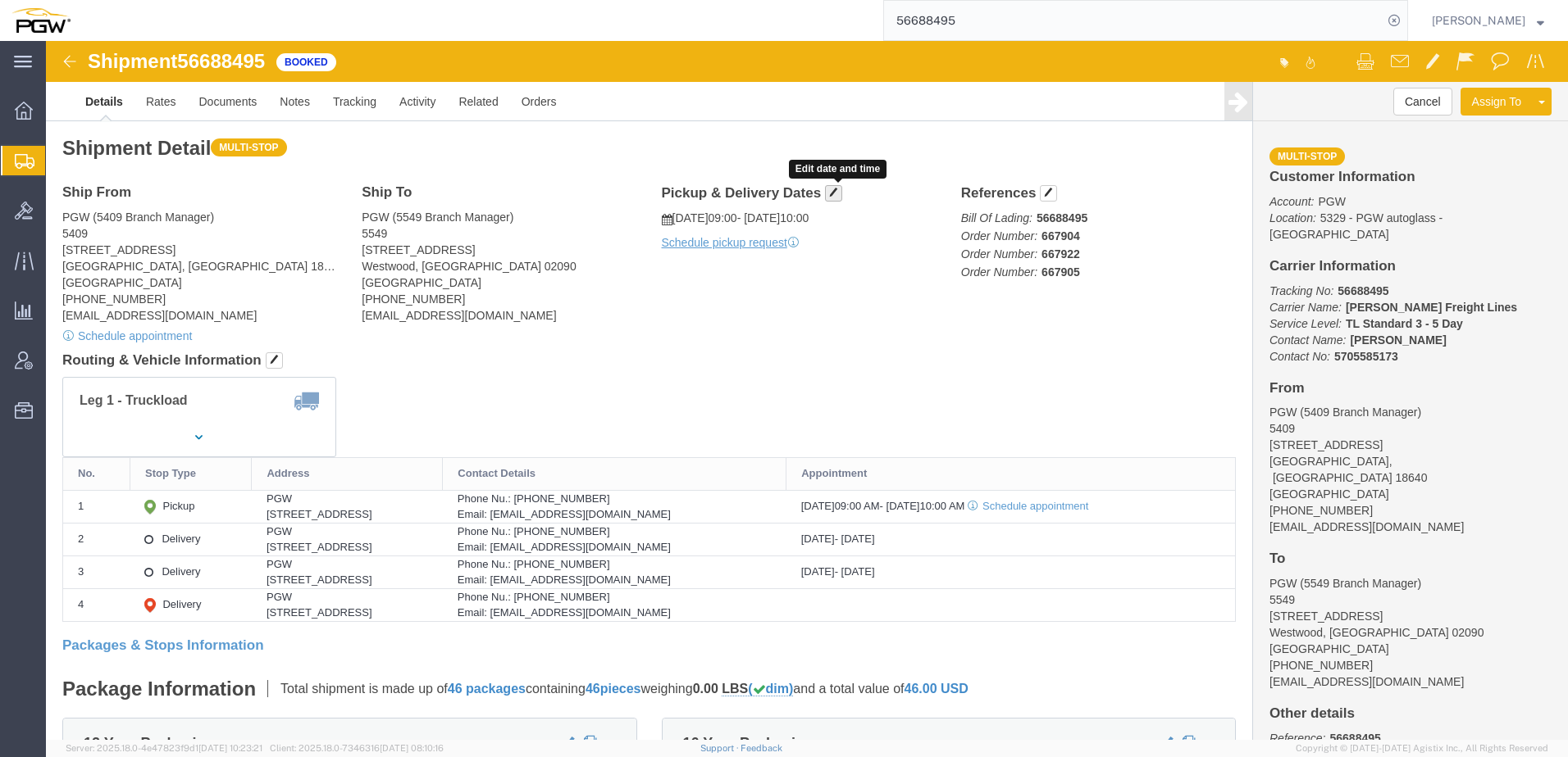
click span "button"
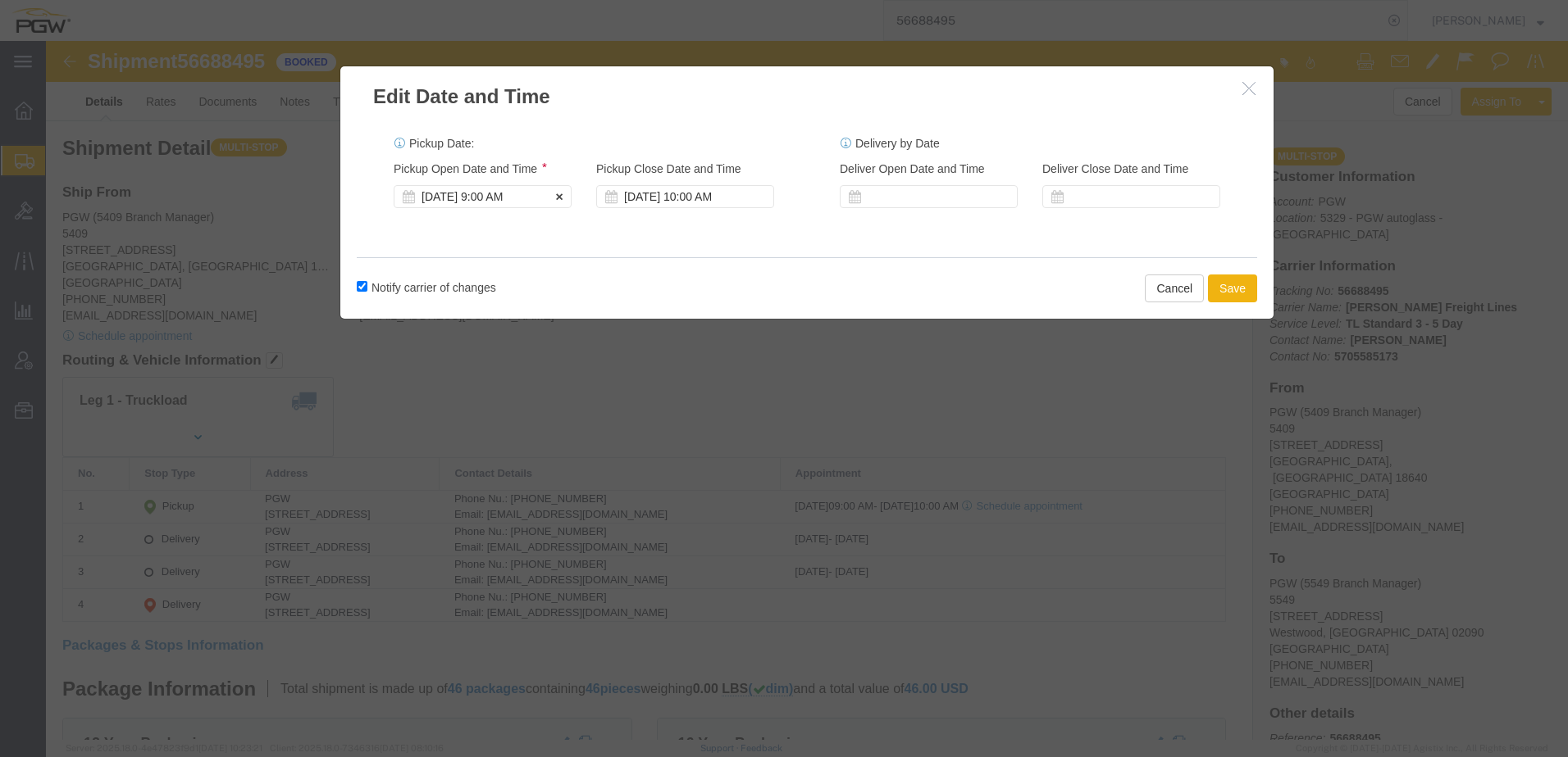
click div "[DATE] 9:00 AM"
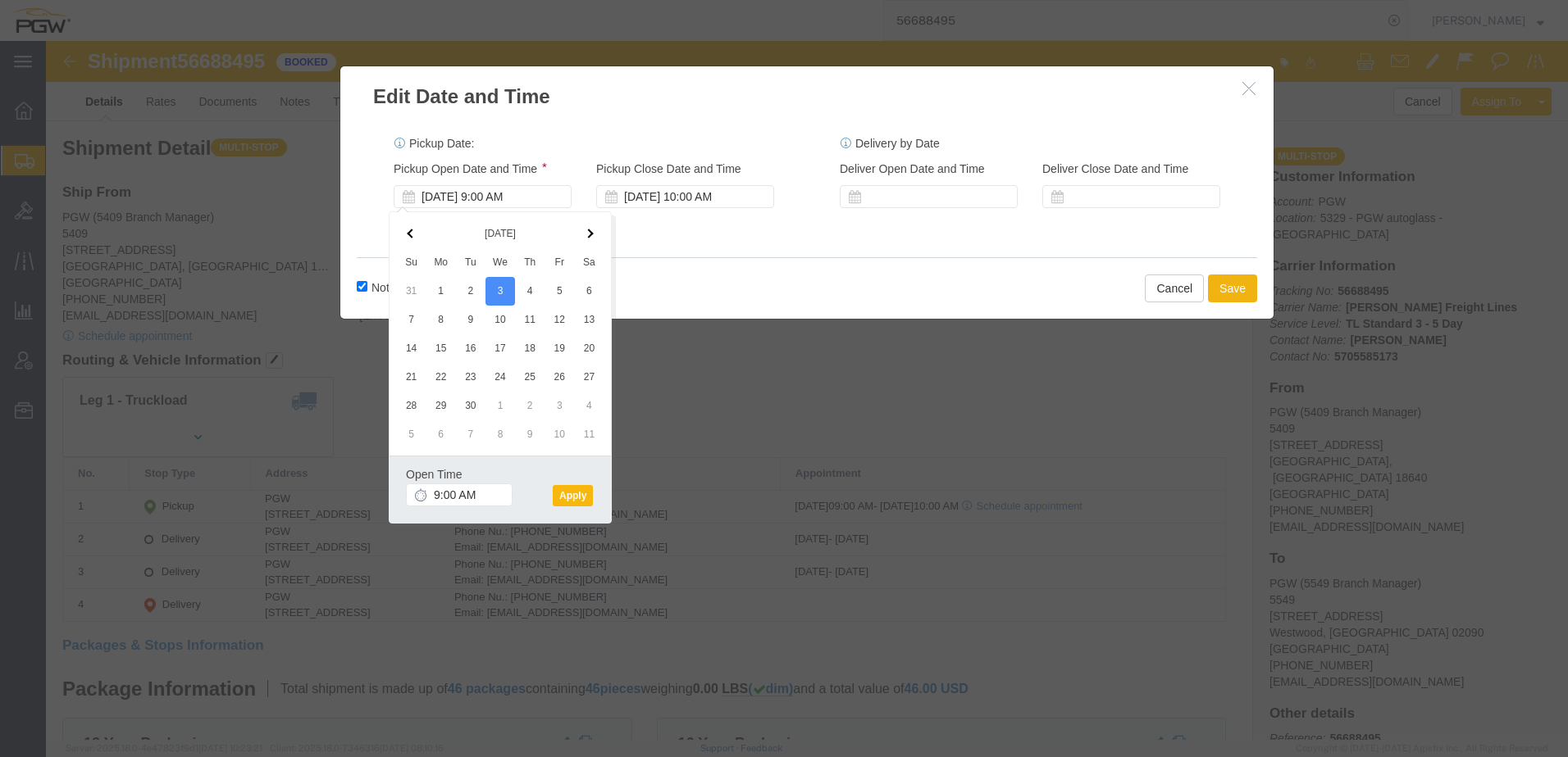
click button "Apply"
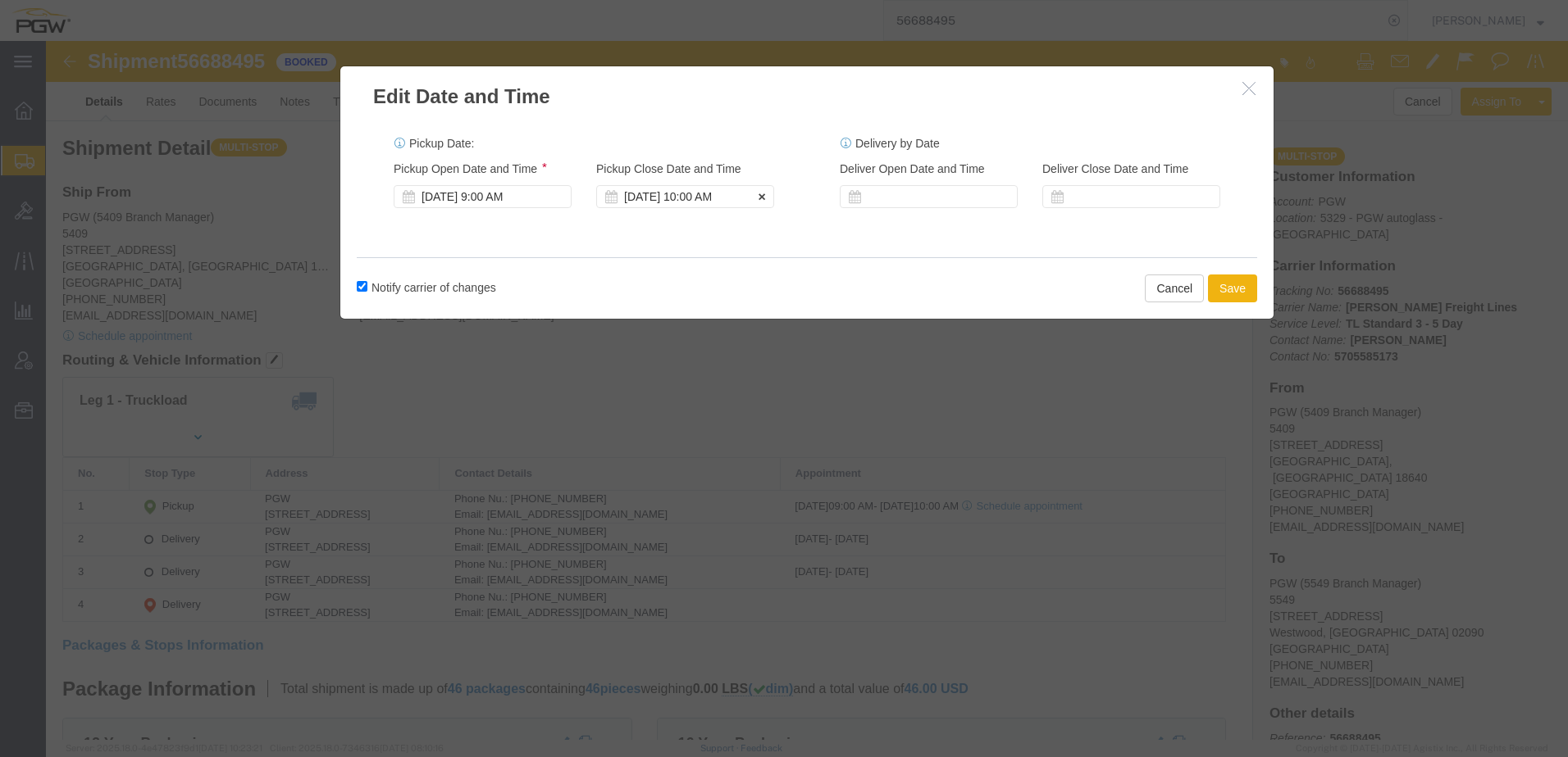
click div "[DATE] 10:00 AM"
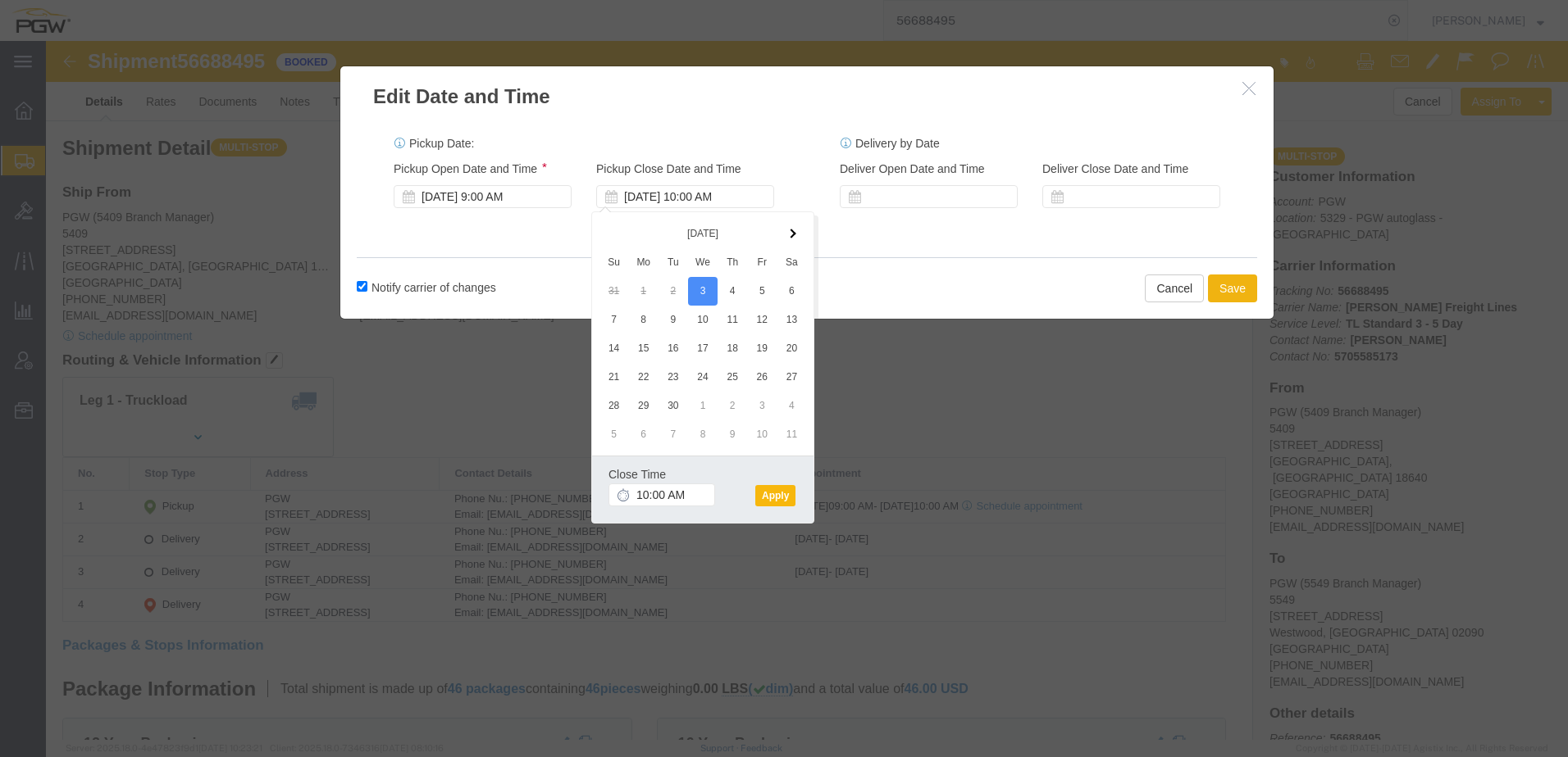
click button "Apply"
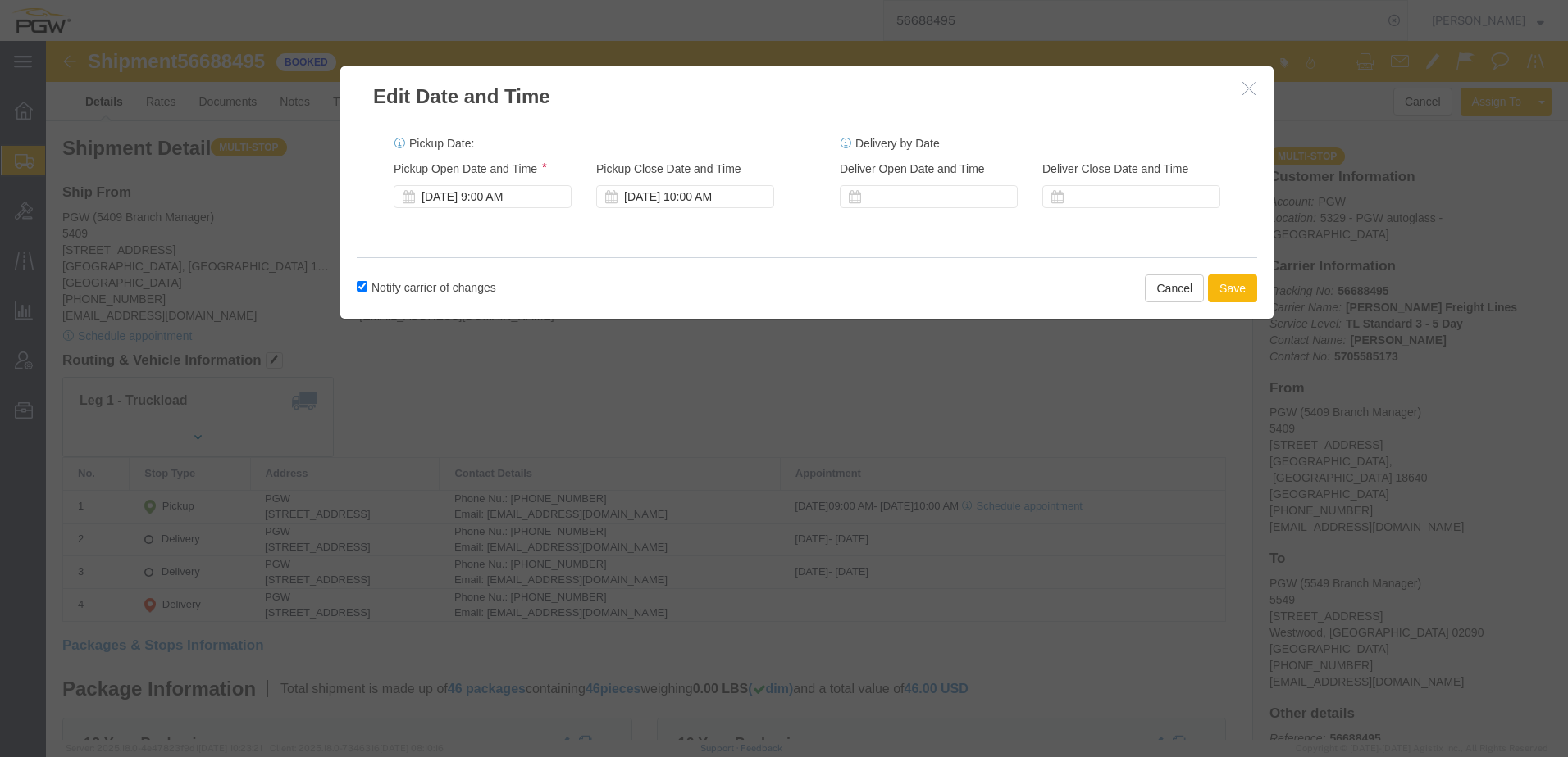
click button "Save"
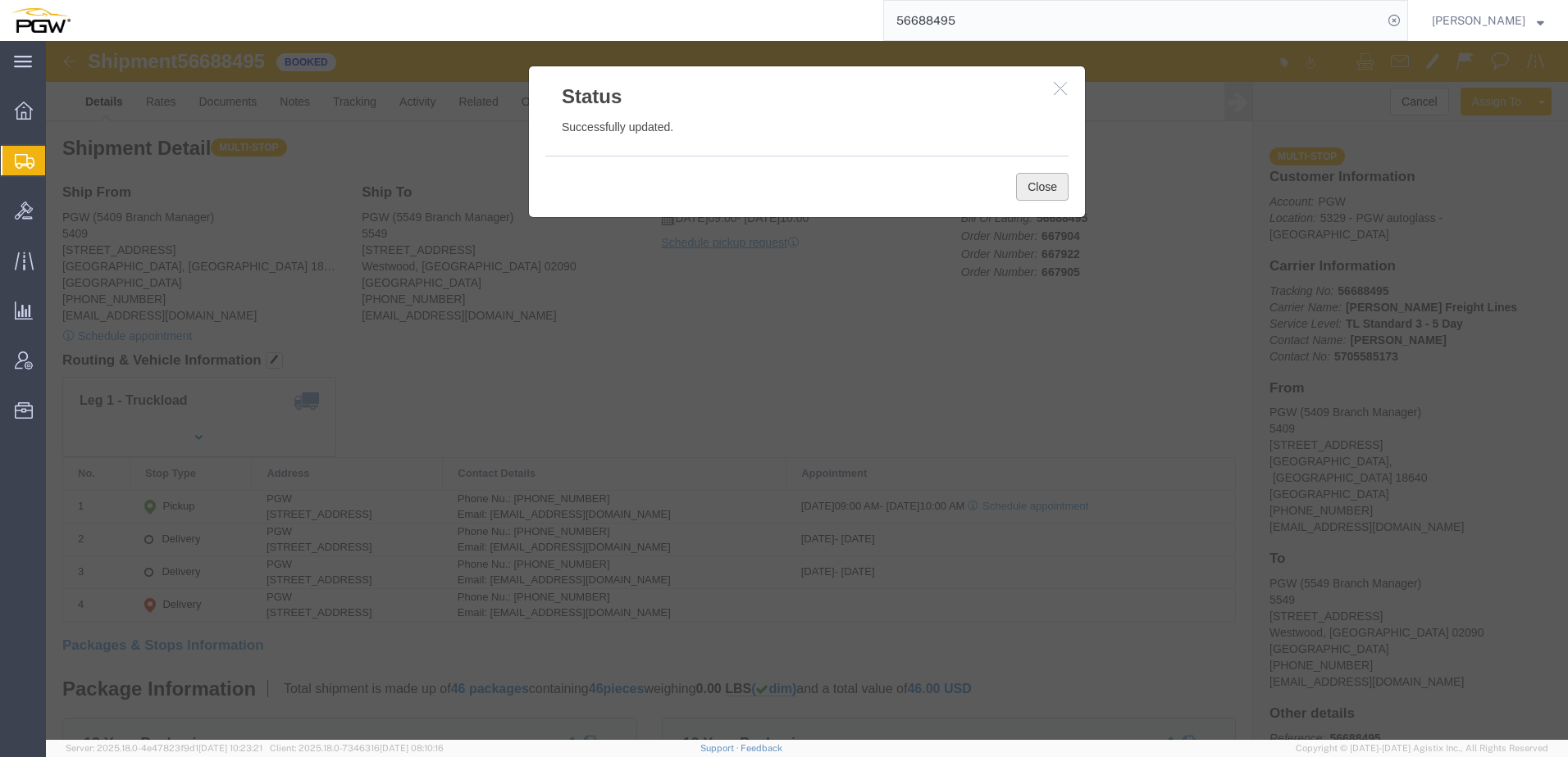
click button "Close"
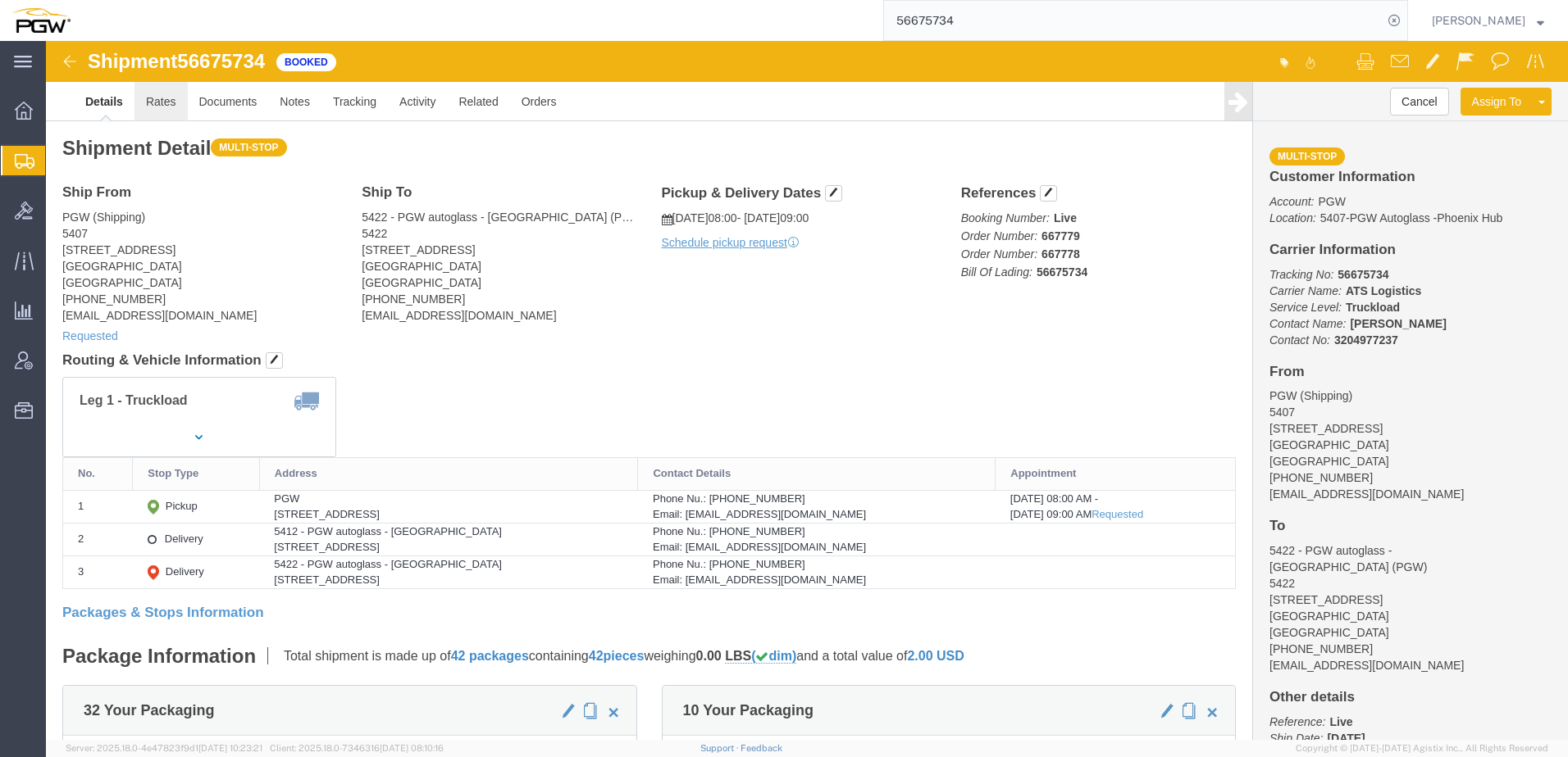
click link "Rates"
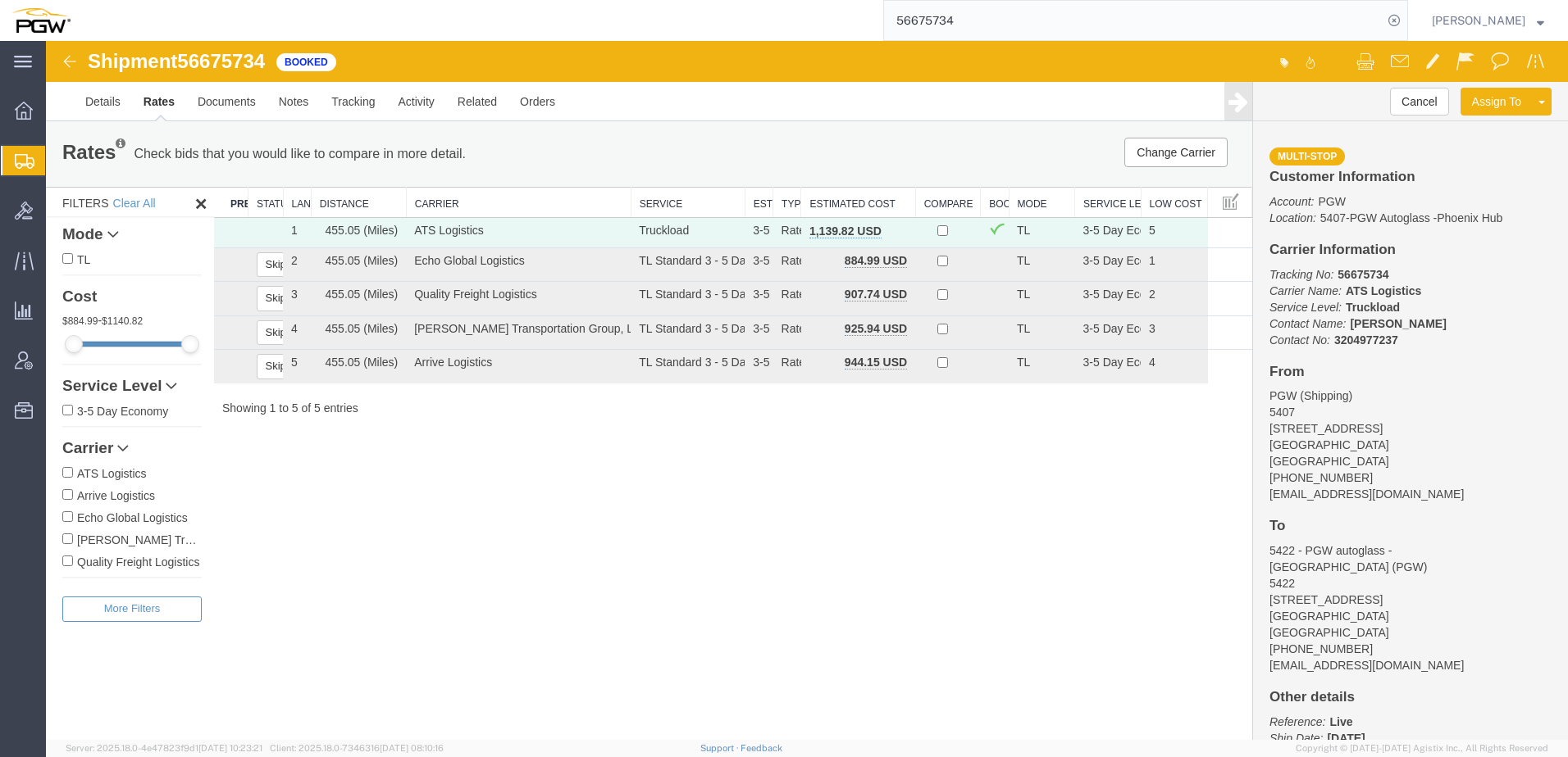
drag, startPoint x: 22, startPoint y: 211, endPoint x: 372, endPoint y: 5, distance: 406.1
click at [22, 211] on icon at bounding box center [23, 210] width 18 height 18
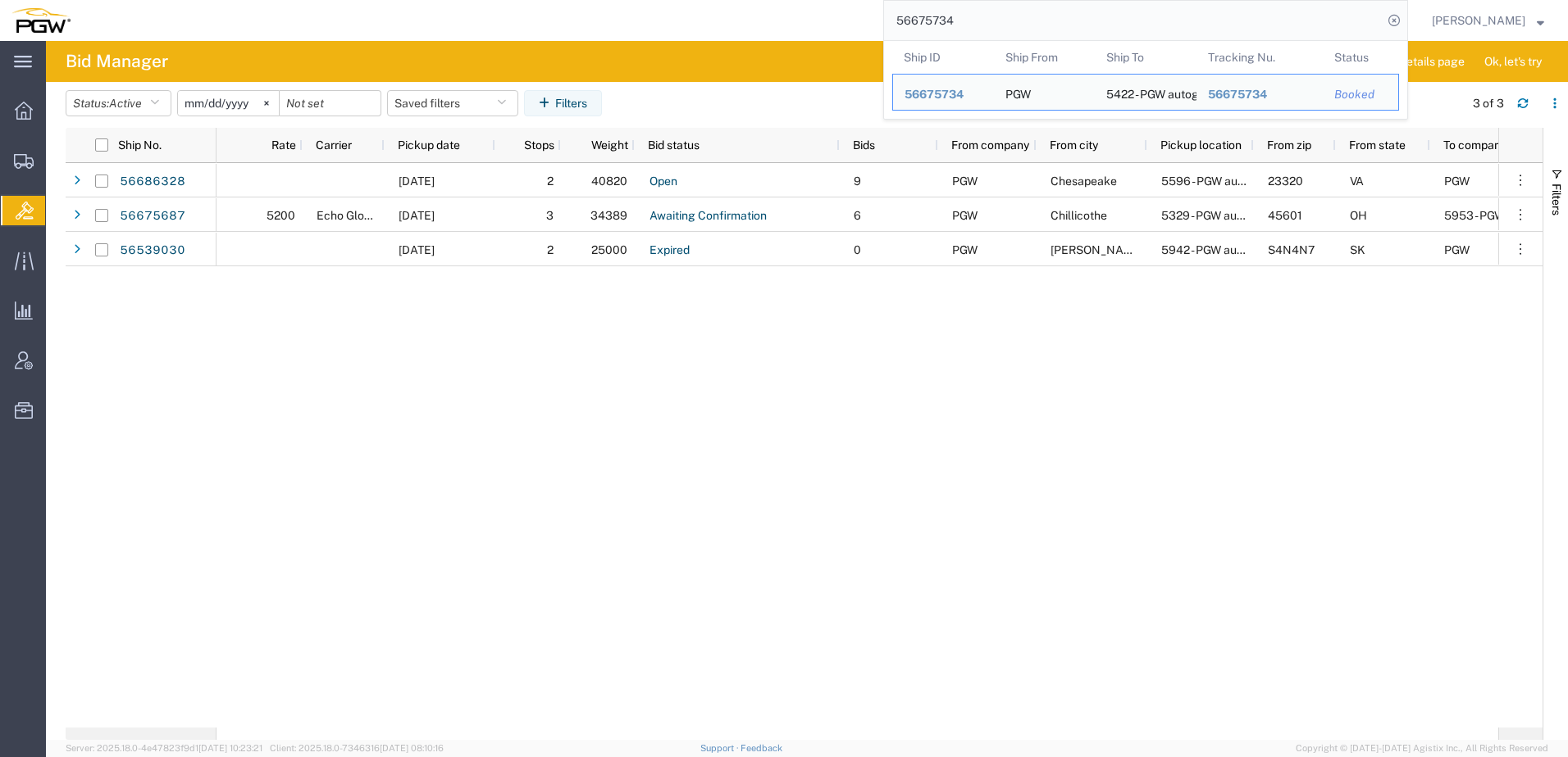
drag, startPoint x: 1132, startPoint y: 22, endPoint x: 429, endPoint y: 36, distance: 703.1
click at [430, 35] on div "56675734 Ship ID Ship From Ship To Tracking Nu. Status Ship ID 56675734 Ship Fr…" at bounding box center [745, 21] width 1326 height 41
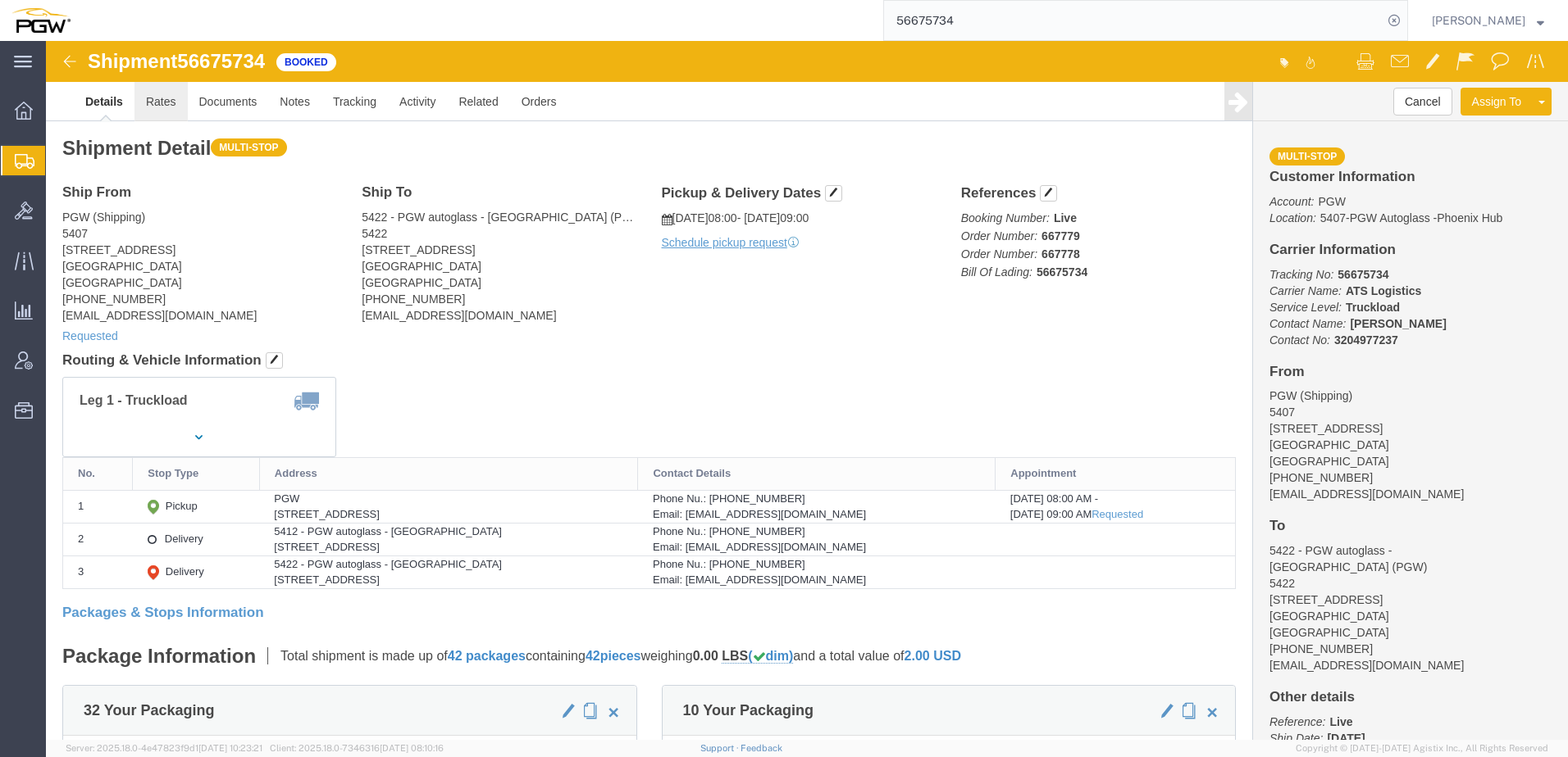
click link "Rates"
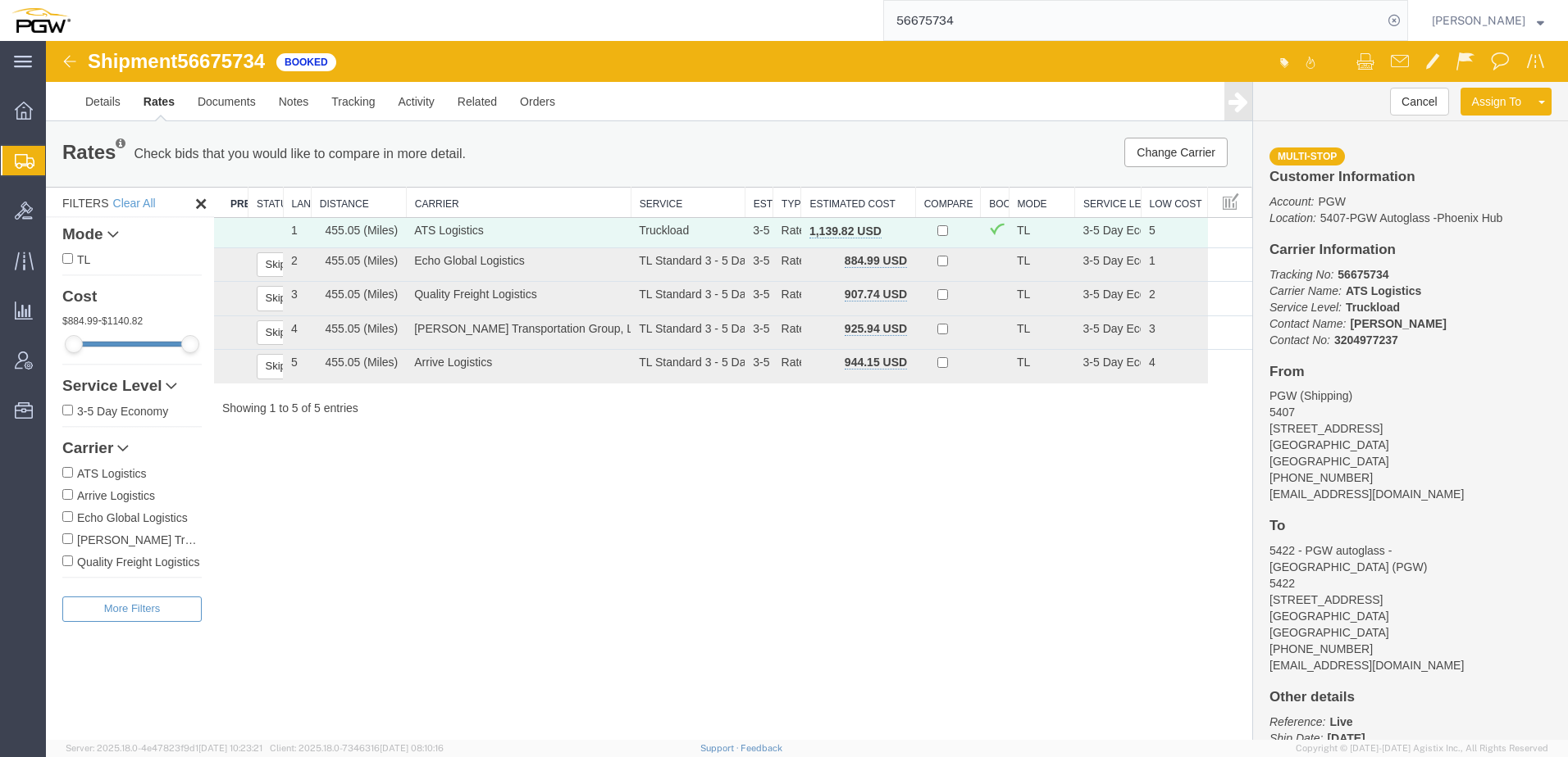
click at [465, 627] on div "Shipment 56675734 5 of 5 Booked Details Rates Documents Notes Tracking Activity…" at bounding box center [807, 390] width 1522 height 699
click at [794, 598] on div "Shipment 56675734 5 of 5 Booked Details Rates Documents Notes Tracking Activity…" at bounding box center [807, 390] width 1522 height 699
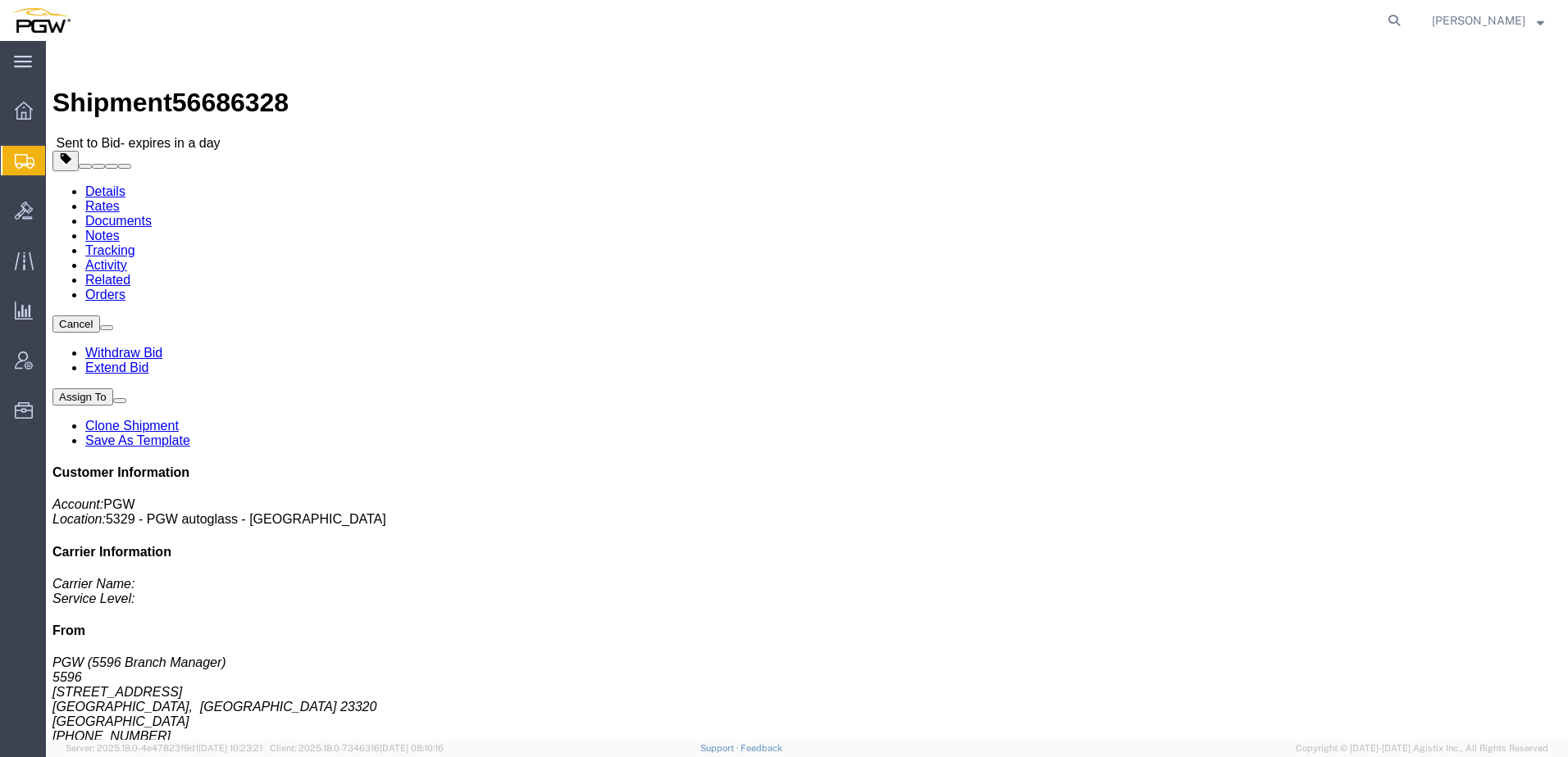
click at [0, 0] on span "Shipment Manager" at bounding box center [0, 0] width 0 height 0
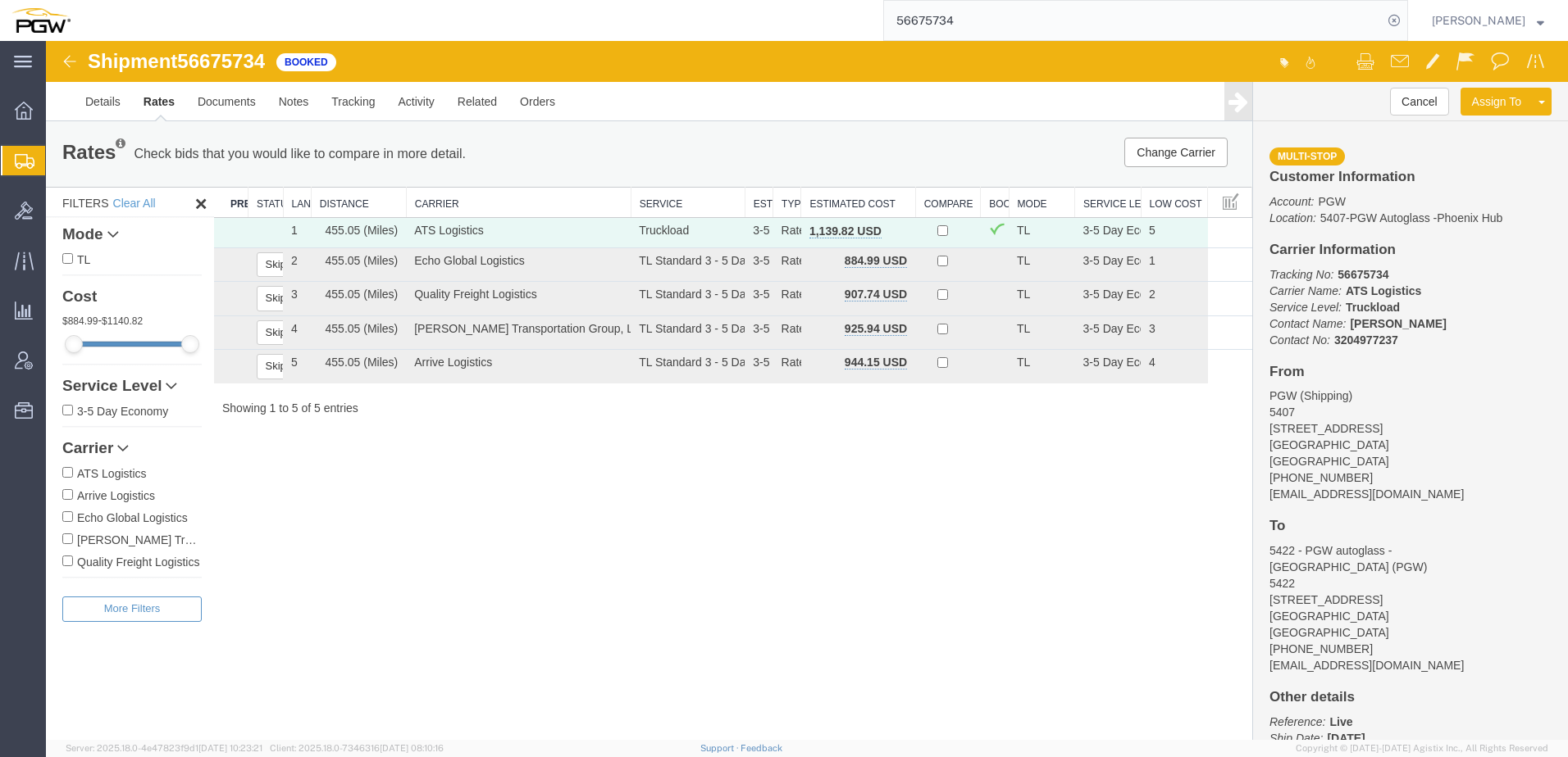
click at [516, 624] on div "Shipment 56675734 5 of 5 Booked Details Rates Documents Notes Tracking Activity…" at bounding box center [807, 390] width 1522 height 699
click at [103, 101] on link "Details" at bounding box center [103, 102] width 58 height 39
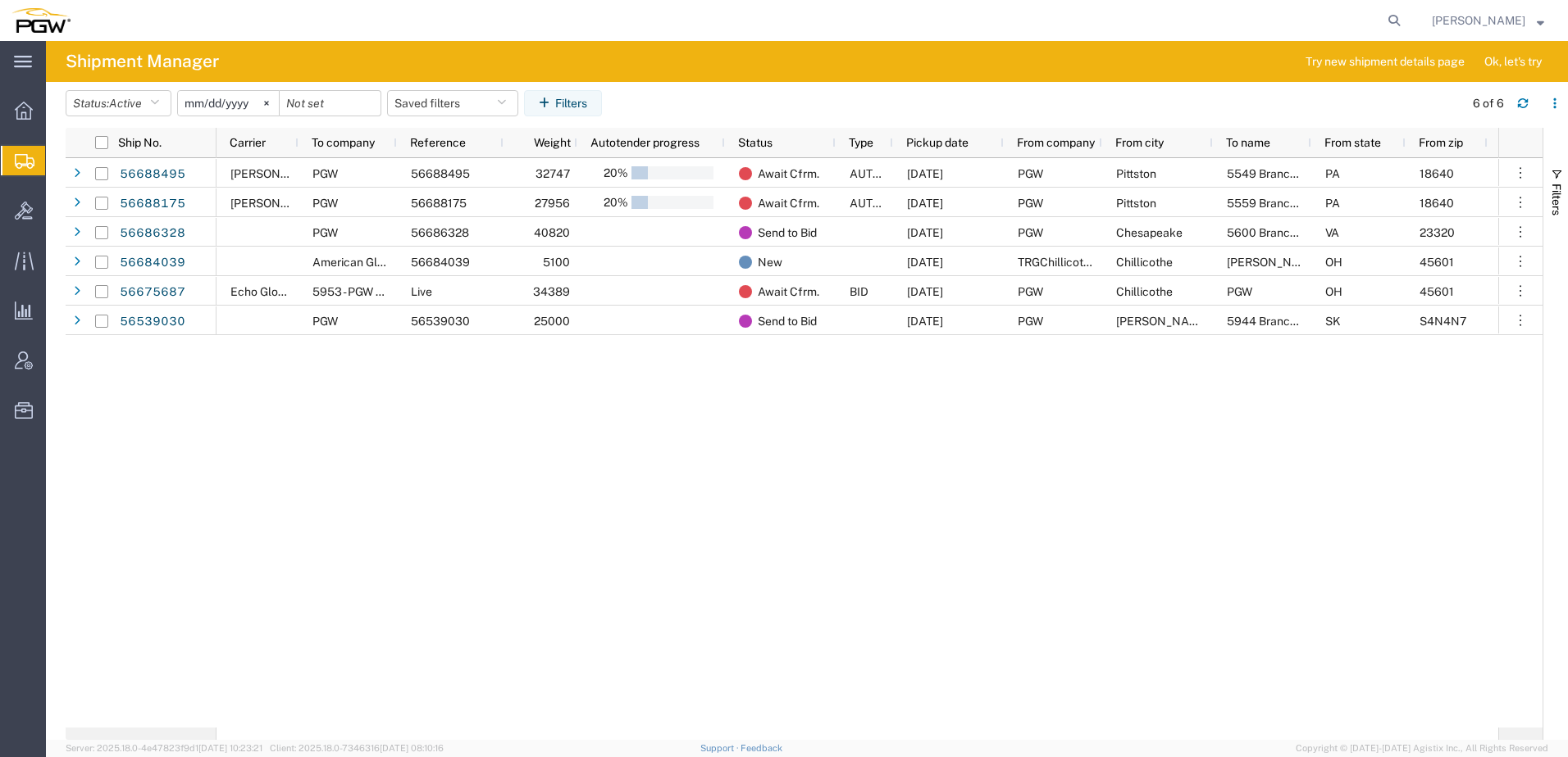
drag, startPoint x: 0, startPoint y: 0, endPoint x: 363, endPoint y: 534, distance: 645.7
click at [363, 534] on div "[PERSON_NAME] Freight Lines PGW [CREDIT_CARD_NUMBER]% Await Cfrm. AUTOTENDER [D…" at bounding box center [857, 442] width 1281 height 569
click at [1406, 21] on icon at bounding box center [1393, 21] width 23 height 23
click at [1050, 10] on input "search" at bounding box center [1133, 21] width 499 height 39
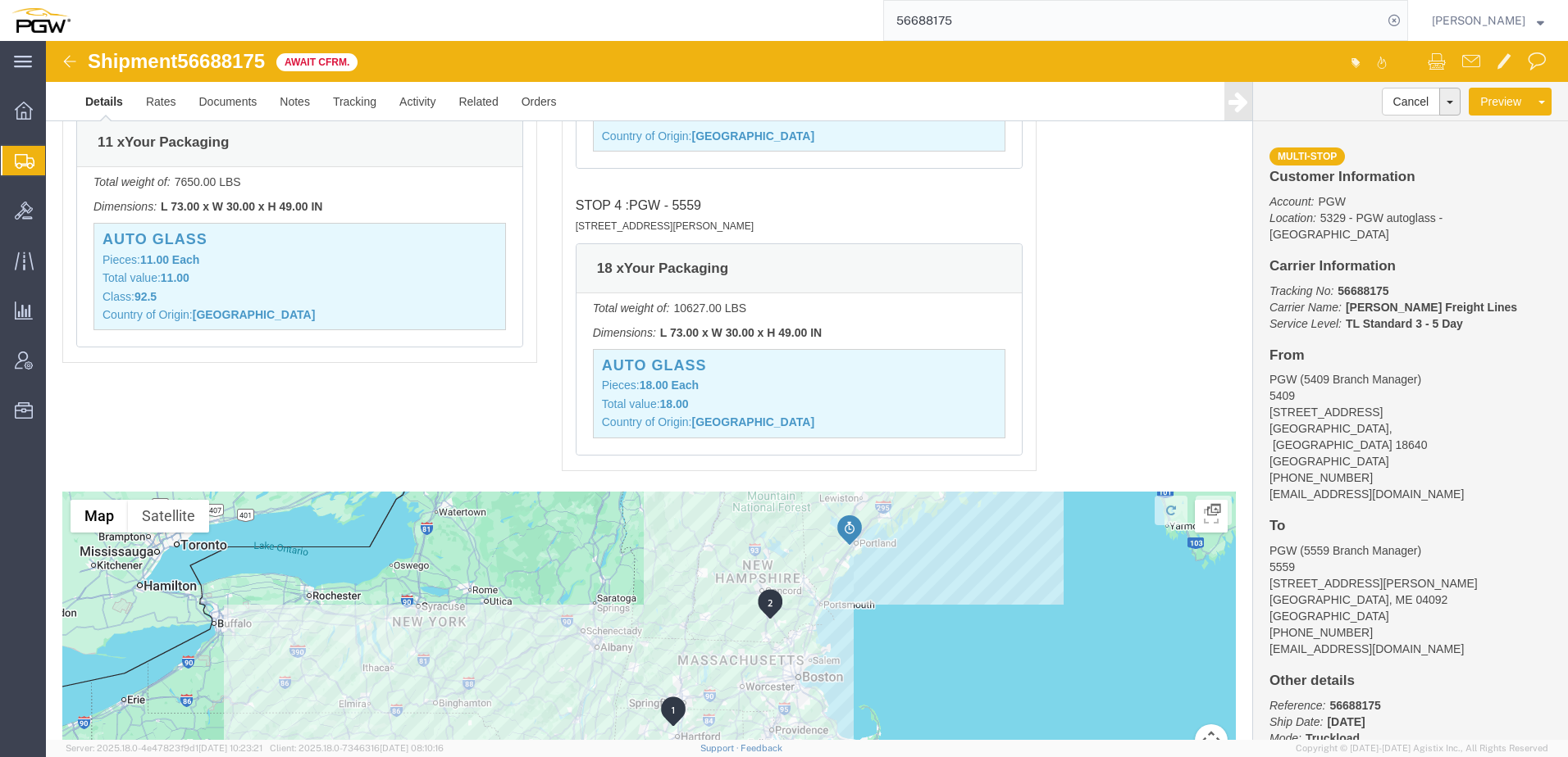
scroll to position [2427, 0]
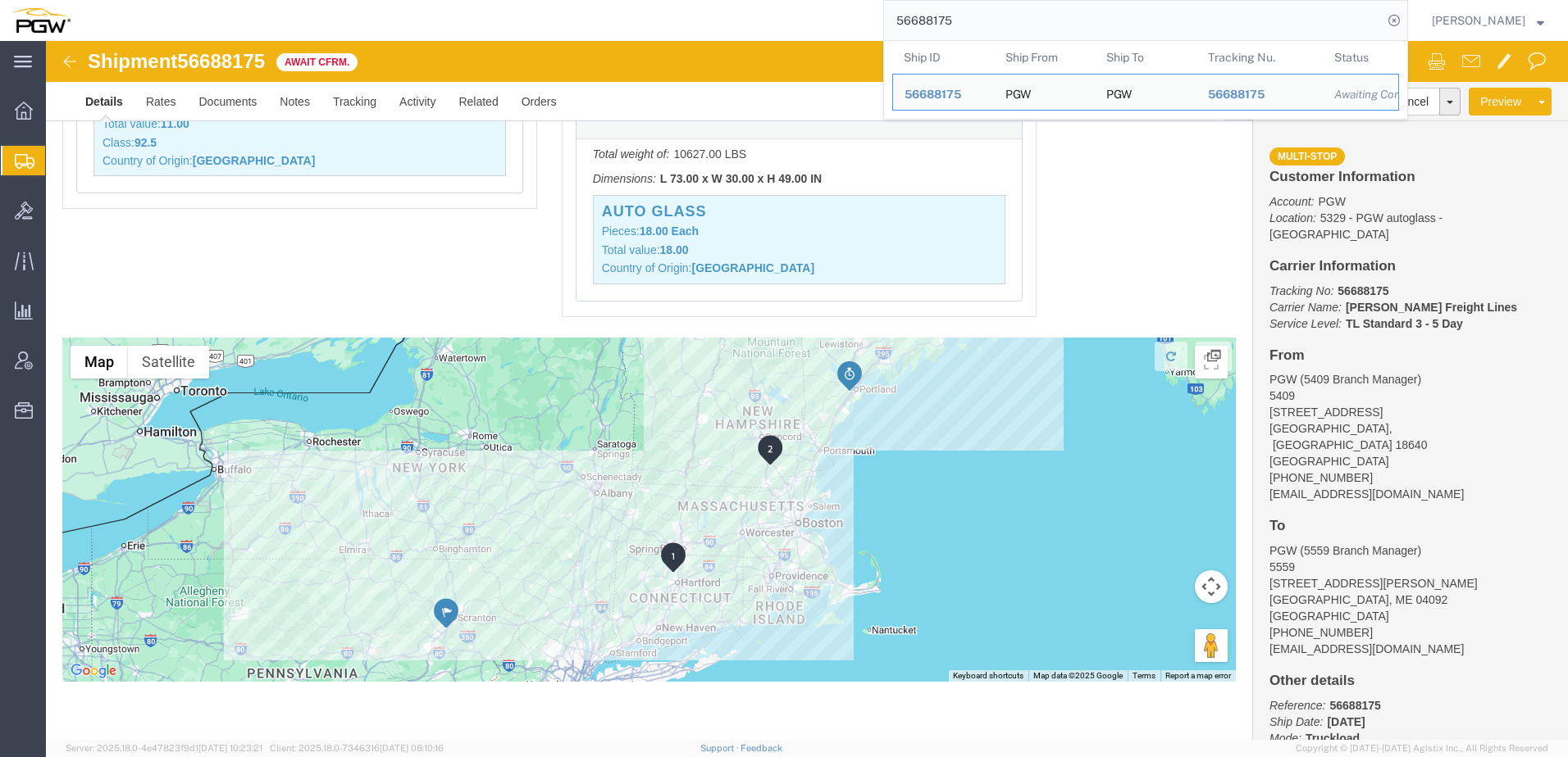
drag, startPoint x: 1013, startPoint y: 10, endPoint x: 723, endPoint y: 10, distance: 290.0
click at [709, 11] on div "56688175 Ship ID Ship From Ship To Tracking Nu. Status Ship ID 56688175 Ship Fr…" at bounding box center [745, 21] width 1326 height 41
paste input "49"
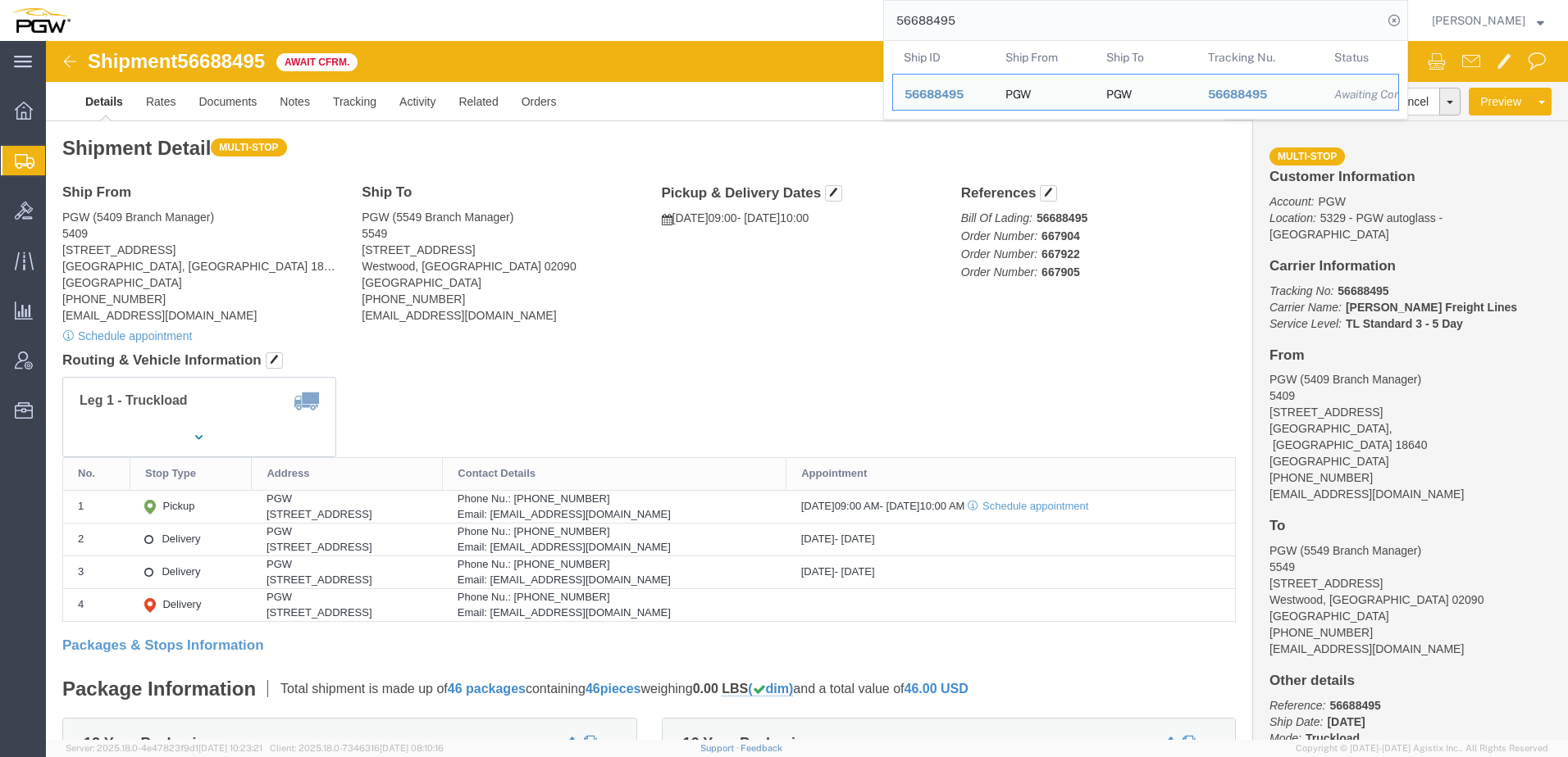
drag, startPoint x: 1001, startPoint y: 24, endPoint x: 519, endPoint y: 24, distance: 482.0
click at [535, 23] on div "56688495 Ship ID Ship From Ship To Tracking Nu. Status Ship ID 56688495 Ship Fr…" at bounding box center [745, 21] width 1326 height 41
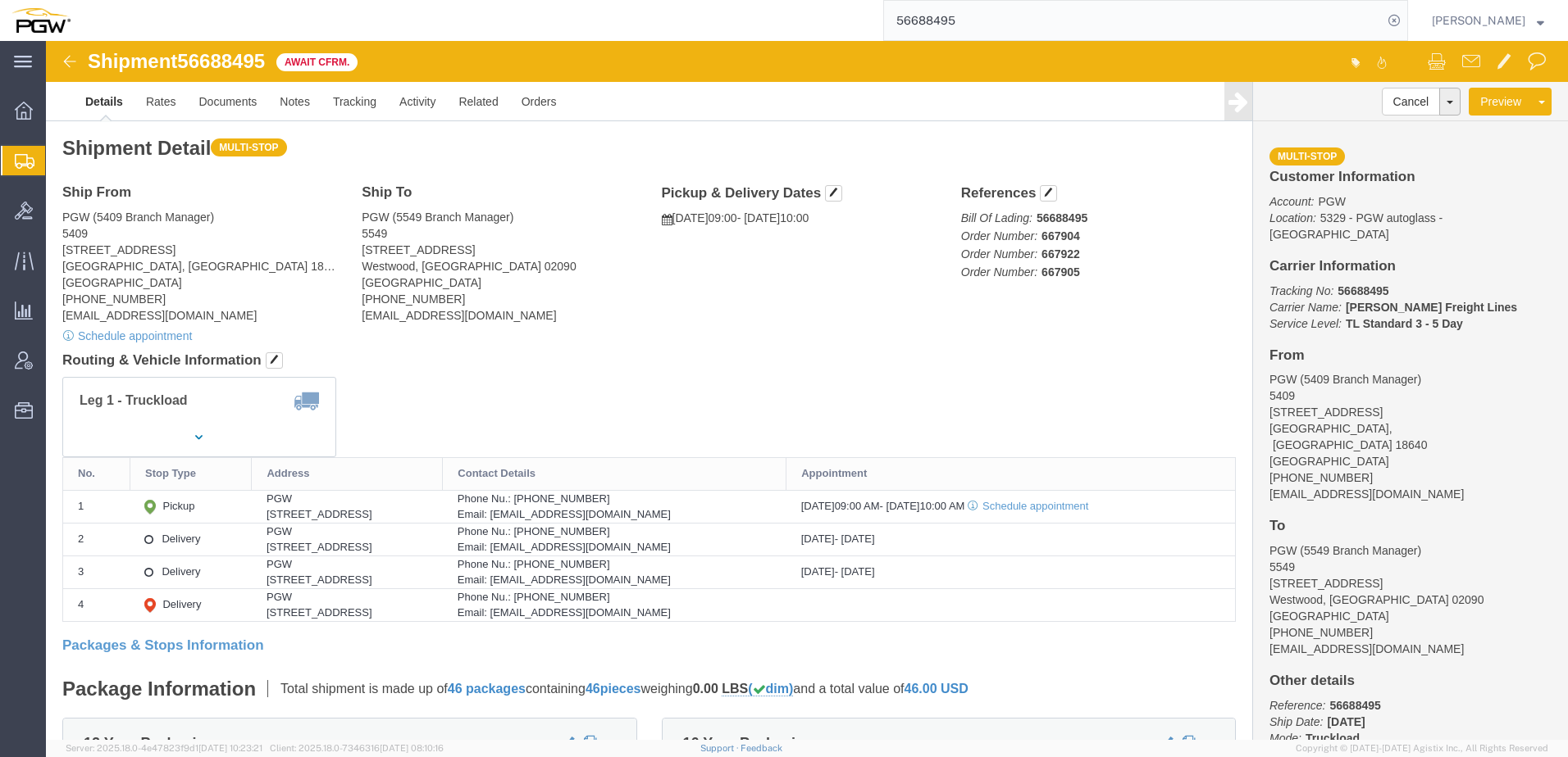
paste input "17"
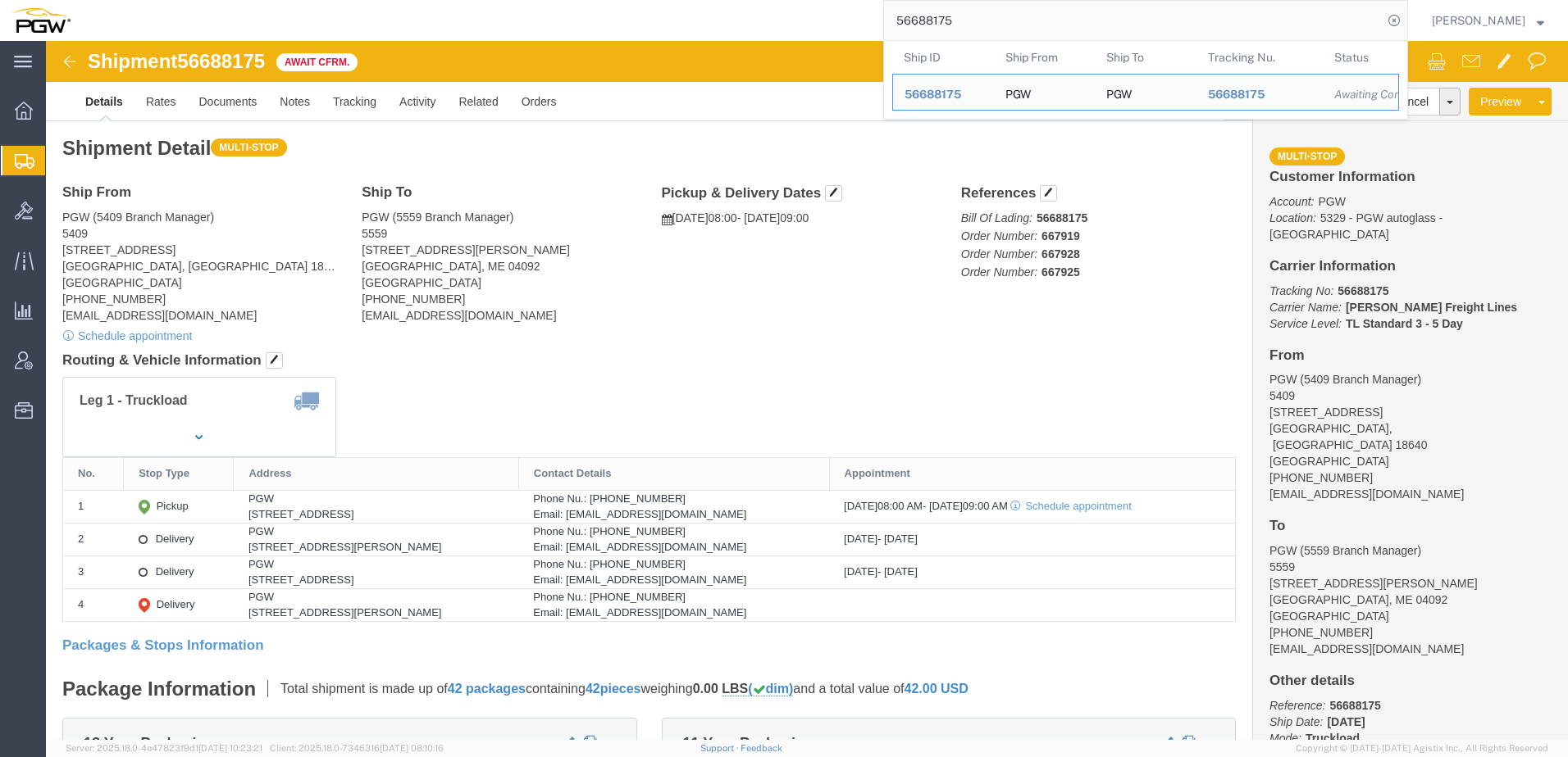
drag, startPoint x: 1001, startPoint y: 16, endPoint x: 520, endPoint y: 12, distance: 481.0
click at [516, 13] on div "56688175 Ship ID Ship From Ship To Tracking Nu. Status Ship ID 56688175 Ship Fr…" at bounding box center [745, 21] width 1326 height 41
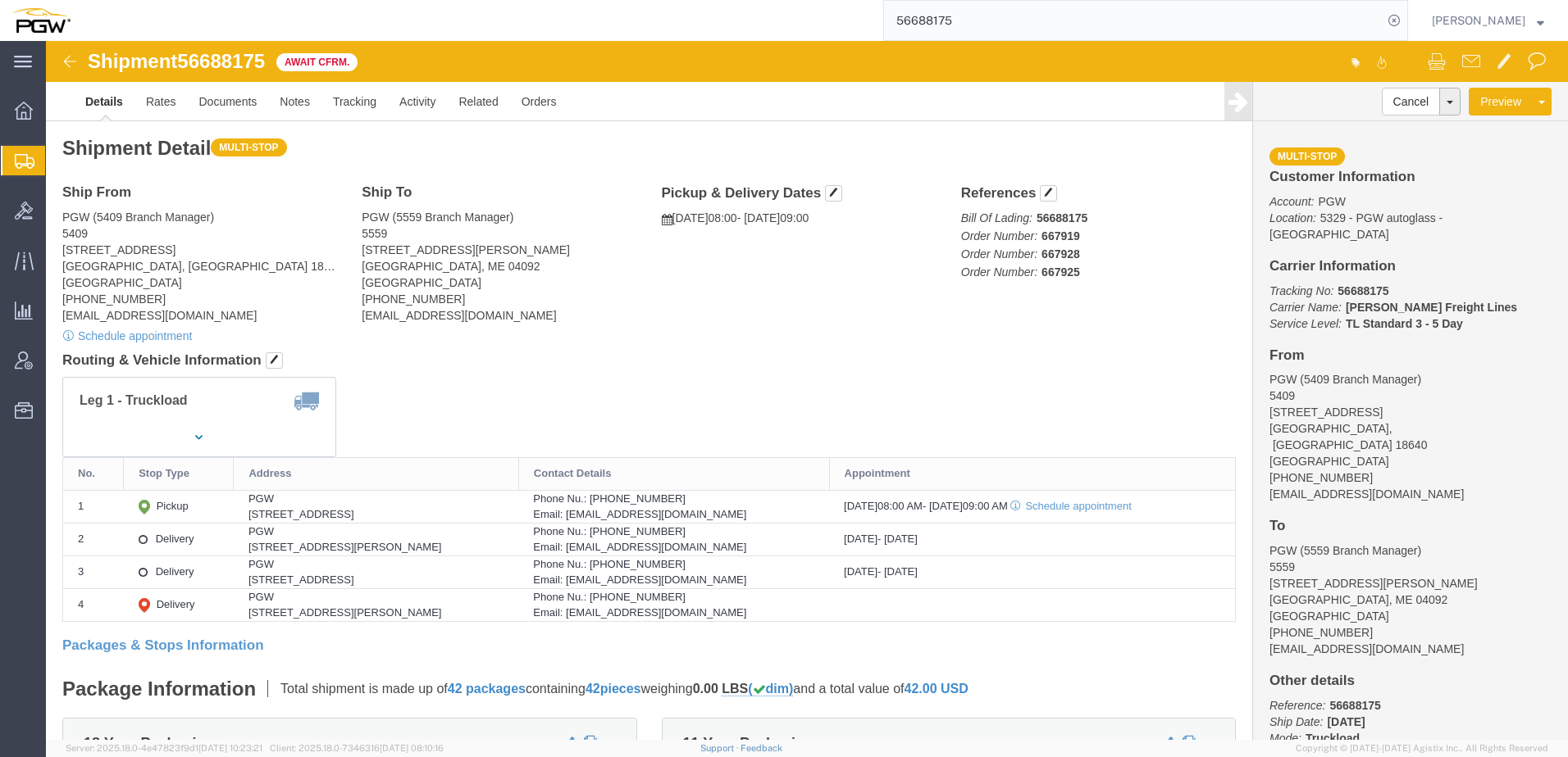
paste input "49"
type input "56688495"
